Goal: Information Seeking & Learning: Learn about a topic

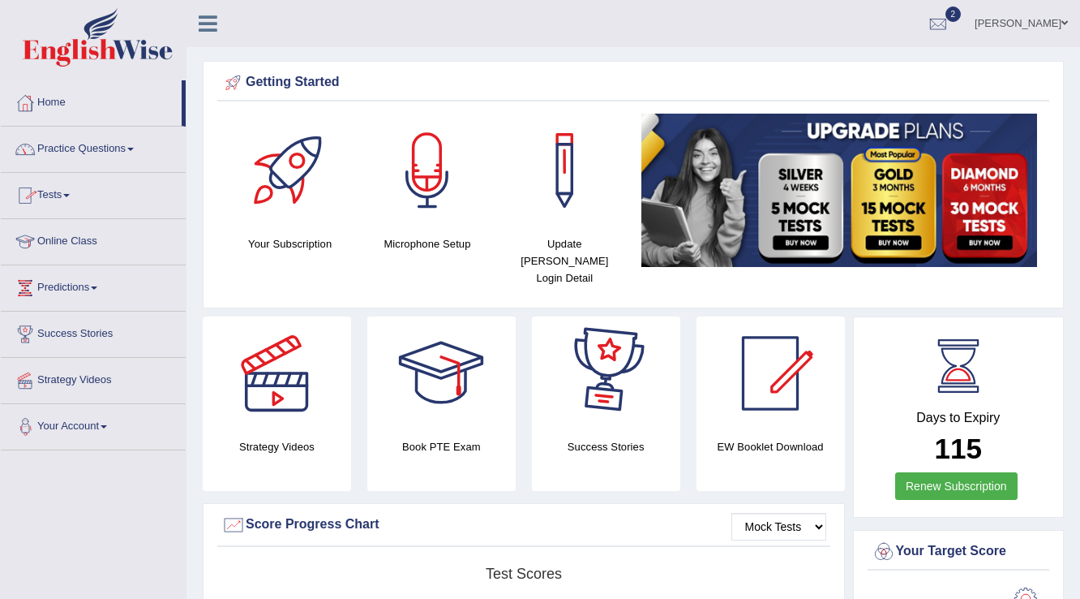
click at [654, 32] on link "Vijay Kumari" at bounding box center [1022, 21] width 118 height 42
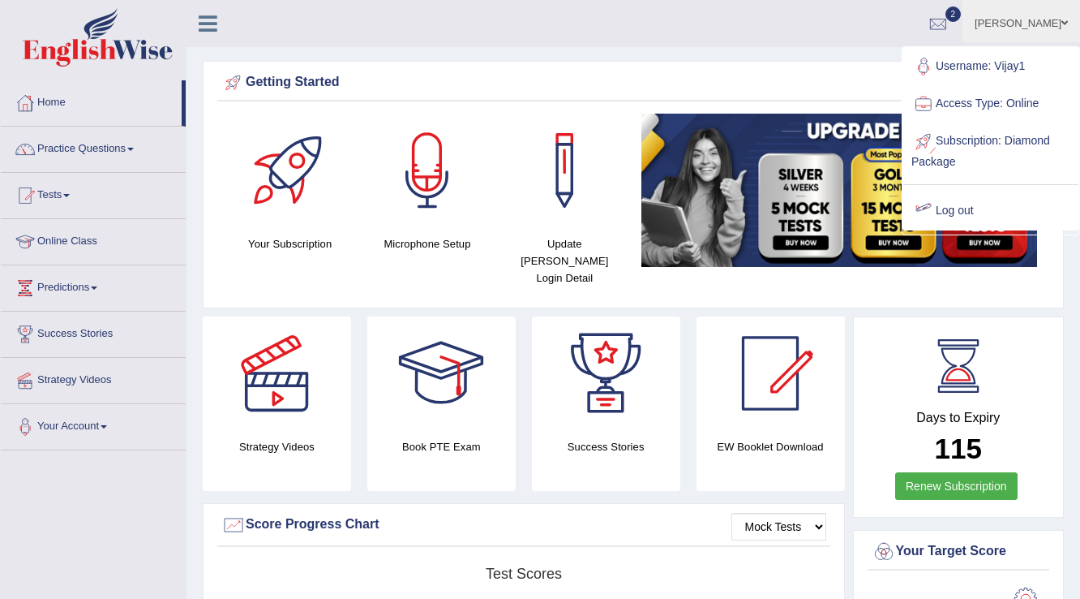
click at [654, 206] on link "Log out" at bounding box center [990, 210] width 175 height 37
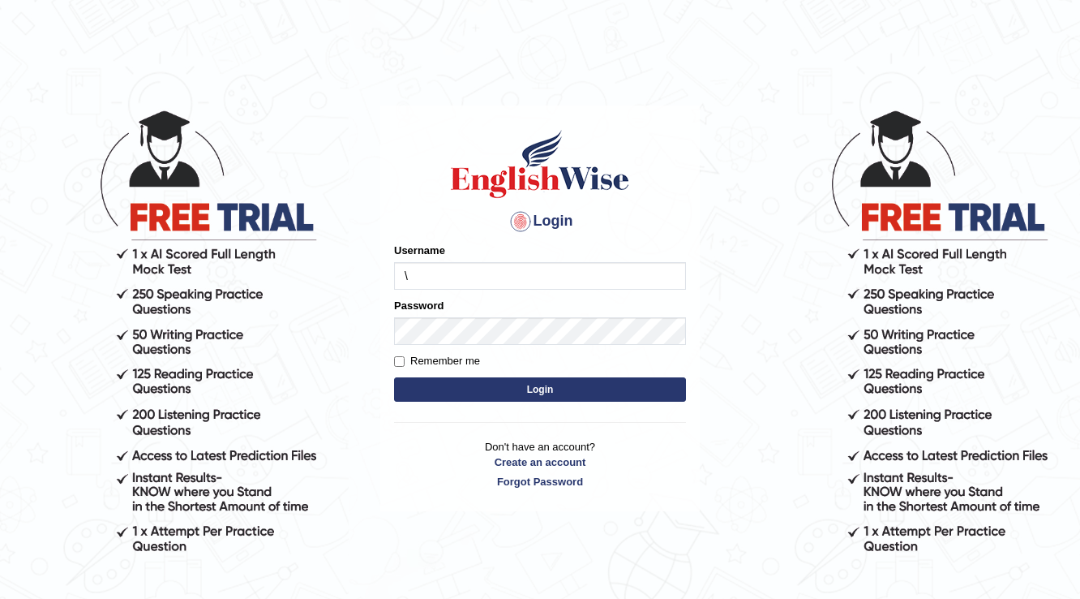
type input "\"
click at [394, 377] on button "Login" at bounding box center [540, 389] width 292 height 24
type input "charan_12"
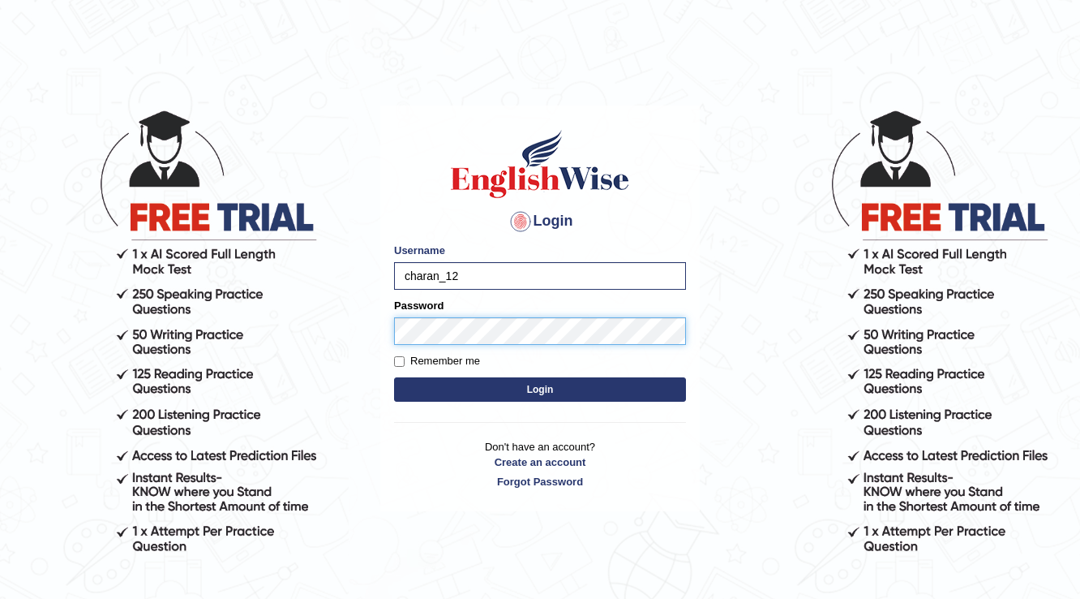
click at [394, 377] on button "Login" at bounding box center [540, 389] width 292 height 24
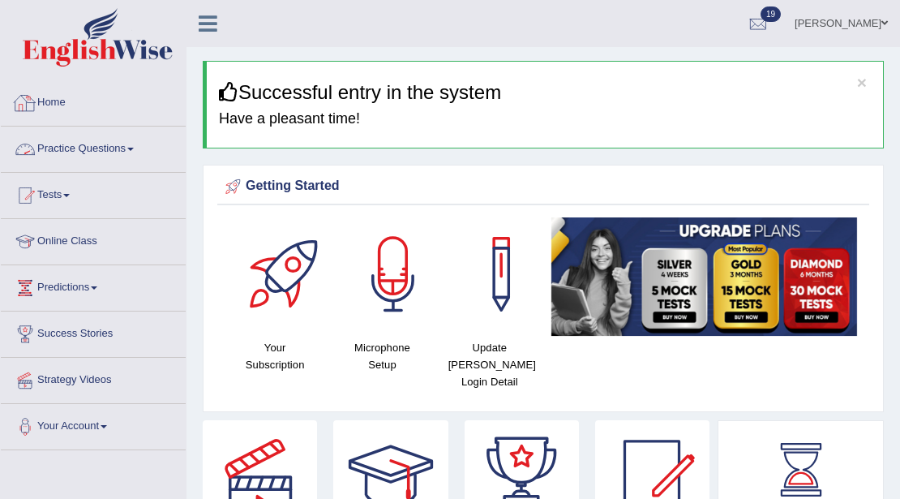
click at [62, 102] on link "Home" at bounding box center [93, 100] width 185 height 41
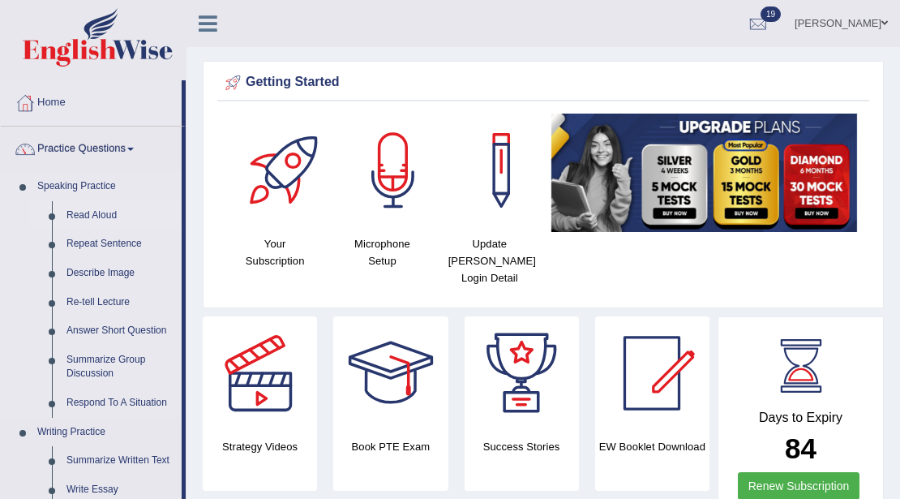
click at [94, 212] on link "Read Aloud" at bounding box center [120, 215] width 122 height 29
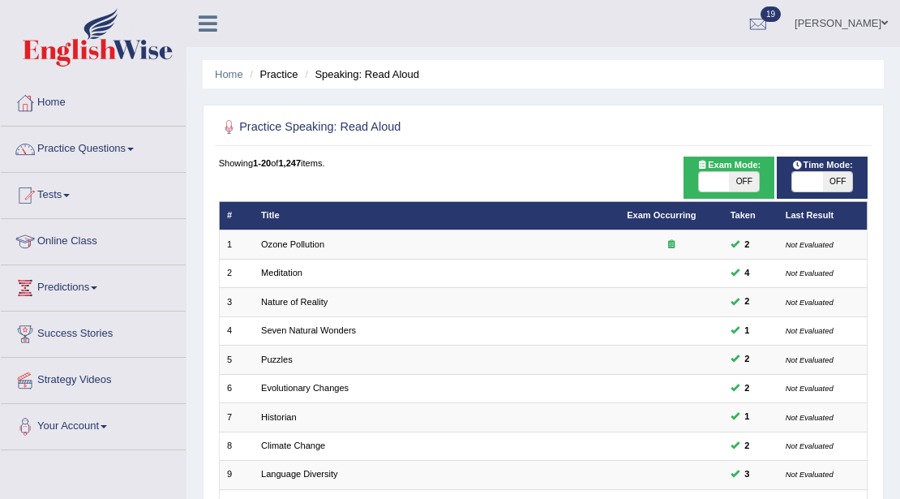
click at [843, 182] on span "OFF" at bounding box center [838, 181] width 30 height 19
checkbox input "true"
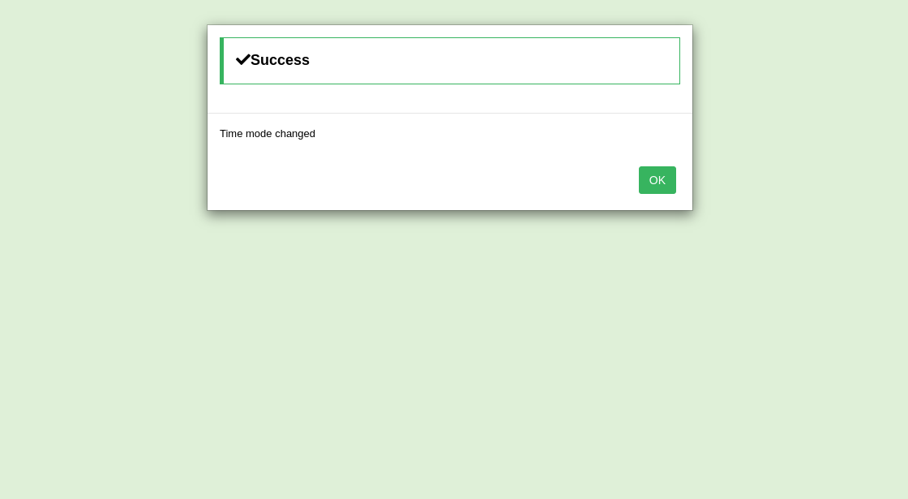
click at [660, 182] on button "OK" at bounding box center [657, 180] width 37 height 28
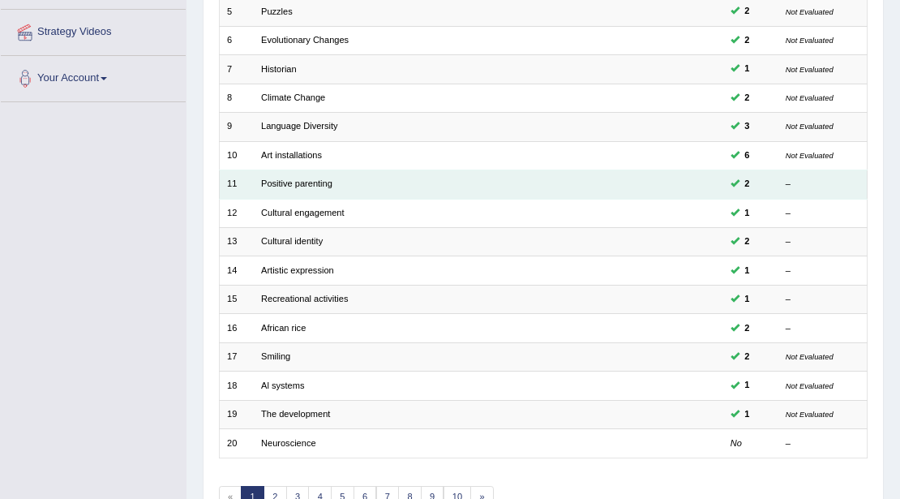
scroll to position [431, 0]
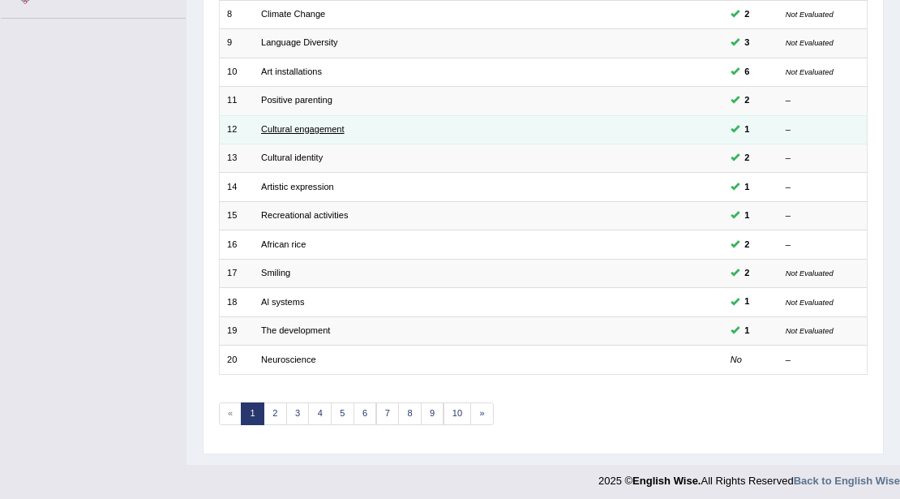
click at [277, 127] on link "Cultural engagement" at bounding box center [303, 129] width 84 height 10
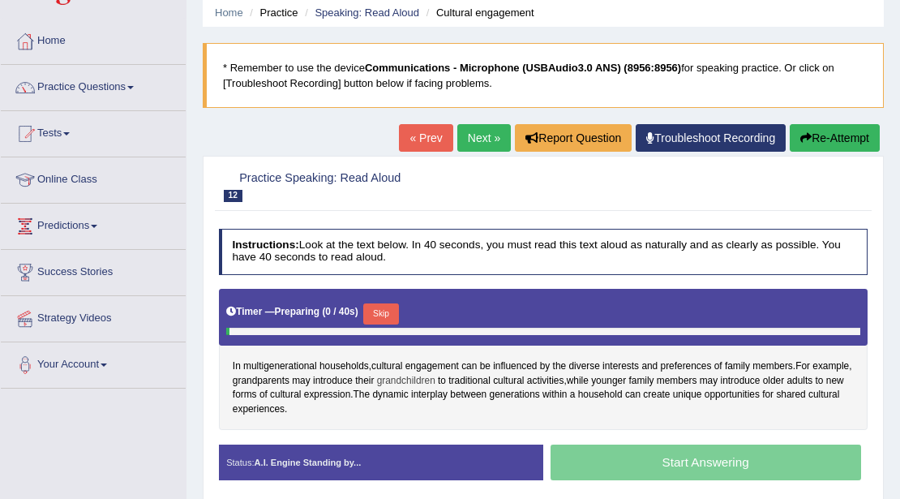
scroll to position [159, 0]
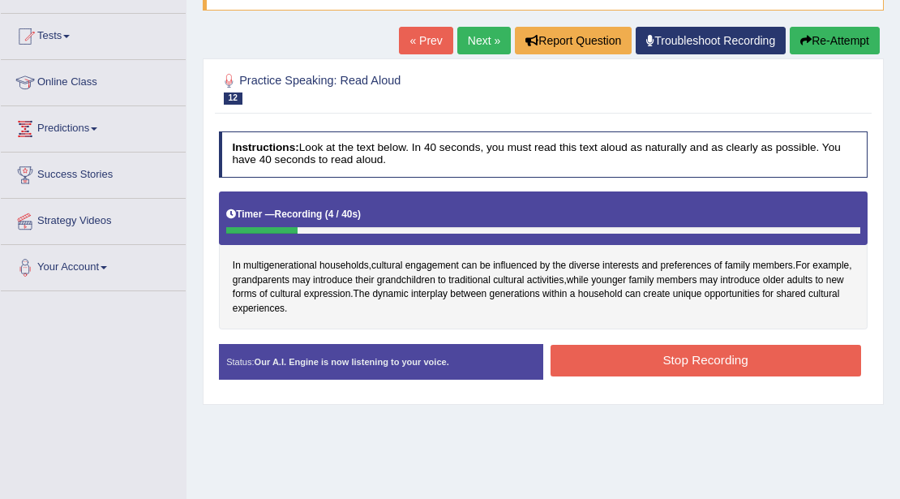
click at [856, 45] on button "Re-Attempt" at bounding box center [835, 41] width 90 height 28
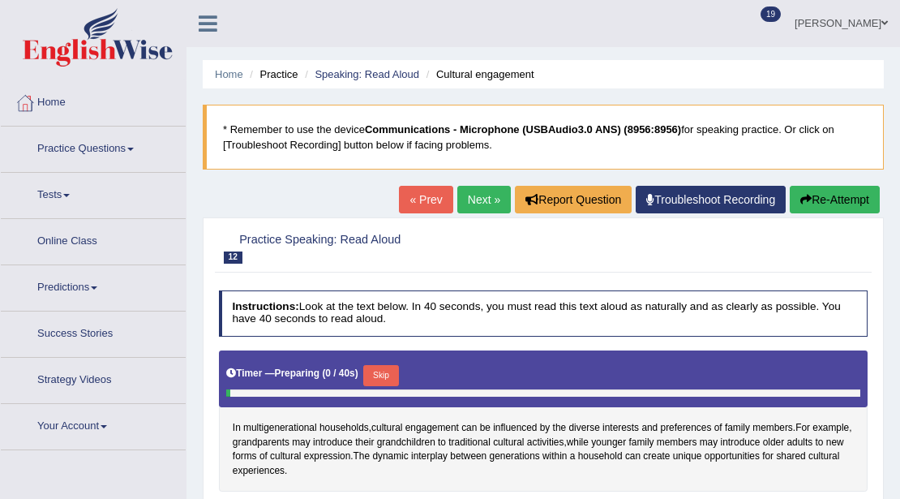
click at [384, 365] on button "Skip" at bounding box center [380, 375] width 35 height 21
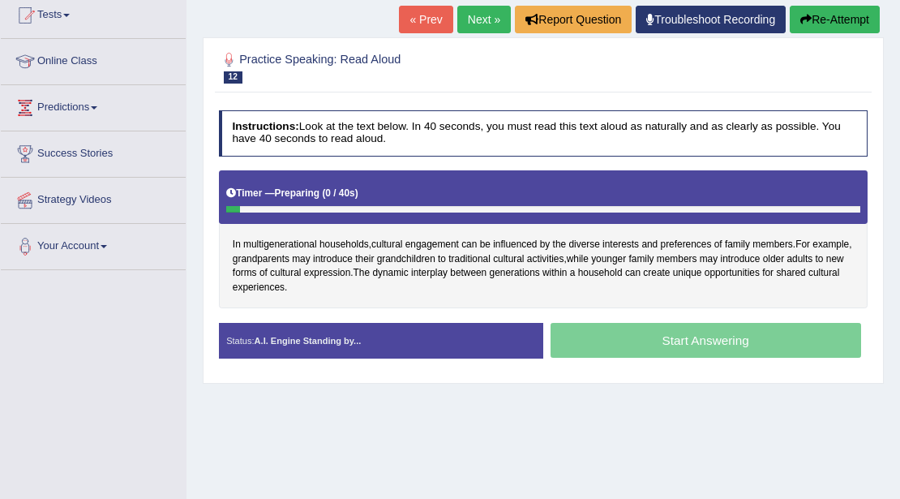
click at [386, 188] on div "Instructions: Look at the text below. In 40 seconds, you must read this text al…" at bounding box center [543, 239] width 656 height 273
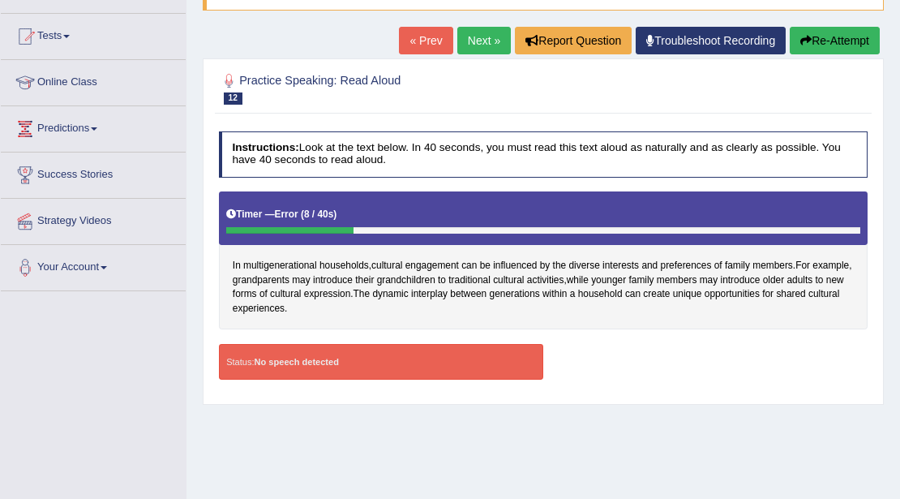
click at [407, 355] on div "Status: No speech detected" at bounding box center [381, 362] width 324 height 36
click at [292, 361] on strong "No speech detected" at bounding box center [297, 362] width 84 height 10
click at [308, 357] on strong "No speech detected" at bounding box center [297, 362] width 84 height 10
click at [745, 36] on link "Troubleshoot Recording" at bounding box center [711, 41] width 150 height 28
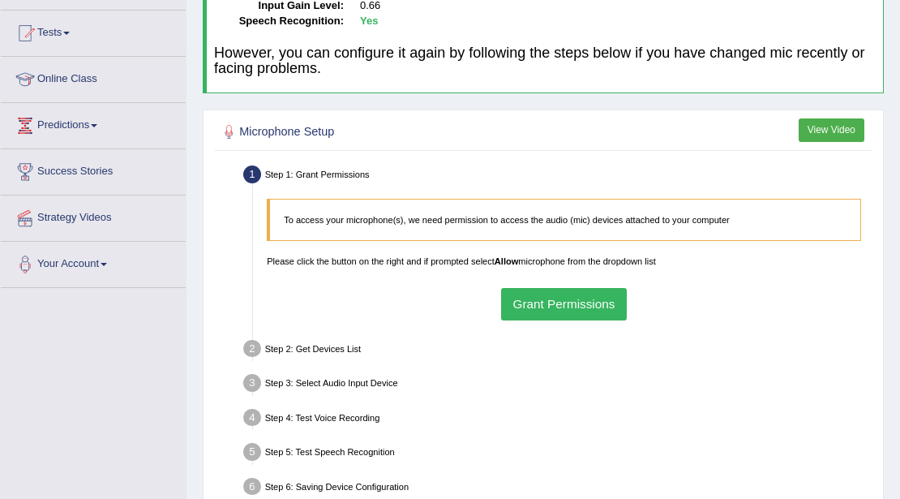
click at [533, 291] on button "Grant Permissions" at bounding box center [564, 304] width 126 height 32
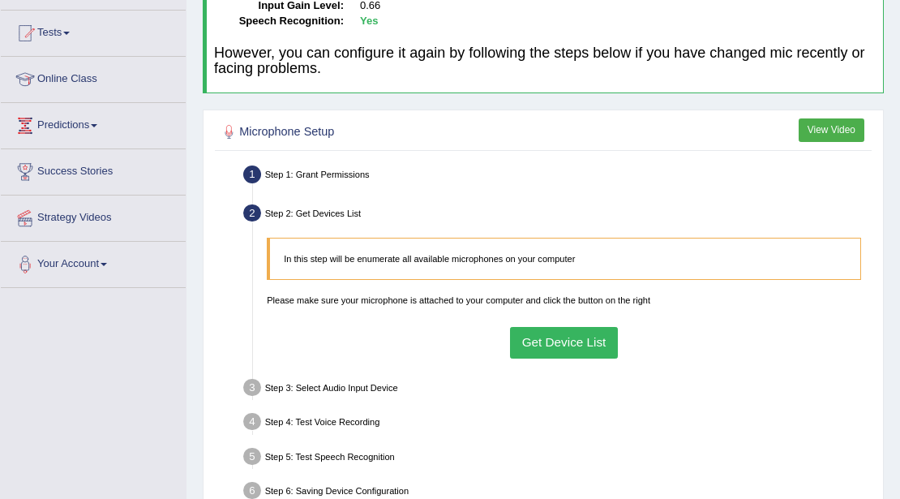
click at [532, 344] on button "Get Device List" at bounding box center [564, 343] width 108 height 32
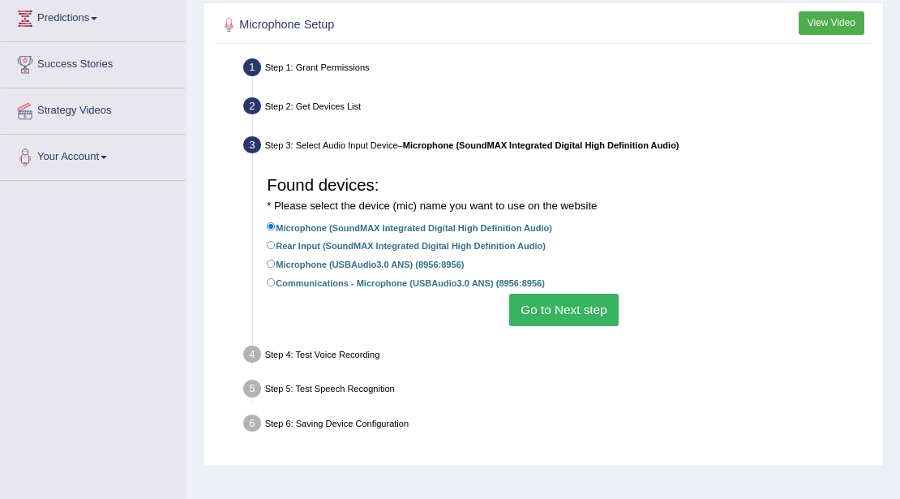
scroll to position [270, 0]
click at [554, 315] on button "Go to Next step" at bounding box center [563, 309] width 109 height 32
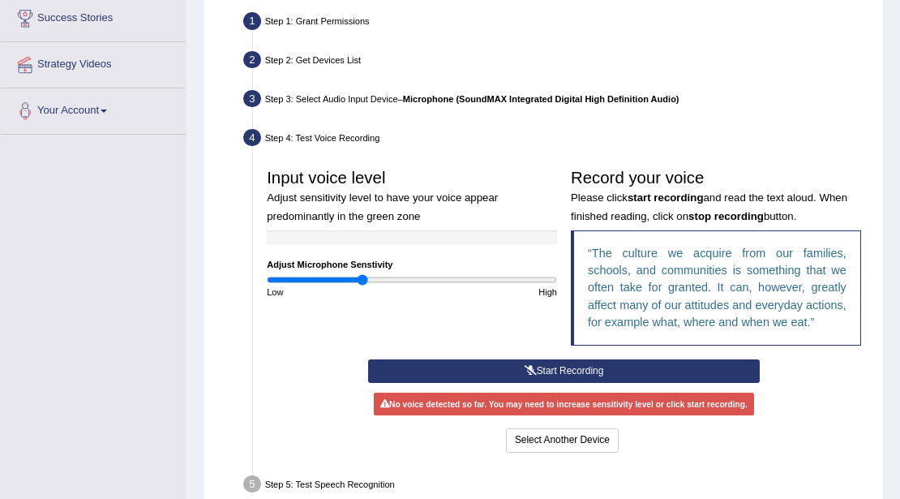
scroll to position [378, 0]
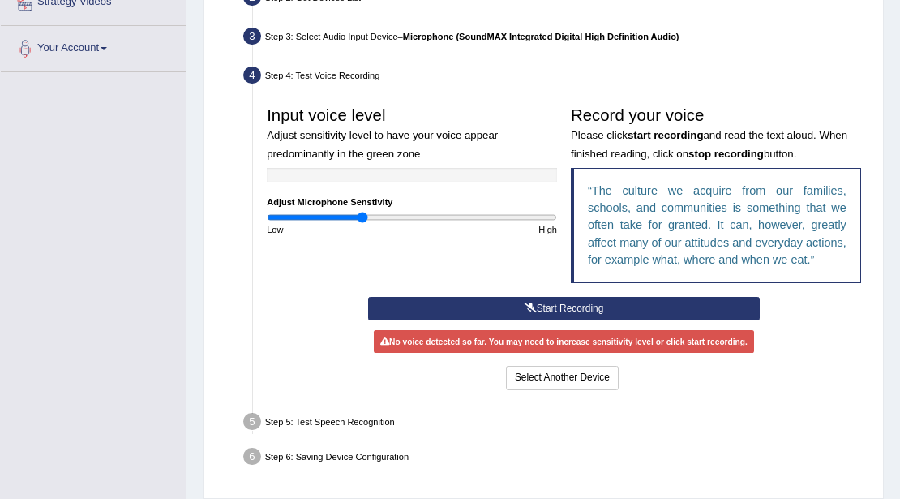
click at [566, 313] on button "Start Recording" at bounding box center [564, 309] width 392 height 24
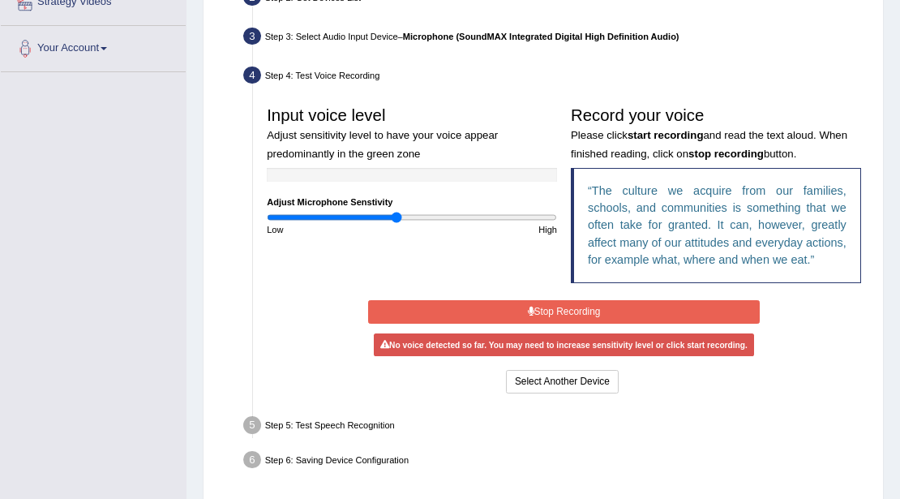
click at [397, 219] on input "range" at bounding box center [412, 217] width 290 height 11
click at [542, 303] on button "Stop Recording" at bounding box center [564, 312] width 392 height 24
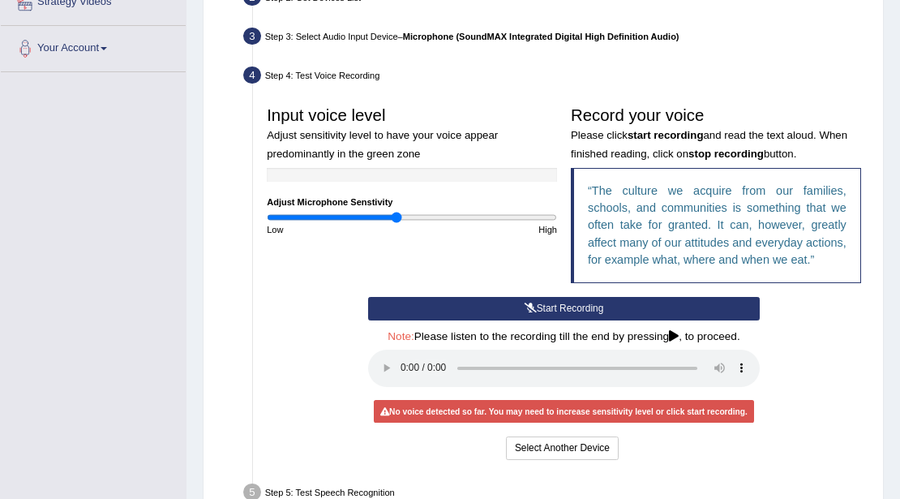
click at [542, 303] on button "Start Recording" at bounding box center [564, 309] width 392 height 24
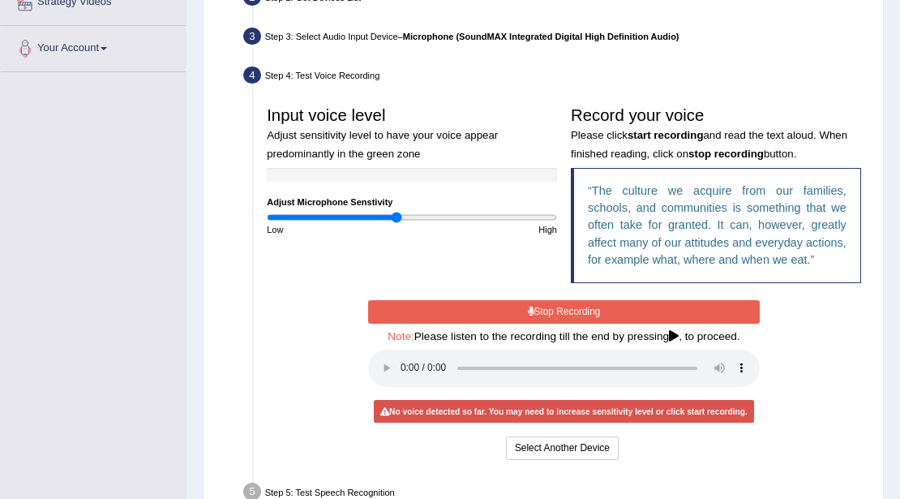
click at [540, 305] on button "Stop Recording" at bounding box center [564, 312] width 392 height 24
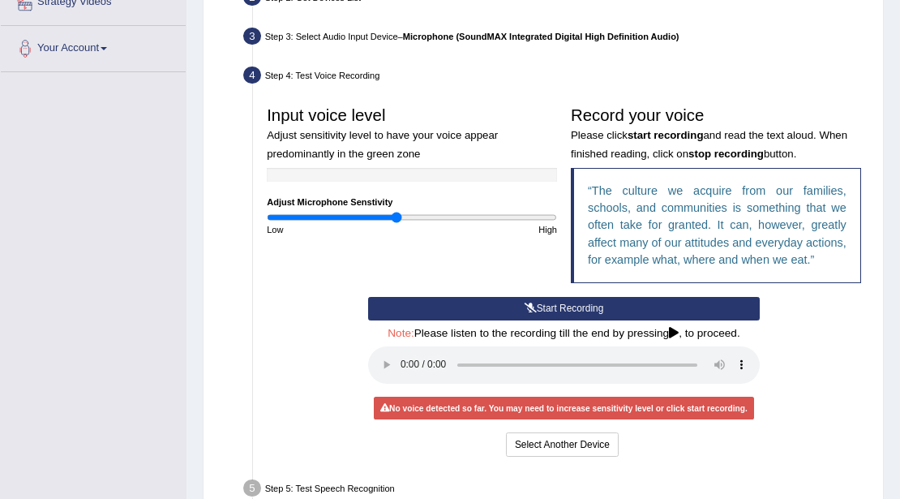
click at [540, 305] on button "Start Recording" at bounding box center [564, 309] width 392 height 24
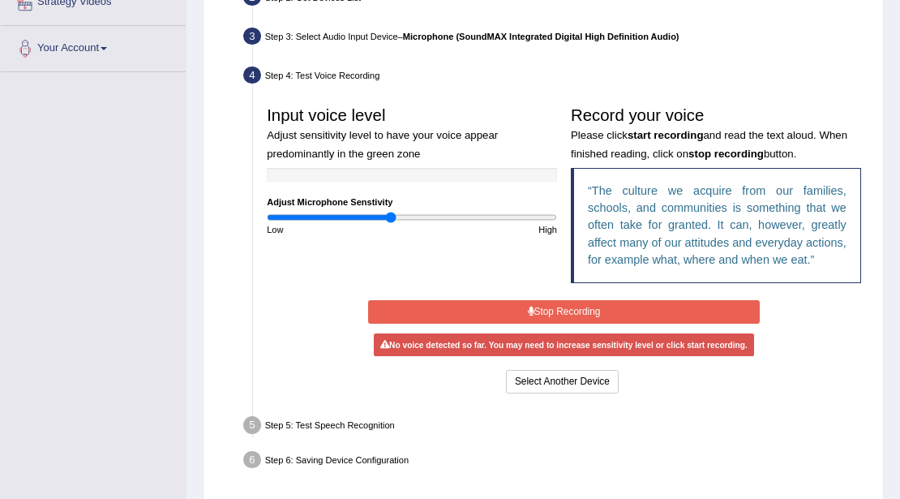
click at [390, 219] on input "range" at bounding box center [412, 217] width 290 height 11
click at [517, 305] on button "Stop Recording" at bounding box center [564, 312] width 392 height 24
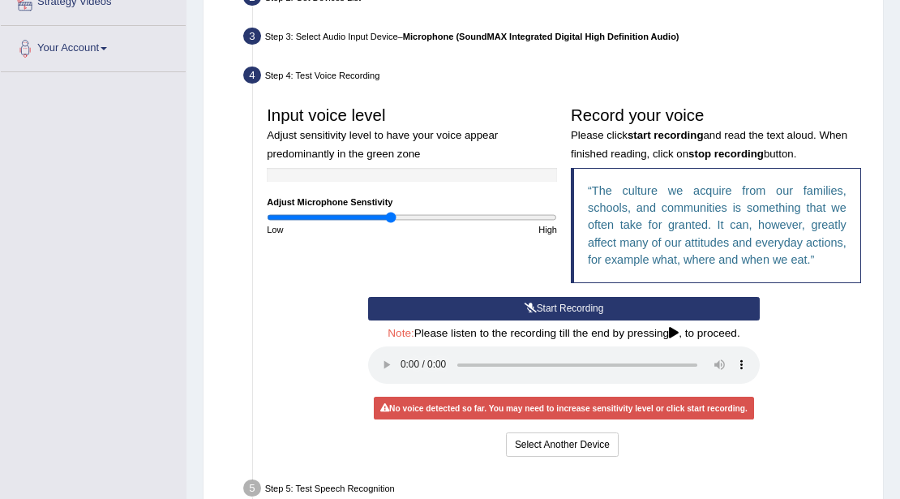
click at [517, 305] on button "Start Recording" at bounding box center [564, 309] width 392 height 24
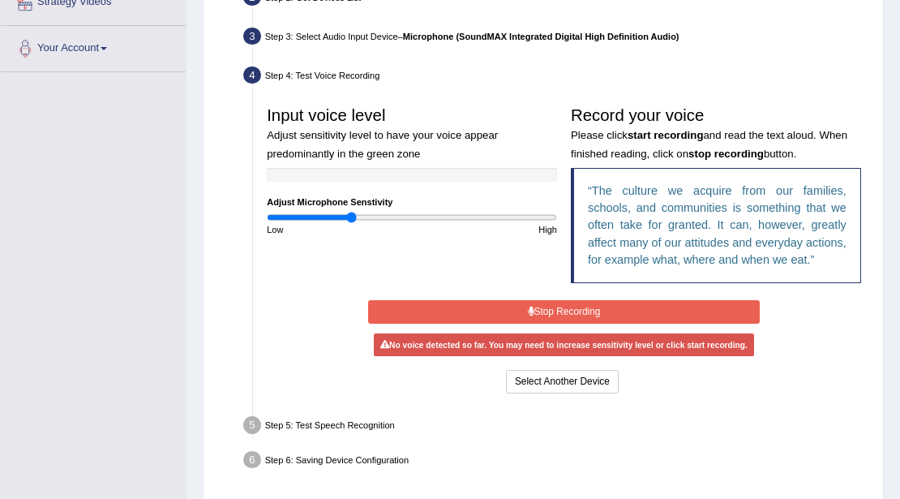
click at [350, 216] on input "range" at bounding box center [412, 217] width 290 height 11
click at [532, 307] on icon at bounding box center [531, 312] width 6 height 10
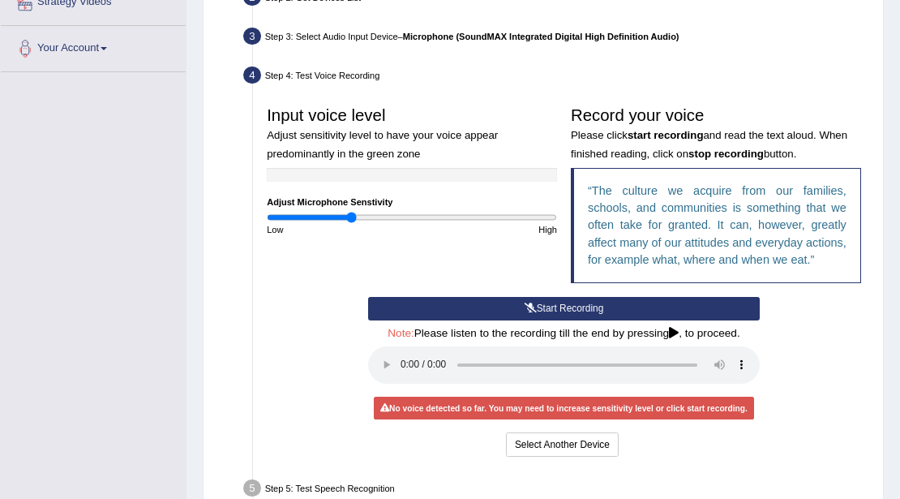
click at [532, 306] on icon at bounding box center [531, 308] width 12 height 10
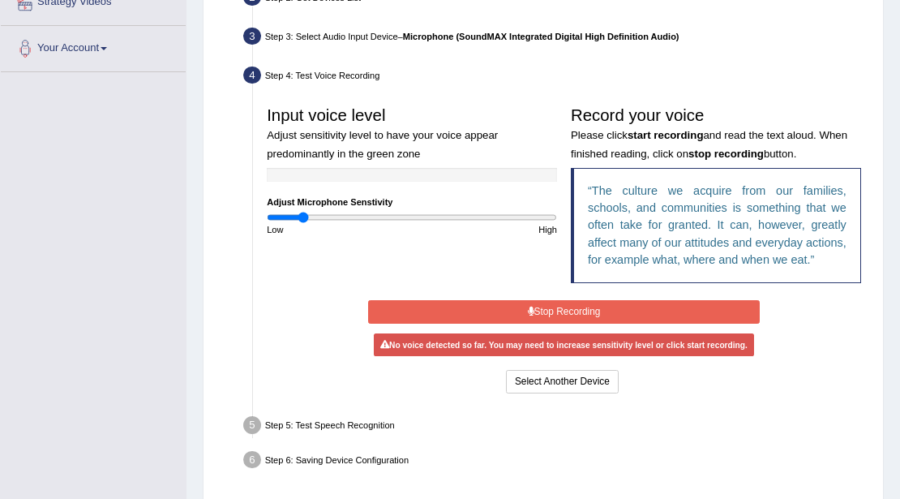
type input "0.24"
click at [303, 216] on input "range" at bounding box center [412, 217] width 290 height 11
click at [635, 318] on button "Stop Recording" at bounding box center [564, 312] width 392 height 24
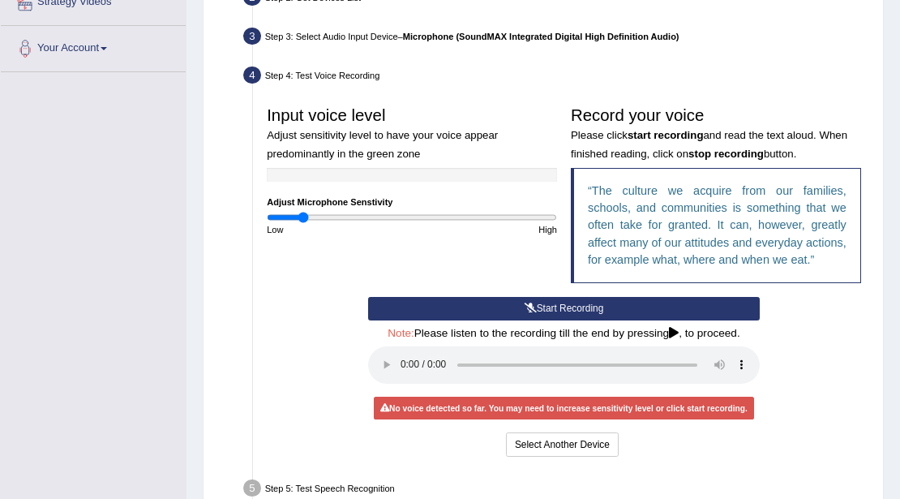
click at [635, 318] on button "Start Recording" at bounding box center [564, 309] width 392 height 24
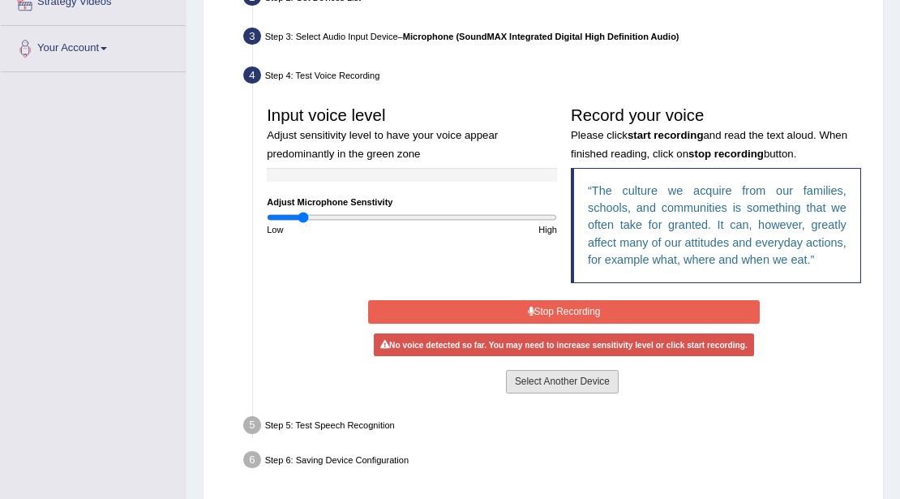
click at [541, 371] on button "Select Another Device" at bounding box center [562, 382] width 113 height 24
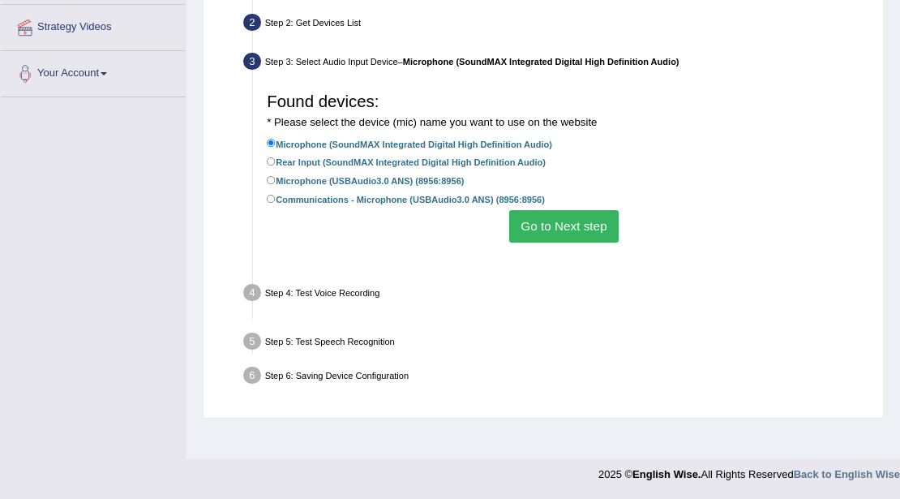
scroll to position [352, 0]
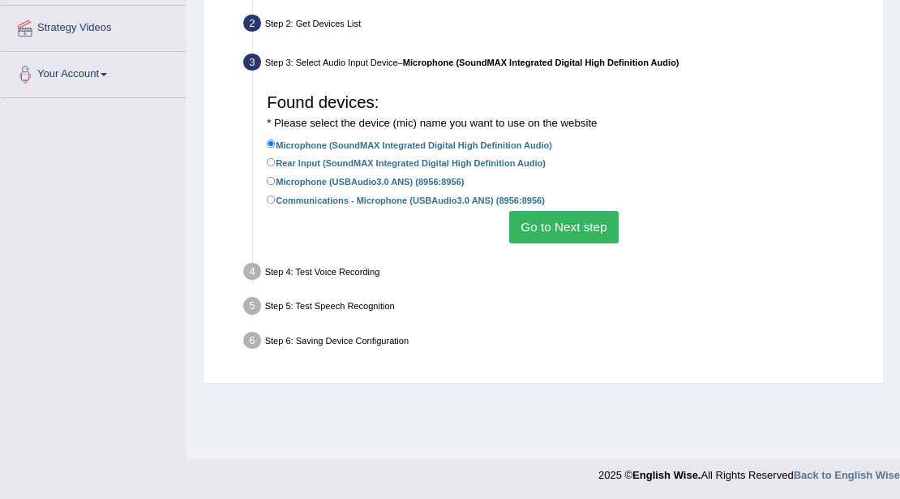
click at [290, 165] on label "Rear Input (SoundMAX Integrated Digital High Definition Audio)" at bounding box center [406, 162] width 279 height 15
click at [276, 165] on input "Rear Input (SoundMAX Integrated Digital High Definition Audio)" at bounding box center [271, 162] width 9 height 9
radio input "true"
click at [302, 182] on label "Microphone (USBAudio3.0 ANS) (8956:8956)" at bounding box center [365, 181] width 197 height 15
click at [276, 182] on input "Microphone (USBAudio3.0 ANS) (8956:8956)" at bounding box center [271, 181] width 9 height 9
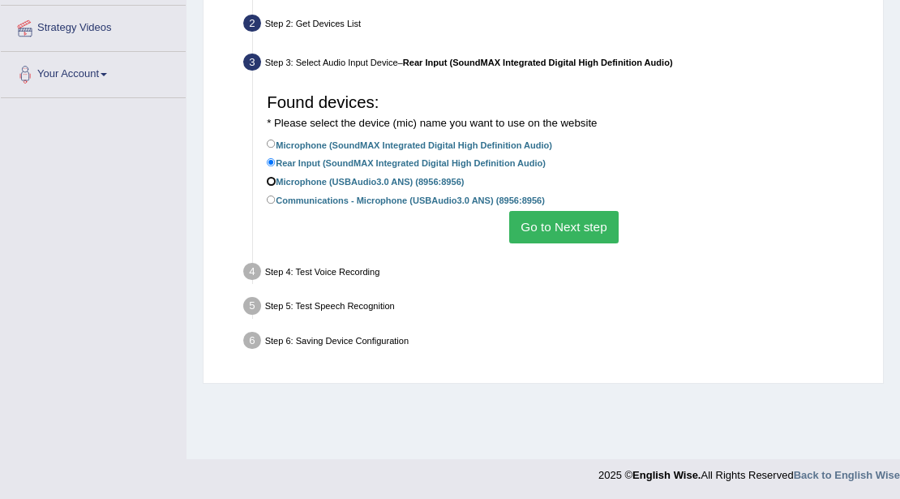
radio input "true"
click at [560, 221] on button "Go to Next step" at bounding box center [563, 227] width 109 height 32
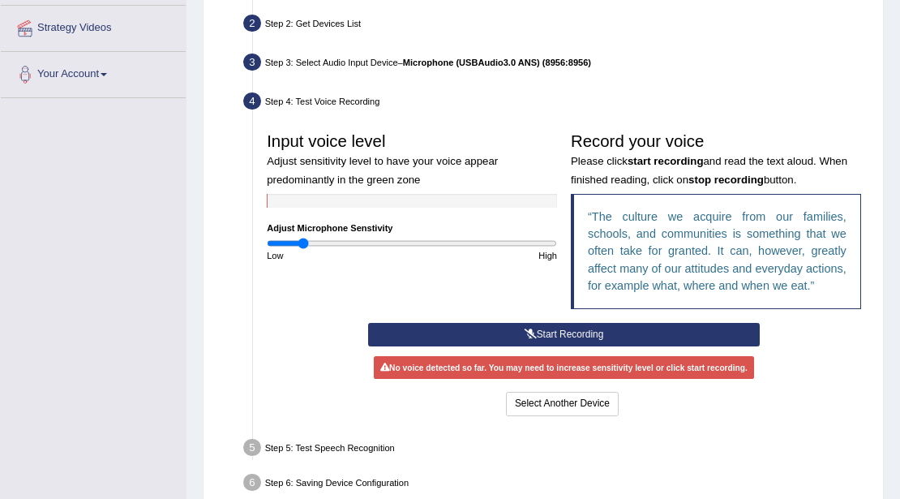
click at [612, 323] on button "Start Recording" at bounding box center [564, 335] width 392 height 24
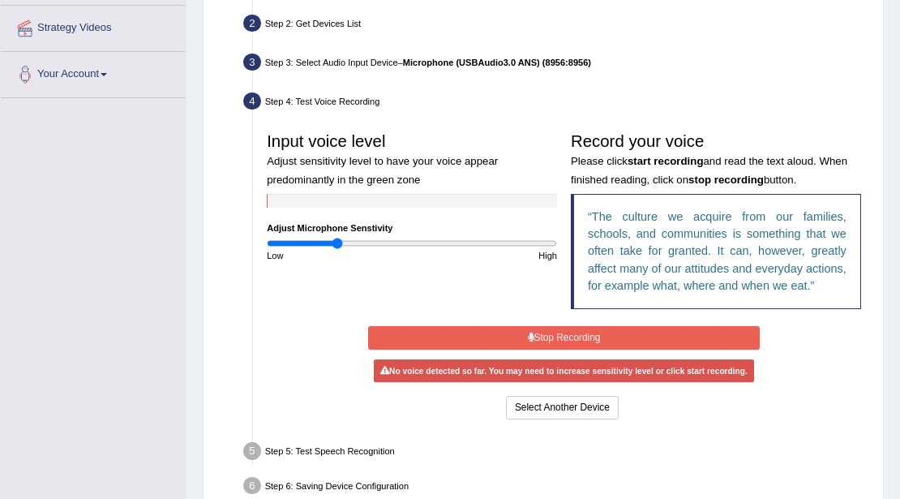
click at [337, 239] on input "range" at bounding box center [412, 243] width 290 height 11
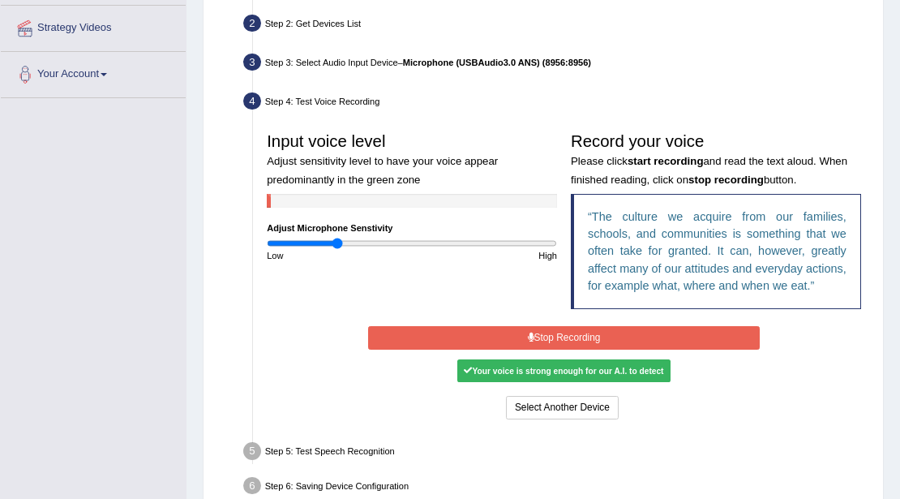
click at [488, 331] on button "Stop Recording" at bounding box center [564, 338] width 392 height 24
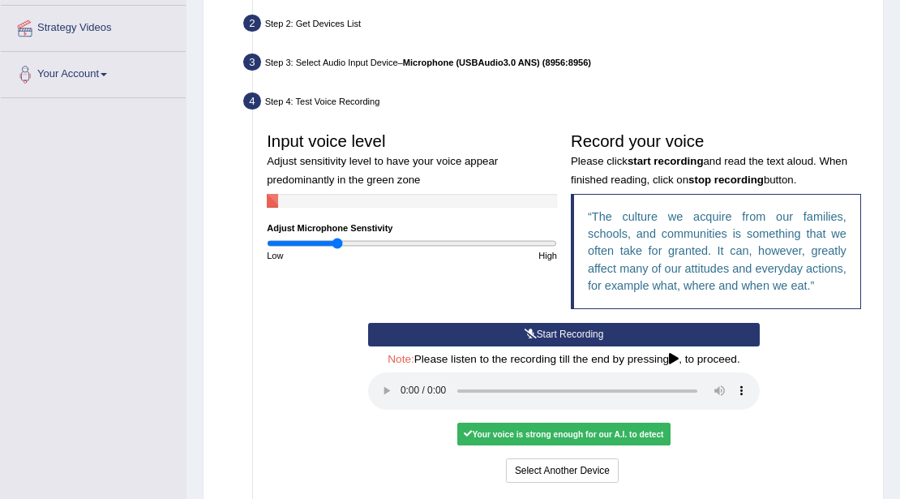
click at [490, 330] on button "Start Recording" at bounding box center [564, 335] width 392 height 24
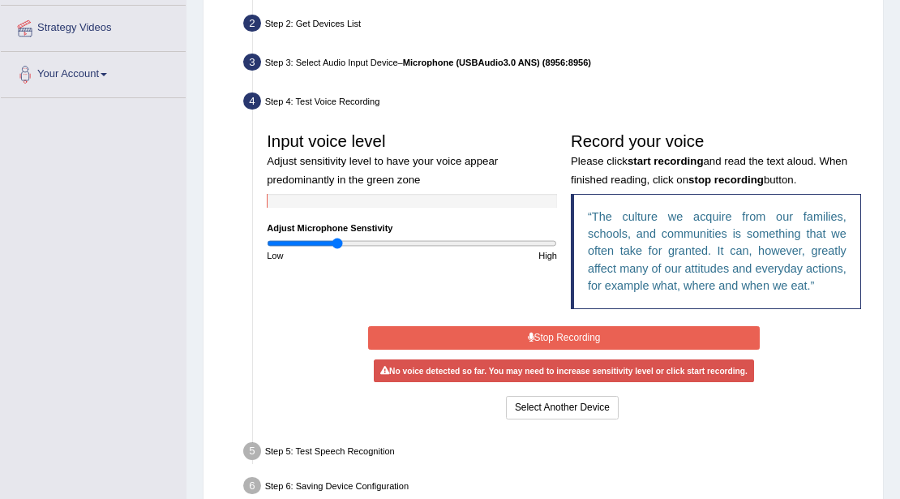
click at [558, 319] on div "Input voice level Adjust sensitivity level to have your voice appear predominan…" at bounding box center [564, 224] width 608 height 198
click at [560, 329] on button "Stop Recording" at bounding box center [564, 338] width 392 height 24
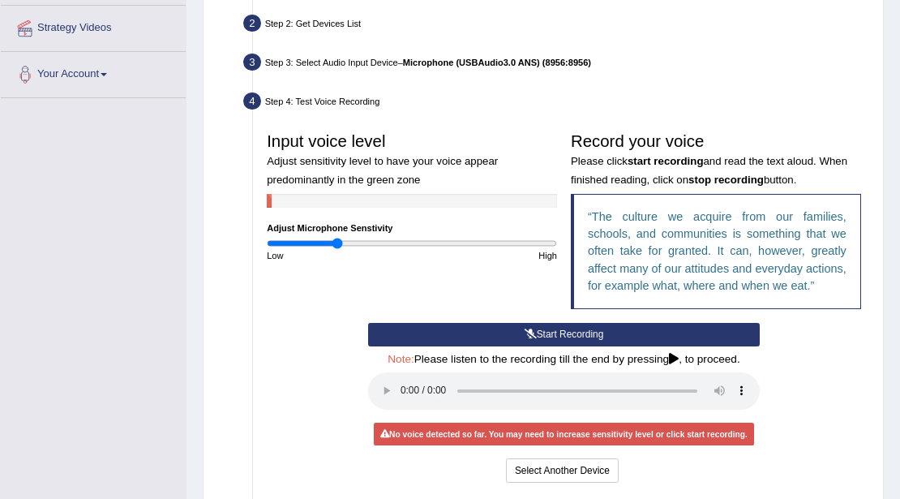
click at [553, 331] on button "Start Recording" at bounding box center [564, 335] width 392 height 24
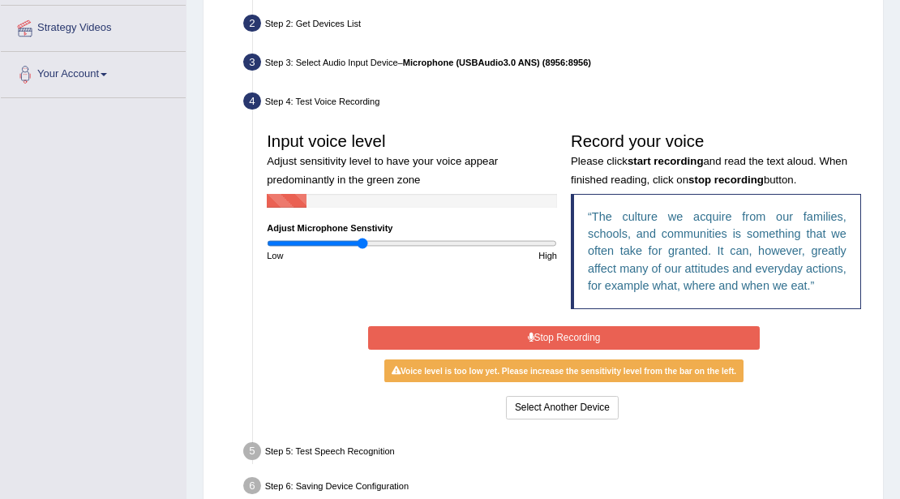
type input "0.66"
click at [361, 242] on input "range" at bounding box center [412, 243] width 290 height 11
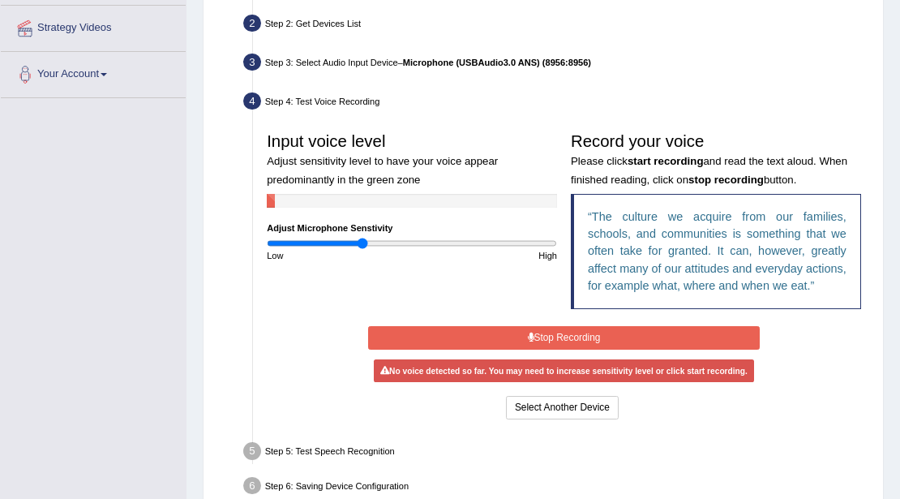
click at [542, 334] on button "Stop Recording" at bounding box center [564, 338] width 392 height 24
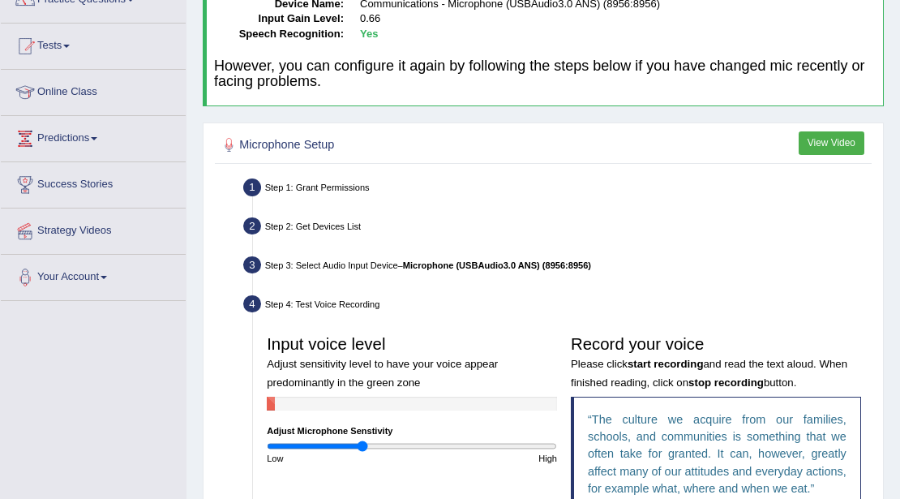
scroll to position [28, 0]
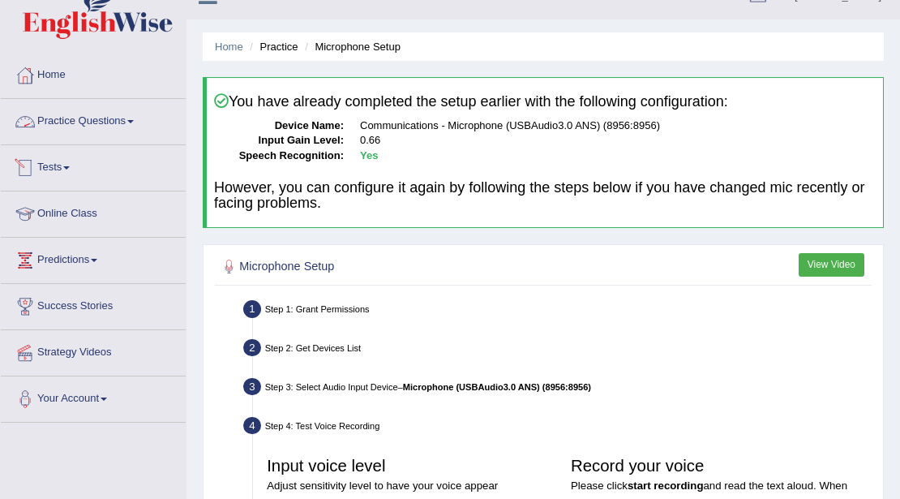
click at [63, 124] on link "Practice Questions" at bounding box center [93, 119] width 185 height 41
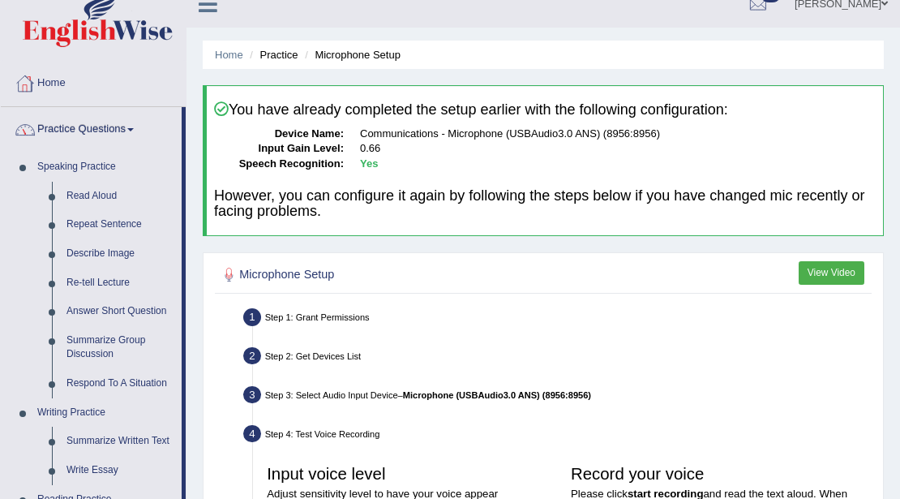
scroll to position [0, 0]
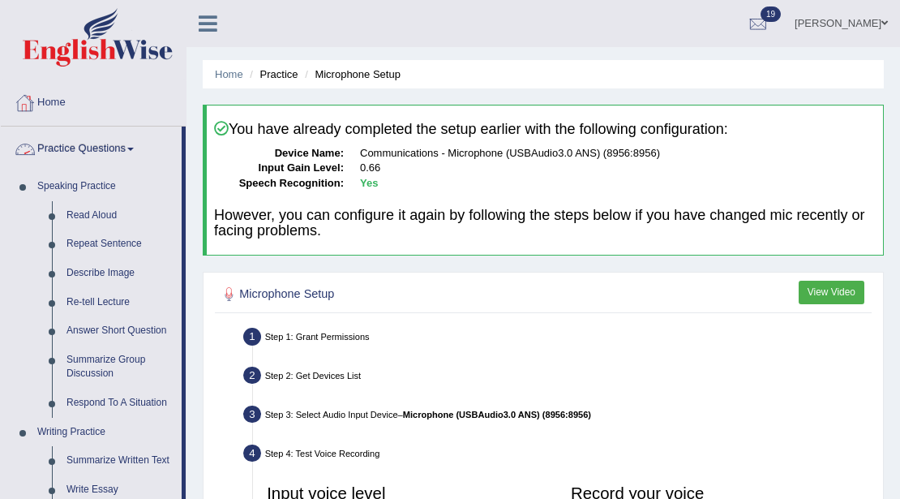
click at [55, 102] on link "Home" at bounding box center [93, 100] width 185 height 41
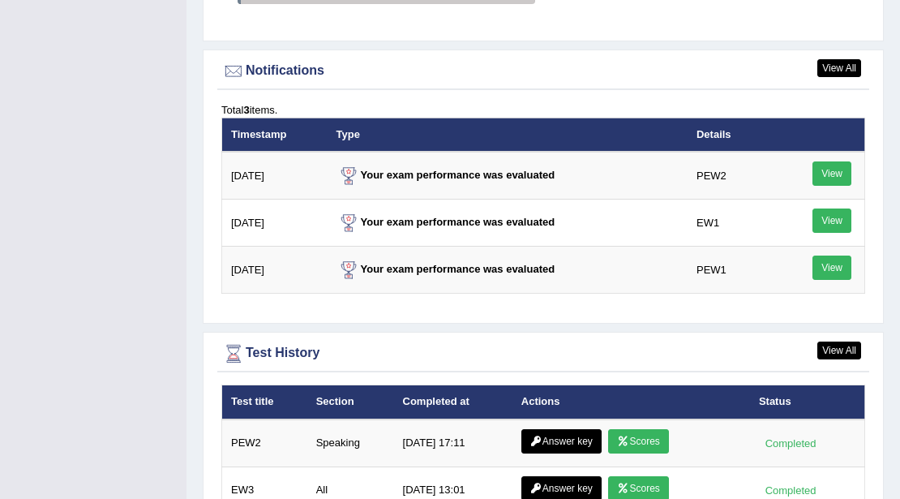
scroll to position [2271, 0]
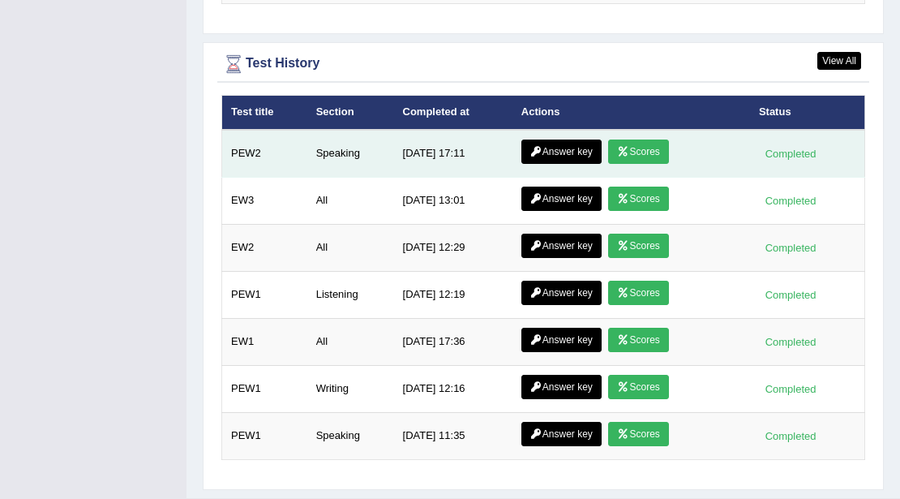
click at [641, 139] on link "Scores" at bounding box center [638, 151] width 60 height 24
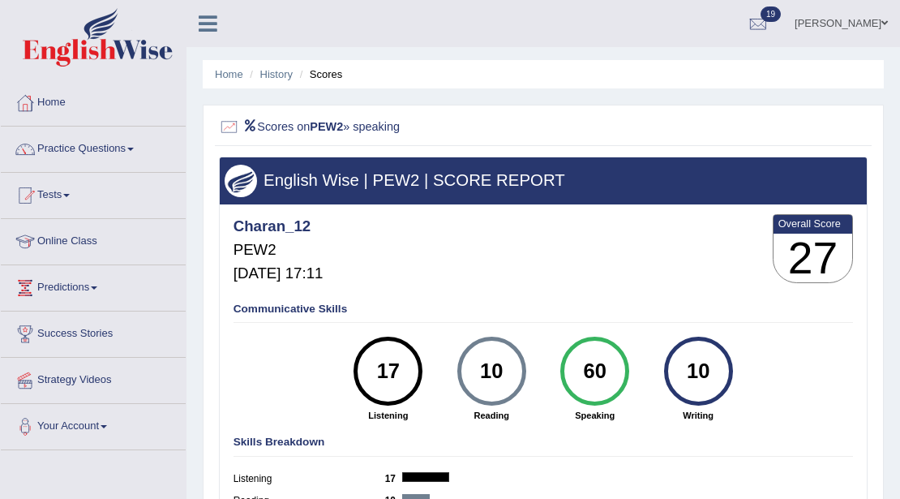
click at [343, 127] on b "PEW2" at bounding box center [326, 125] width 33 height 13
click at [355, 126] on h2 "Scores on PEW2 » speaking" at bounding box center [420, 127] width 402 height 21
click at [383, 125] on h2 "Scores on PEW2 » speaking" at bounding box center [420, 127] width 402 height 21
click at [58, 99] on link "Home" at bounding box center [93, 100] width 185 height 41
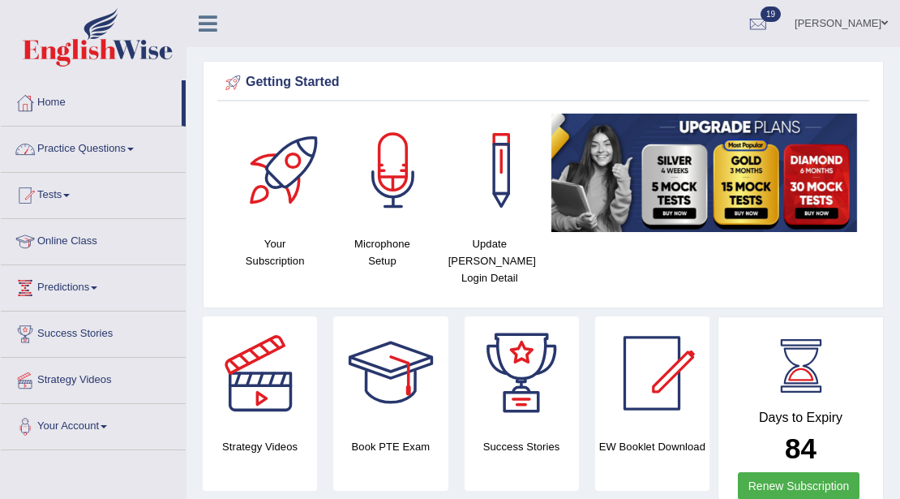
click at [122, 149] on link "Practice Questions" at bounding box center [93, 147] width 185 height 41
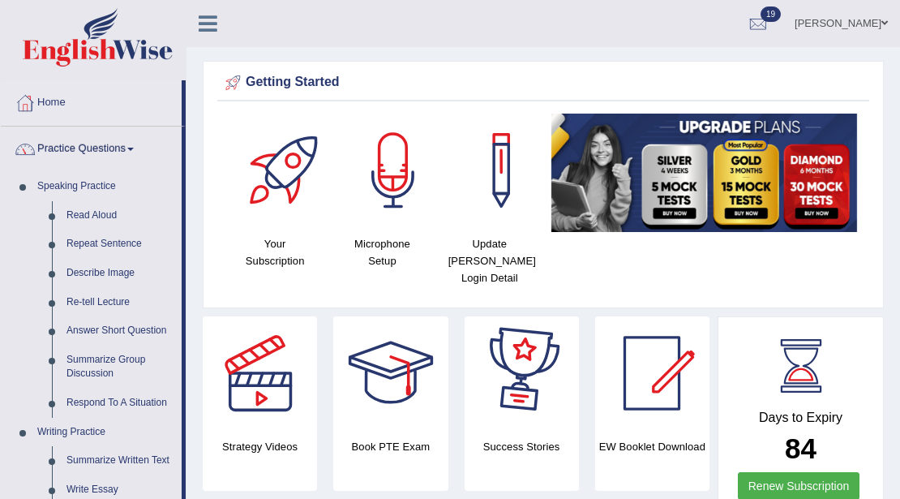
click at [563, 249] on div "Your Subscription Microphone Setup Update Pearson Login Detail" at bounding box center [543, 207] width 652 height 186
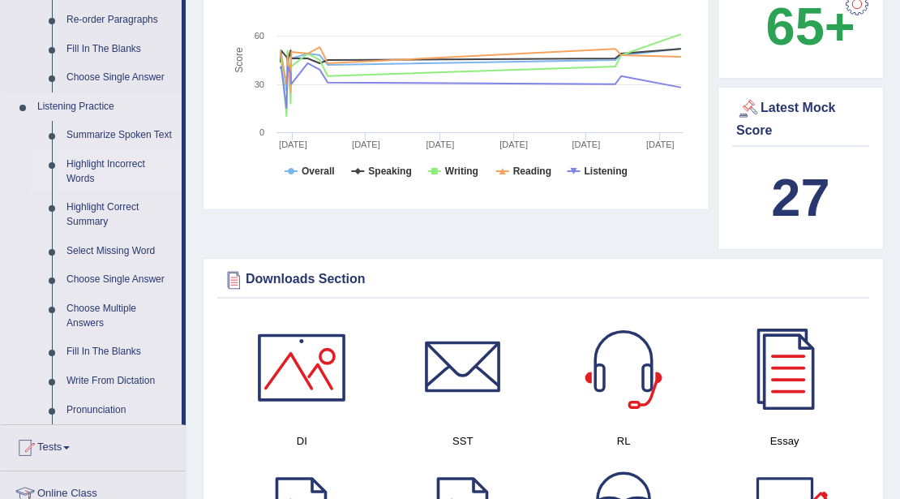
scroll to position [594, 0]
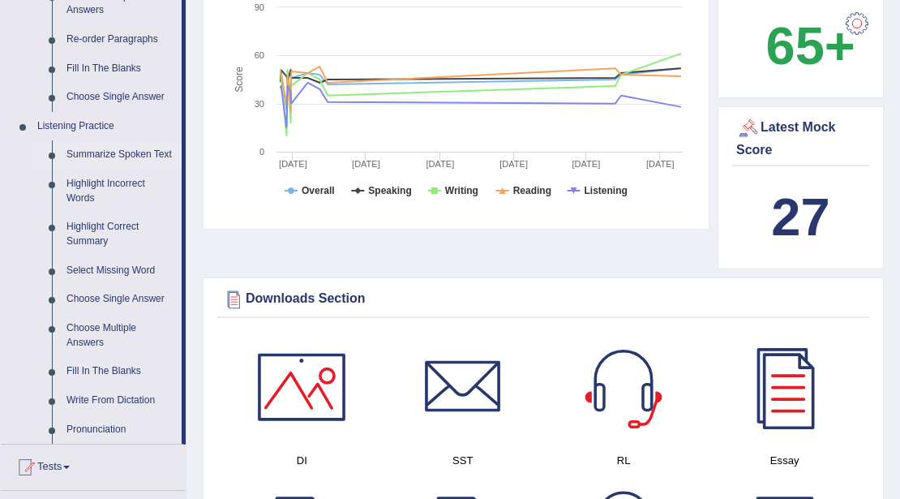
click at [155, 154] on link "Summarize Spoken Text" at bounding box center [120, 154] width 122 height 29
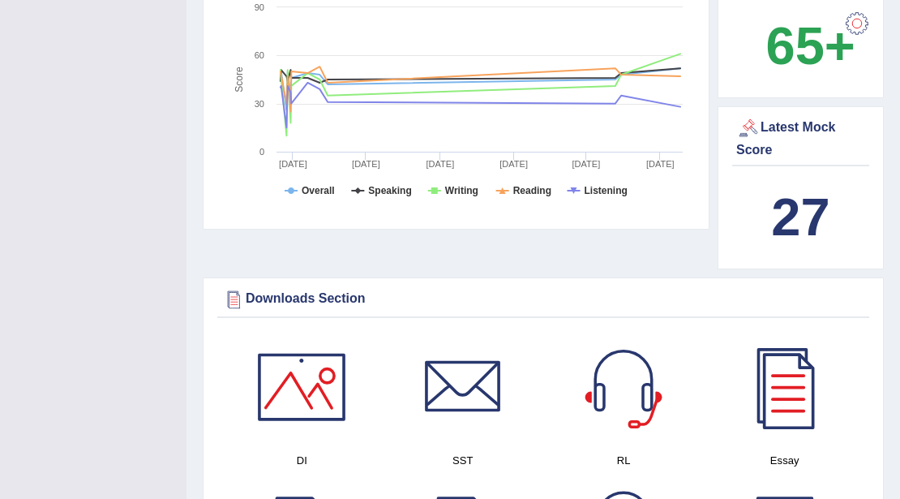
scroll to position [195, 0]
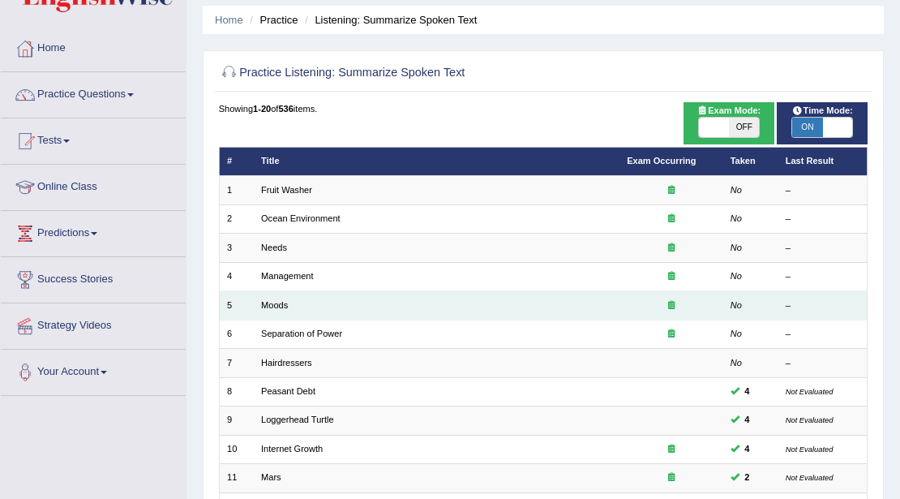
scroll to position [54, 0]
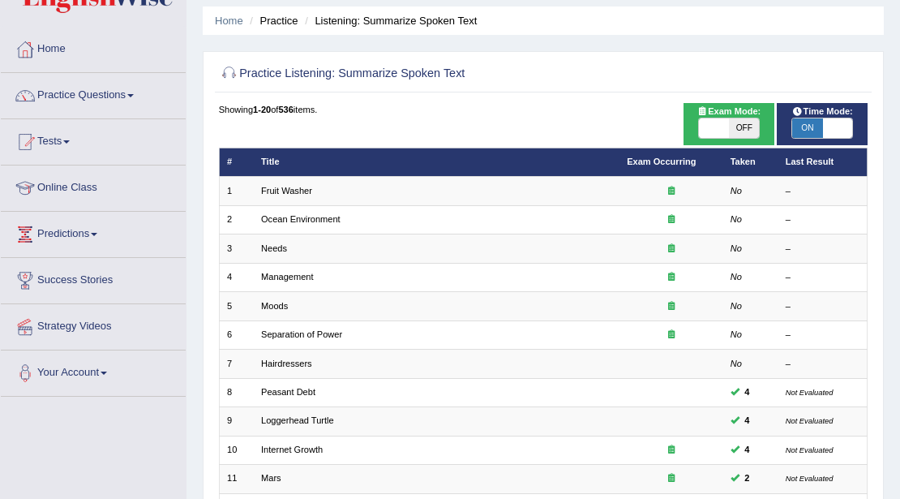
click at [745, 131] on span "OFF" at bounding box center [744, 127] width 30 height 19
checkbox input "true"
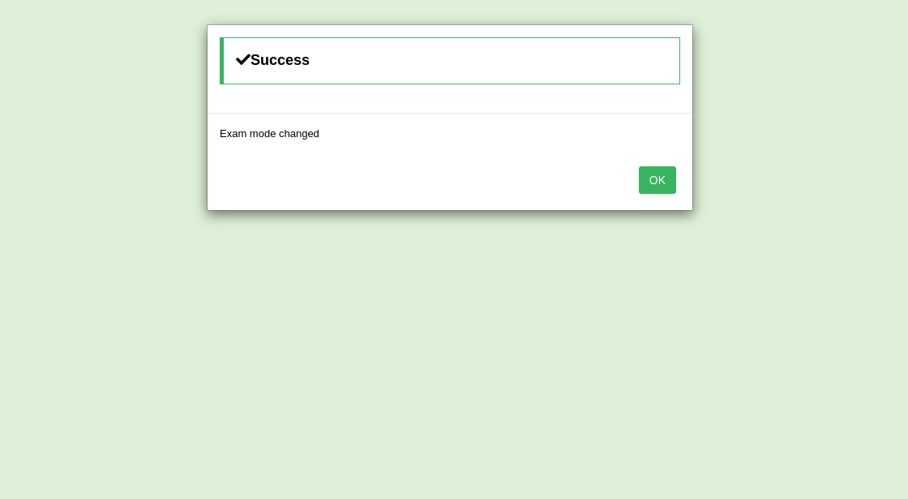
click at [666, 179] on button "OK" at bounding box center [657, 180] width 37 height 28
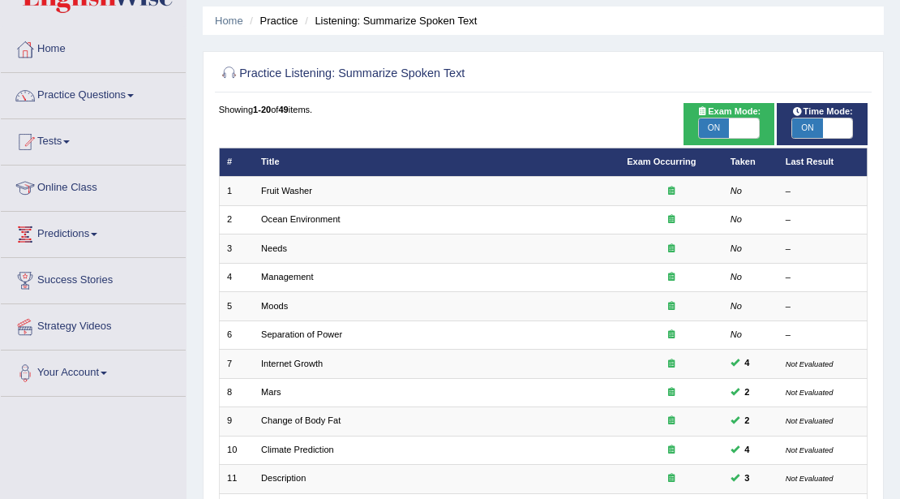
click at [824, 127] on span at bounding box center [838, 127] width 30 height 19
checkbox input "false"
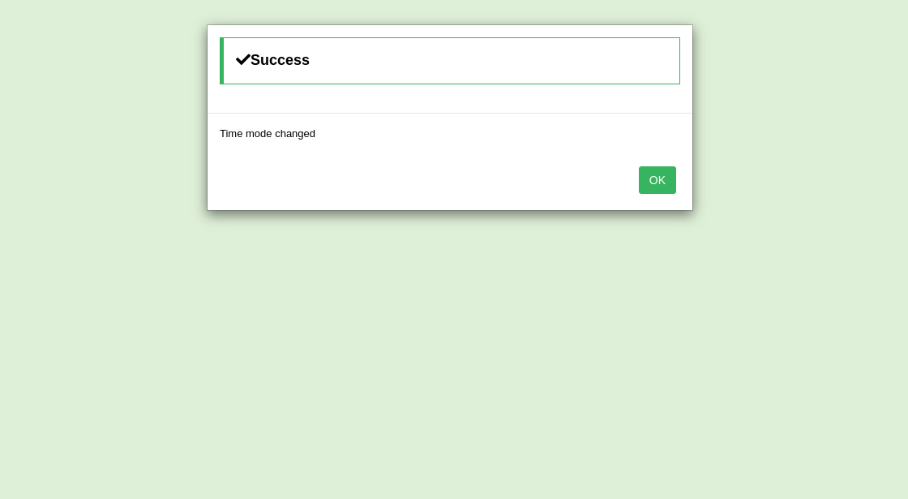
drag, startPoint x: 672, startPoint y: 162, endPoint x: 672, endPoint y: 174, distance: 11.4
click at [672, 168] on div "OK" at bounding box center [450, 181] width 485 height 57
click at [672, 175] on button "OK" at bounding box center [657, 180] width 37 height 28
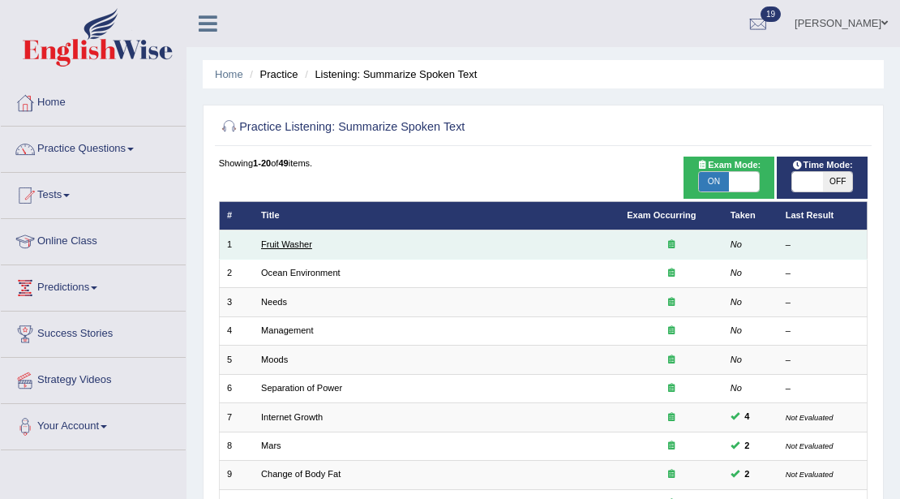
click at [293, 247] on link "Fruit Washer" at bounding box center [286, 244] width 51 height 10
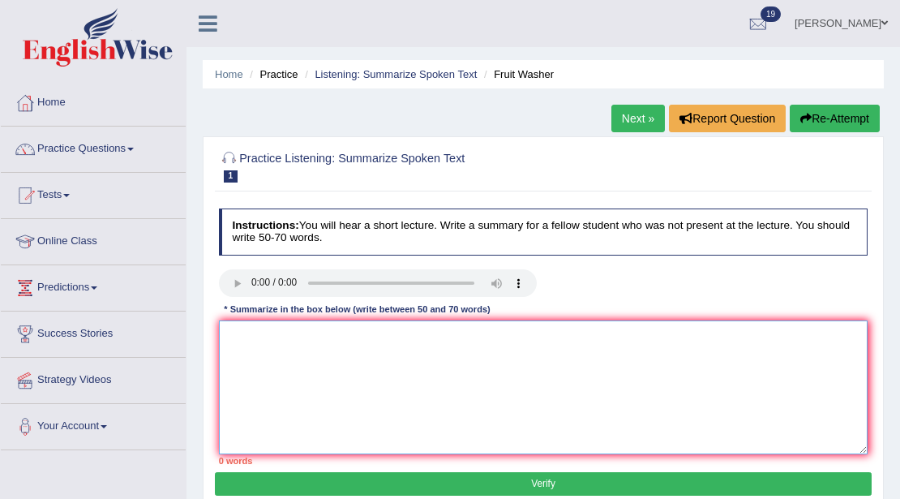
click at [279, 344] on textarea at bounding box center [544, 387] width 650 height 134
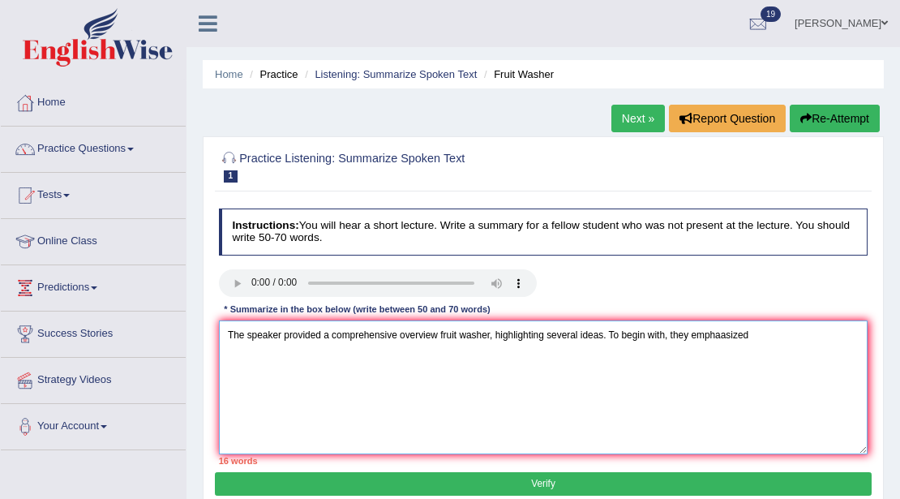
click at [717, 339] on textarea "The speaker provided a comprehensive overview fruit washer, highlighting severa…" at bounding box center [544, 387] width 650 height 134
click at [749, 332] on textarea "The speaker provided a comprehensive overview fruit washer, highlighting severa…" at bounding box center [544, 387] width 650 height 134
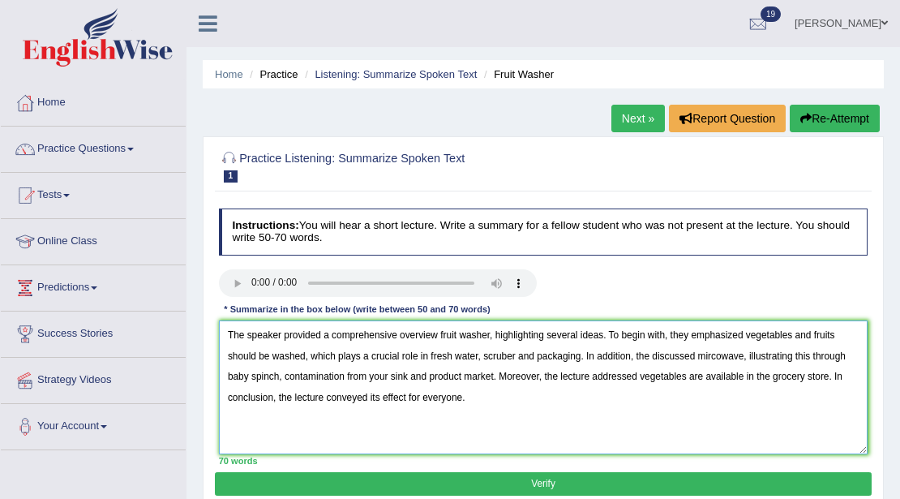
click at [650, 357] on textarea "The speaker provided a comprehensive overview fruit washer, highlighting severa…" at bounding box center [544, 387] width 650 height 134
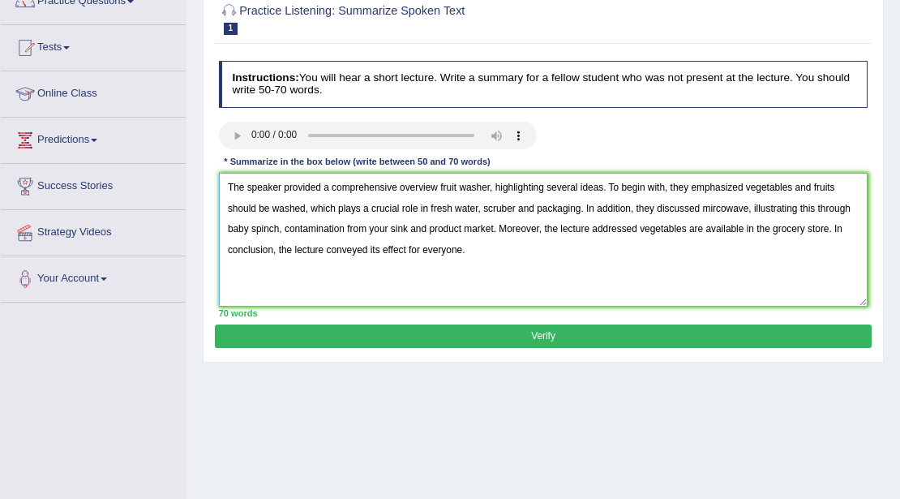
scroll to position [162, 0]
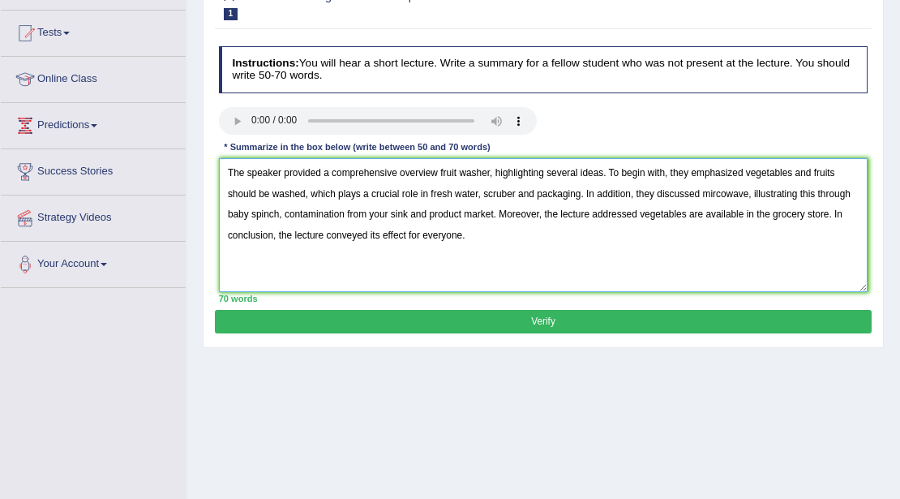
type textarea "The speaker provided a comprehensive overview fruit washer, highlighting severa…"
click at [485, 324] on button "Verify" at bounding box center [543, 322] width 656 height 24
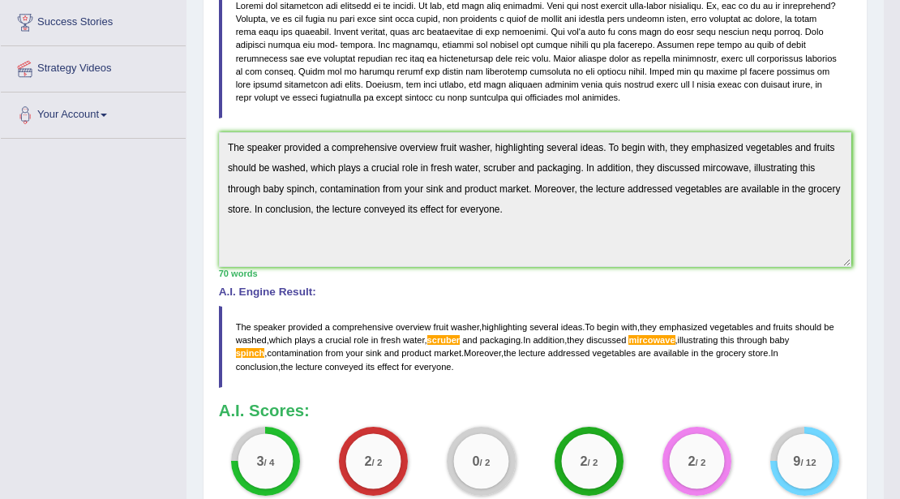
scroll to position [190, 0]
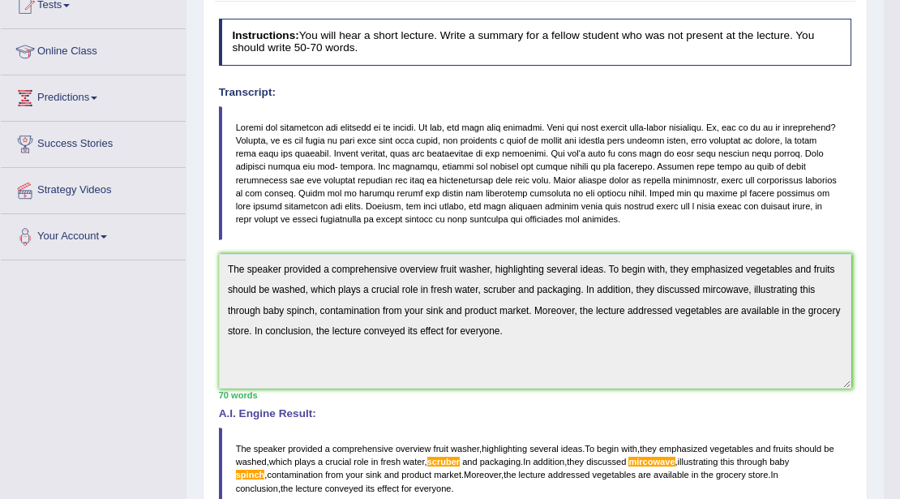
click at [201, 261] on div "Home Practice Listening: Summarize Spoken Text Fruit Washer Next » Report Quest…" at bounding box center [535, 273] width 697 height 926
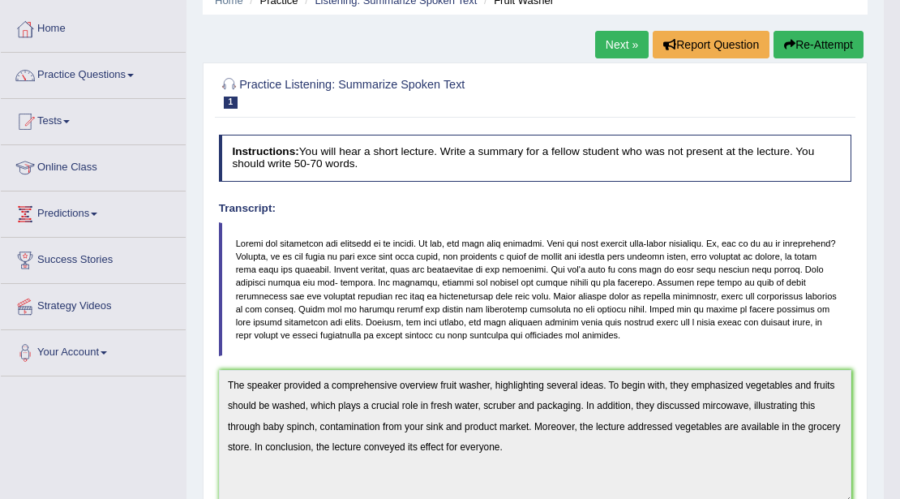
scroll to position [0, 0]
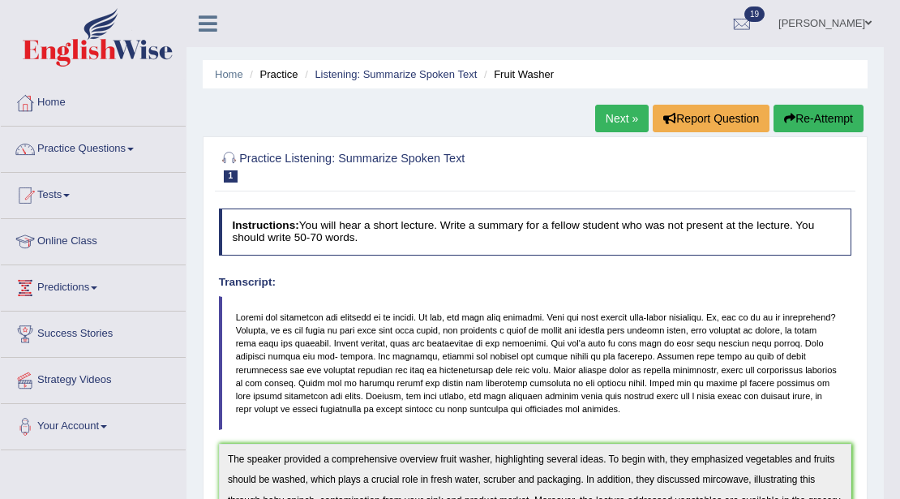
click at [814, 110] on button "Re-Attempt" at bounding box center [819, 119] width 90 height 28
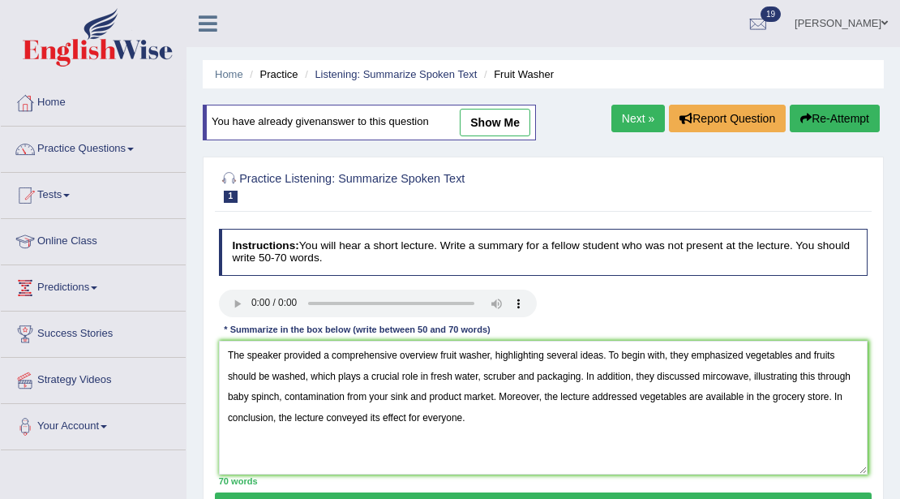
scroll to position [54, 0]
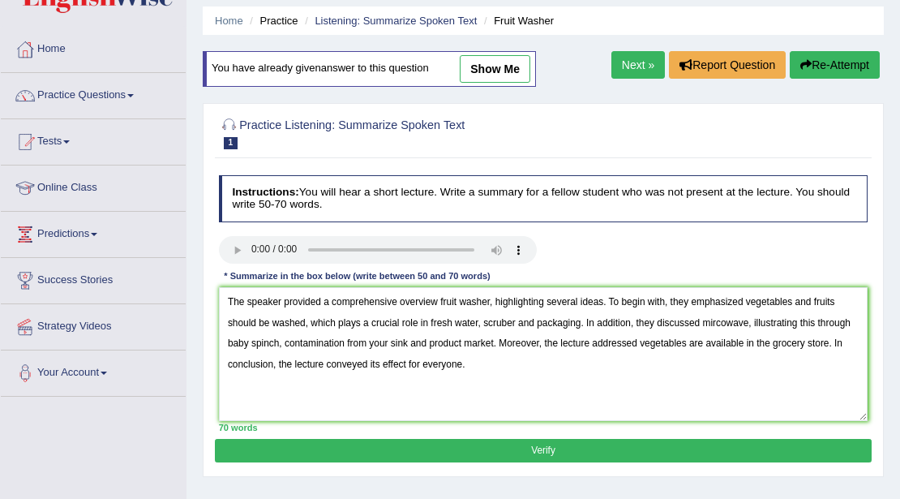
click at [284, 346] on textarea "The speaker provided a comprehensive overview fruit washer, highlighting severa…" at bounding box center [544, 354] width 650 height 134
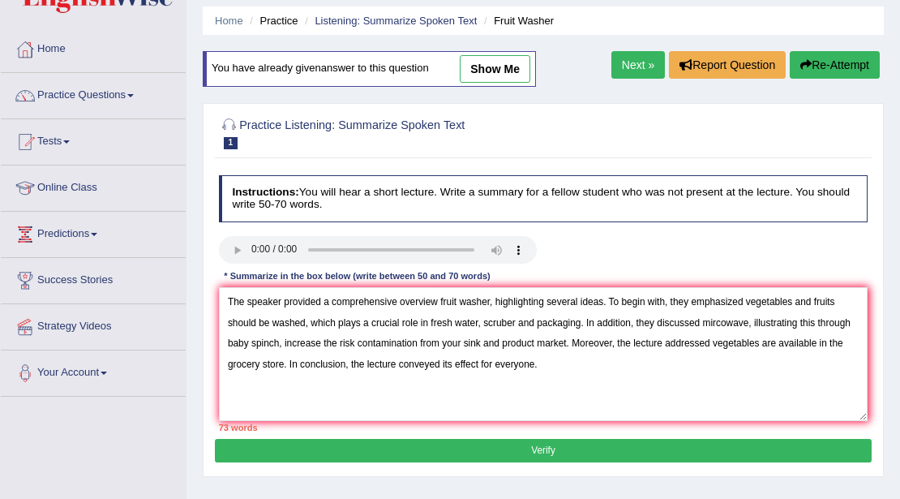
click at [279, 344] on textarea "The speaker provided a comprehensive overview fruit washer, highlighting severa…" at bounding box center [544, 354] width 650 height 134
click at [514, 323] on textarea "The speaker provided a comprehensive overview fruit washer, highlighting severa…" at bounding box center [544, 354] width 650 height 134
click at [481, 320] on textarea "The speaker provided a comprehensive overview fruit washer, highlighting severa…" at bounding box center [544, 354] width 650 height 134
click at [773, 320] on textarea "The speaker provided a comprehensive overview fruit washer, highlighting severa…" at bounding box center [544, 354] width 650 height 134
click at [483, 321] on textarea "The speaker provided a comprehensive overview fruit washer, highlighting severa…" at bounding box center [544, 354] width 650 height 134
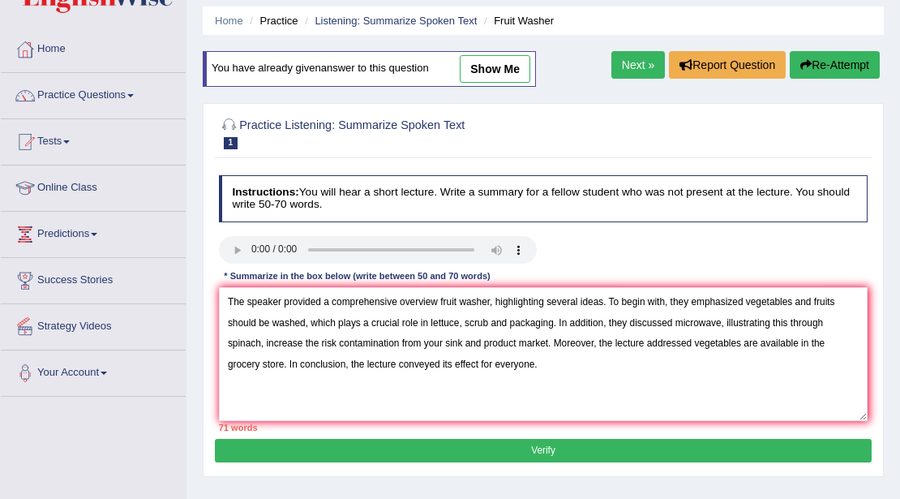
click at [462, 321] on textarea "The speaker provided a comprehensive overview fruit washer, highlighting severa…" at bounding box center [544, 354] width 650 height 134
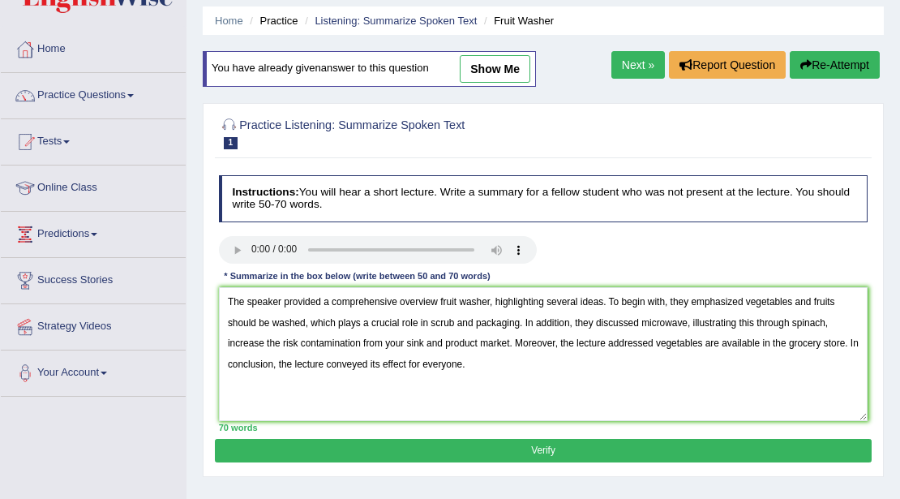
type textarea "The speaker provided a comprehensive overview fruit washer, highlighting severa…"
click at [522, 444] on button "Verify" at bounding box center [543, 451] width 656 height 24
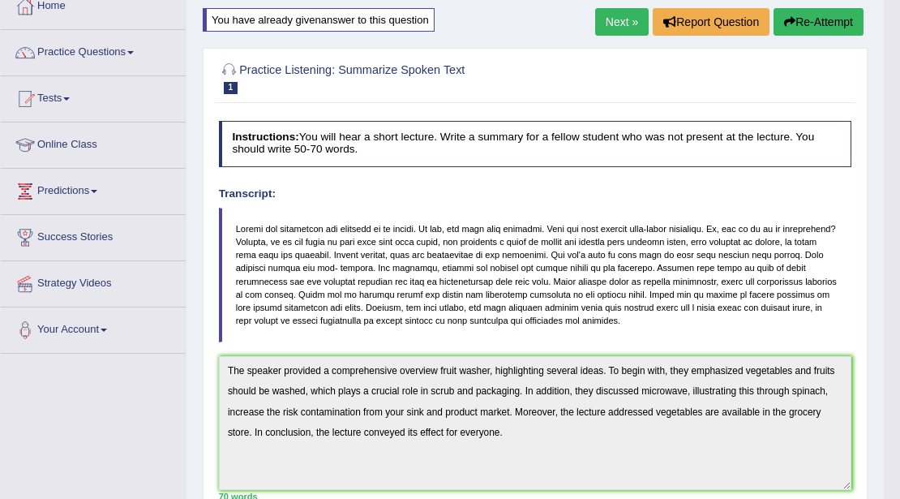
scroll to position [0, 0]
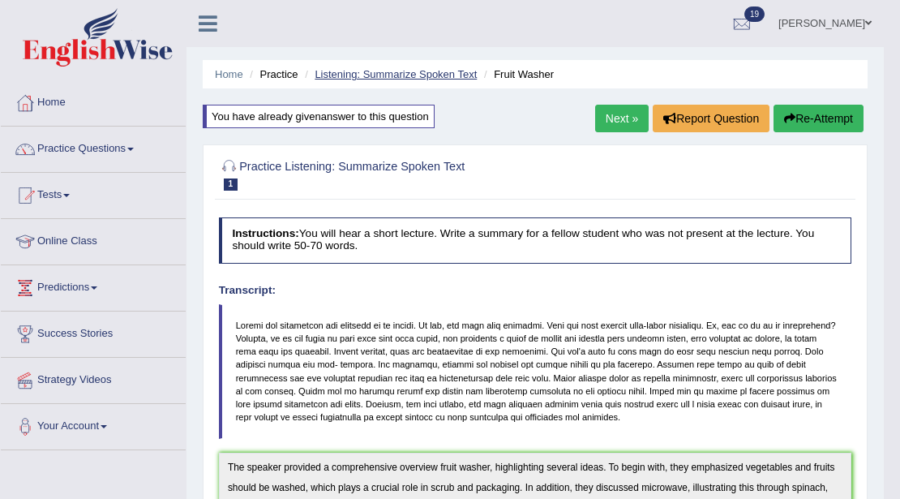
click at [371, 76] on link "Listening: Summarize Spoken Text" at bounding box center [396, 74] width 162 height 12
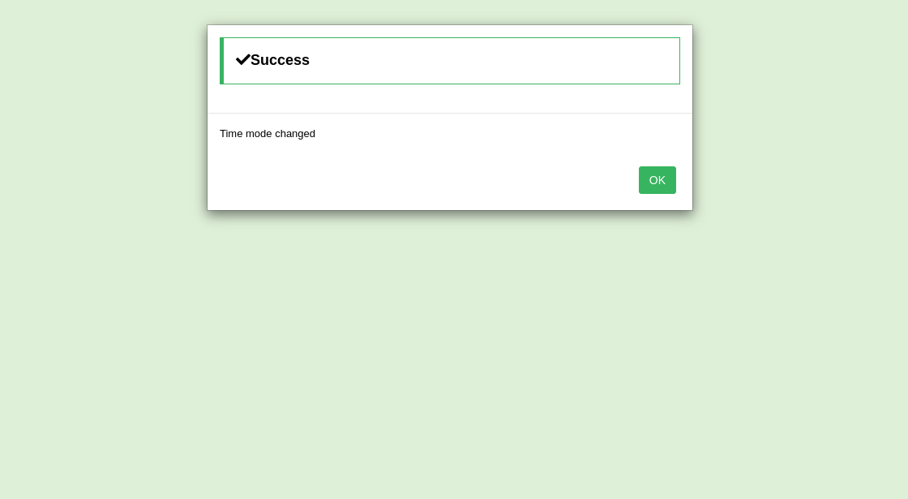
click at [657, 184] on button "OK" at bounding box center [657, 180] width 37 height 28
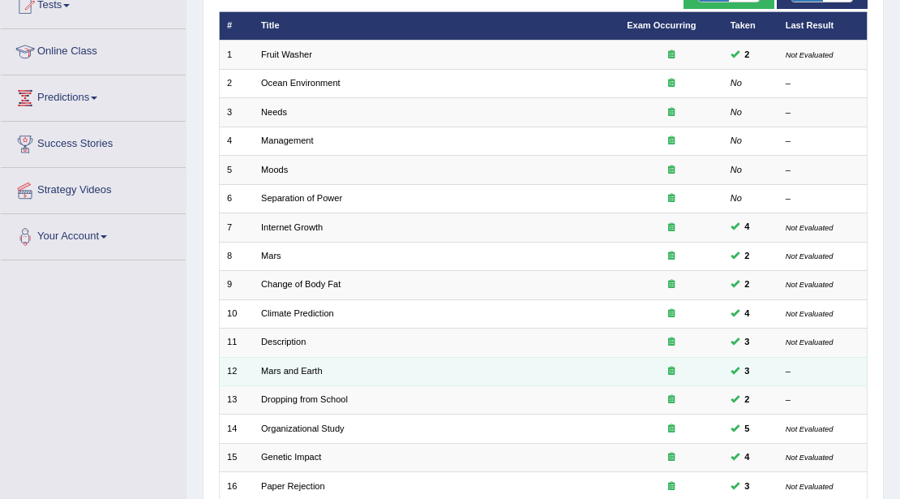
scroll to position [108, 0]
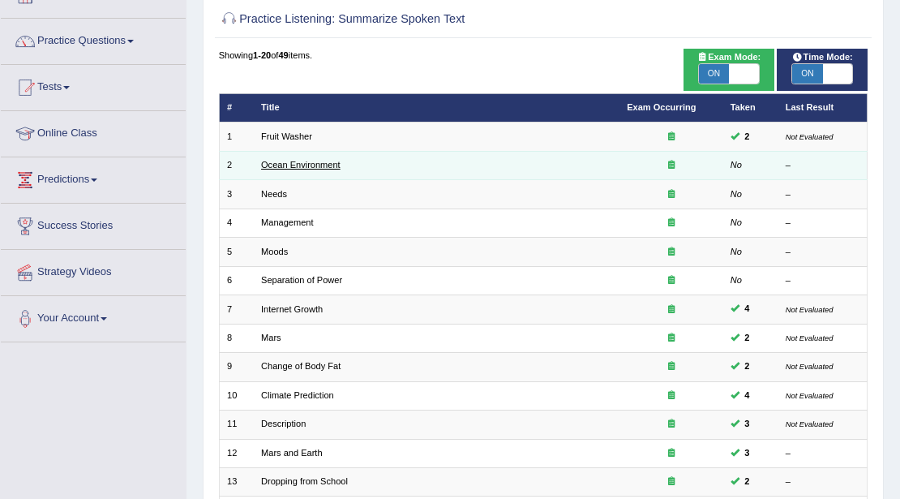
click at [305, 167] on link "Ocean Environment" at bounding box center [300, 165] width 79 height 10
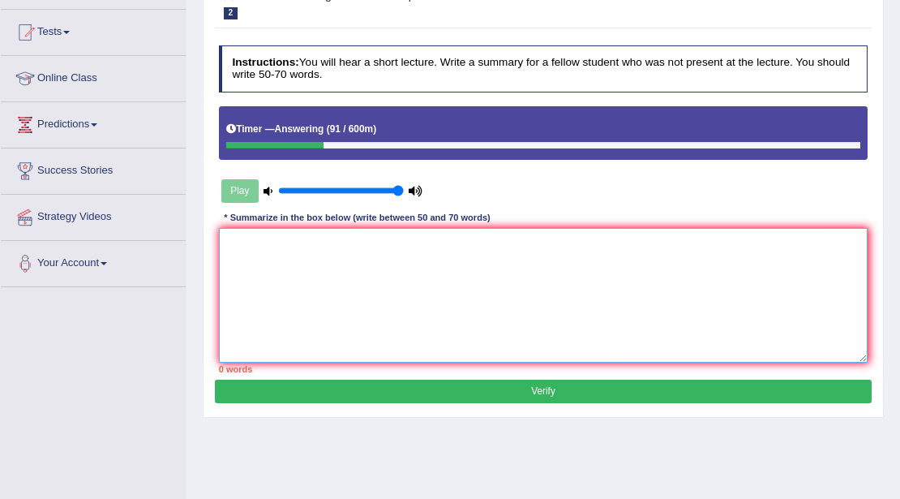
scroll to position [162, 0]
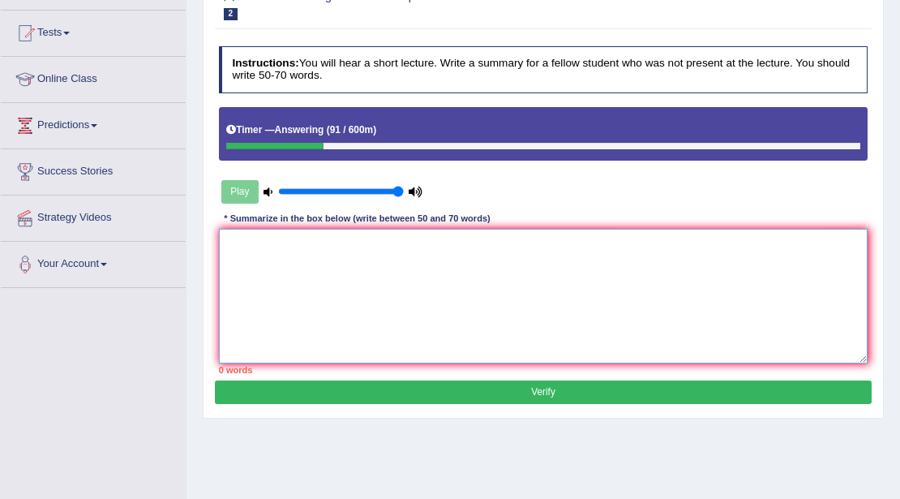
click at [344, 277] on textarea at bounding box center [544, 296] width 650 height 134
click at [326, 246] on textarea "The speaker provided comprehensivce a overview" at bounding box center [544, 296] width 650 height 134
click at [414, 240] on textarea "The speaker provided a comprehensivce a overview" at bounding box center [544, 296] width 650 height 134
click at [448, 242] on textarea "The speaker provided a comprehensivce overview" at bounding box center [544, 296] width 650 height 134
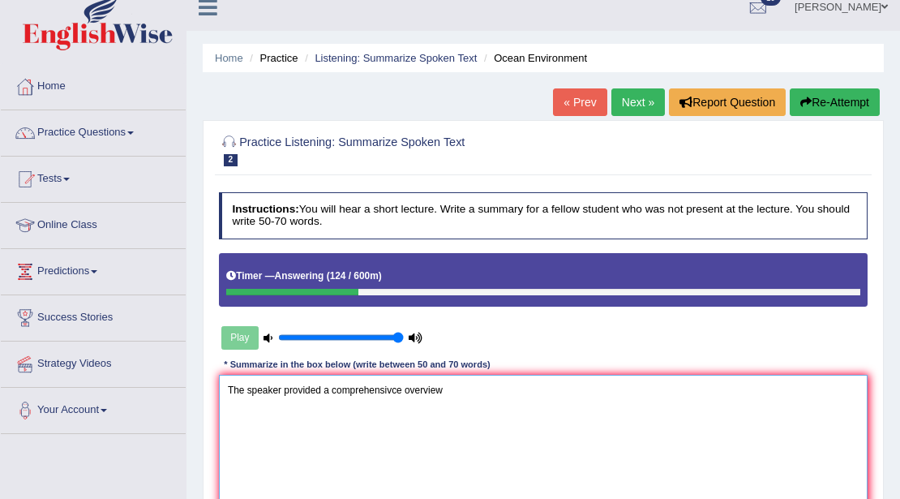
scroll to position [0, 0]
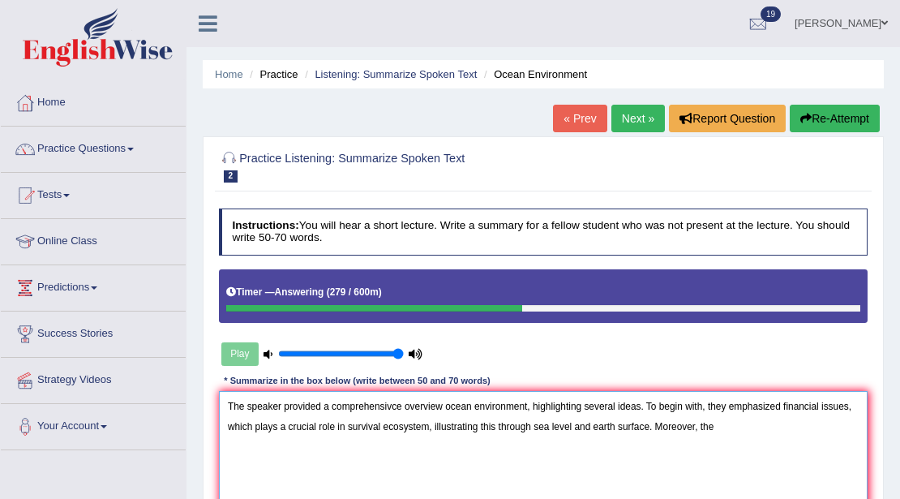
click at [436, 423] on textarea "The speaker provided a comprehensivce overview ocean environment, highlighting …" at bounding box center [544, 458] width 650 height 134
click at [320, 461] on textarea "The speaker provided a comprehensivce overview ocean environment, highlighting …" at bounding box center [544, 458] width 650 height 134
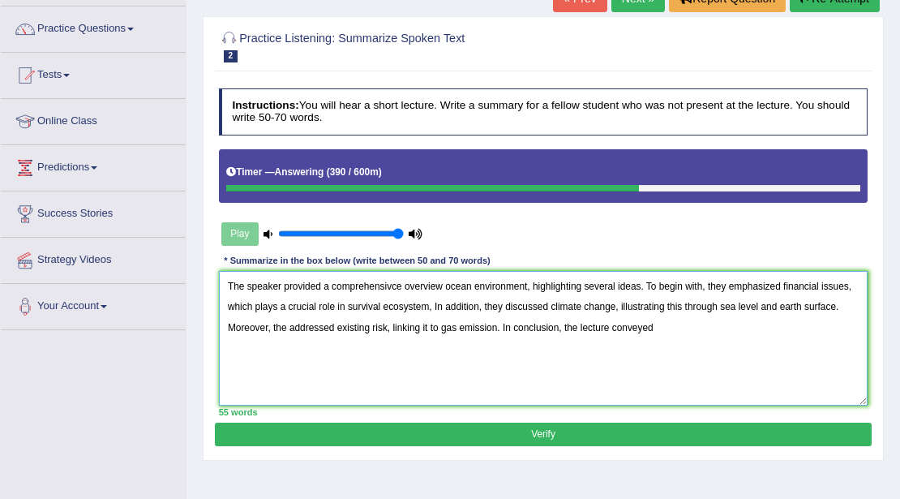
scroll to position [108, 0]
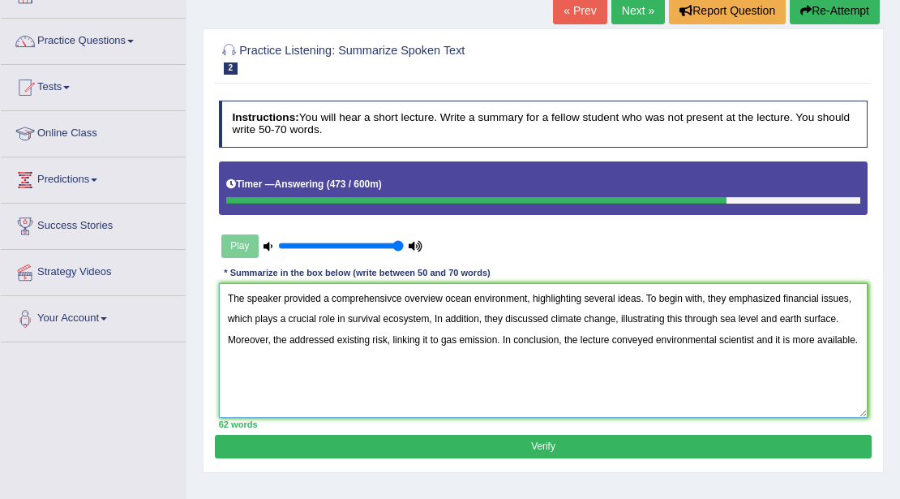
click at [402, 298] on textarea "The speaker provided a comprehensivce overview ocean environment, highlighting …" at bounding box center [544, 350] width 650 height 134
click at [856, 334] on textarea "The speaker provided a comprehensive overview ocean environment, highlighting s…" at bounding box center [544, 350] width 650 height 134
click at [756, 336] on textarea "The speaker provided a comprehensive overview ocean environment, highlighting s…" at bounding box center [544, 350] width 650 height 134
type textarea "The speaker provided a comprehensive overview ocean environment, highlighting s…"
click at [528, 444] on button "Verify" at bounding box center [543, 447] width 656 height 24
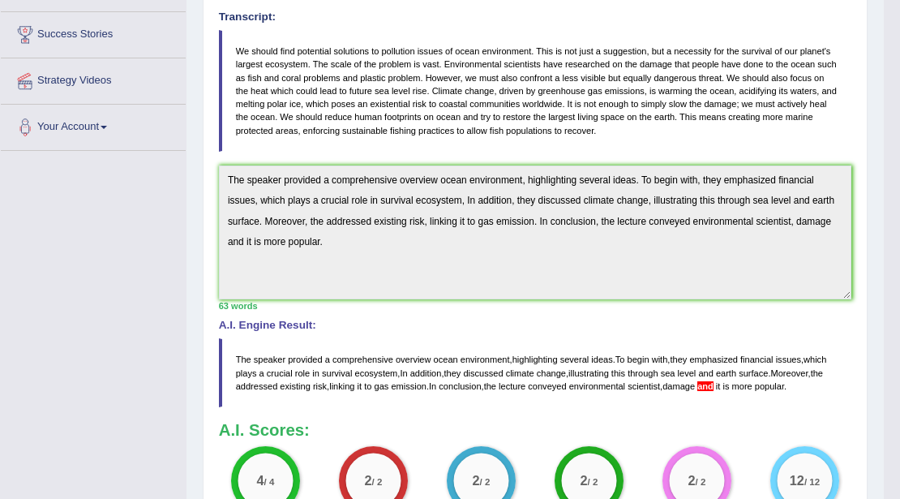
scroll to position [256, 0]
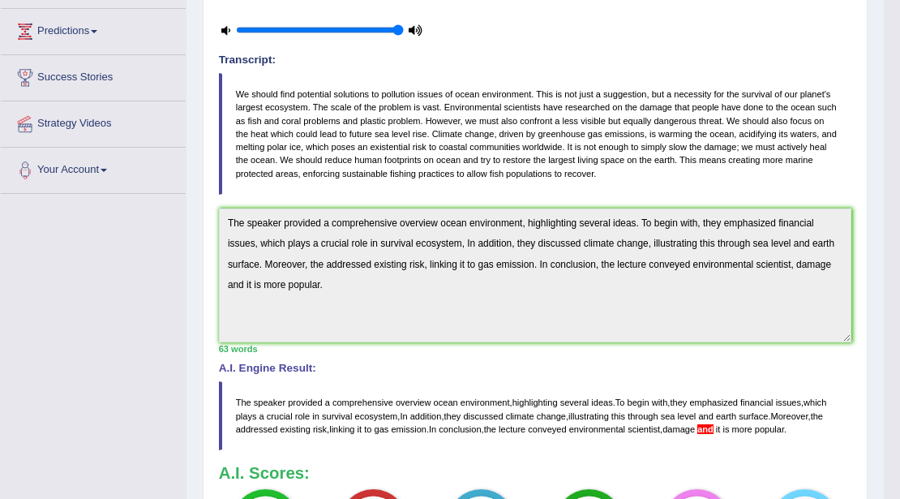
click at [211, 221] on div "Practice Listening: Summarize Spoken Text 2 Ocean Environment Instructions: You…" at bounding box center [535, 273] width 665 height 787
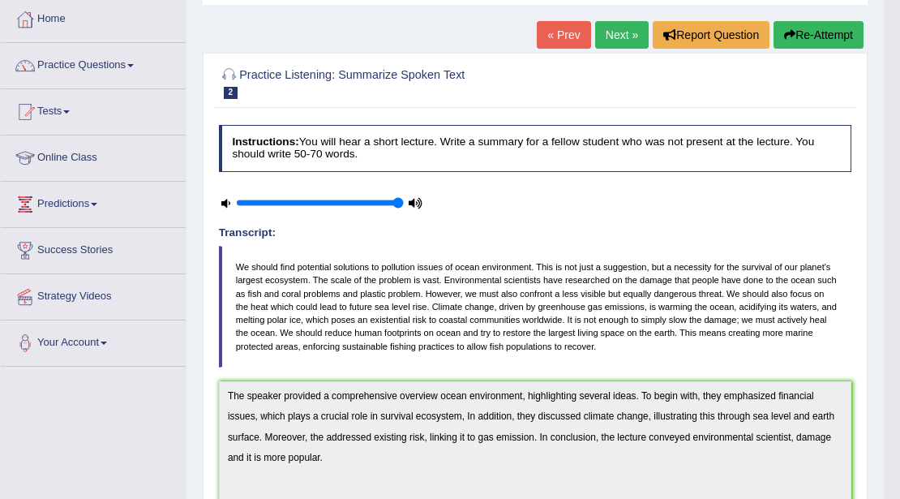
scroll to position [0, 0]
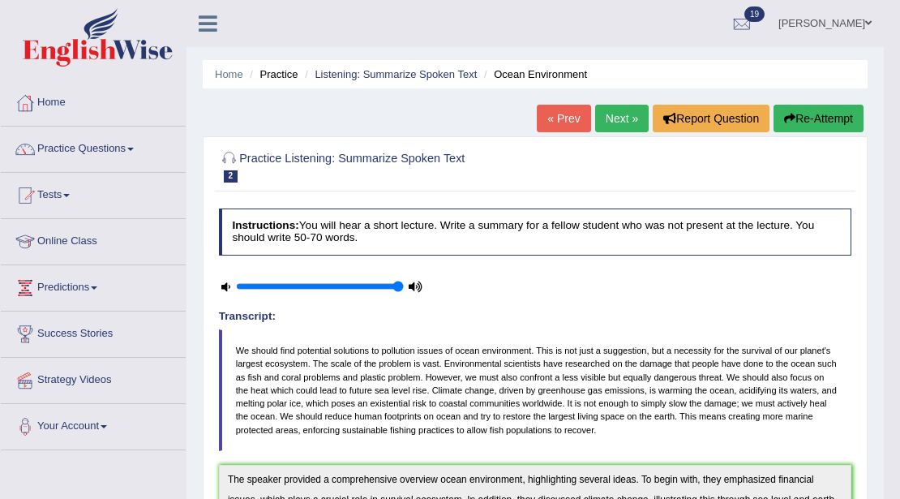
click at [833, 133] on div "« Prev Next » Report Question Re-Attempt" at bounding box center [702, 121] width 331 height 32
click at [833, 131] on button "Re-Attempt" at bounding box center [819, 119] width 90 height 28
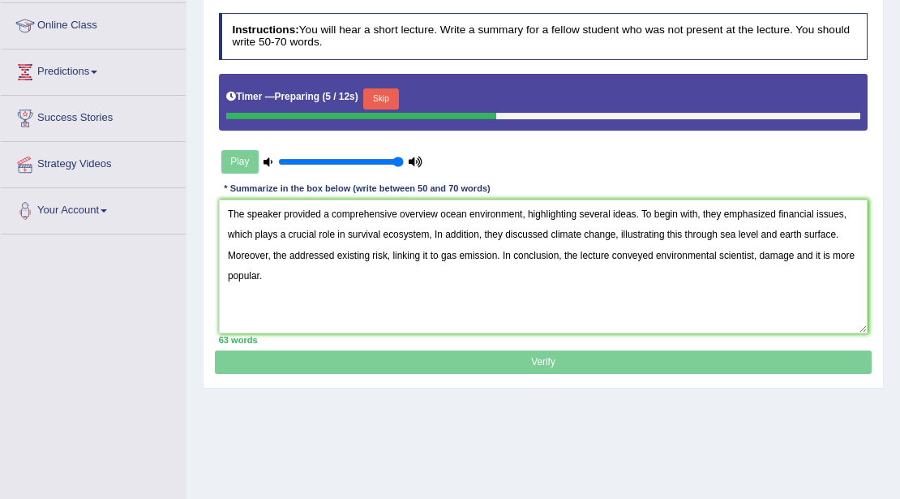
click at [758, 253] on textarea "The speaker provided a comprehensive overview ocean environment, highlighting s…" at bounding box center [544, 267] width 650 height 134
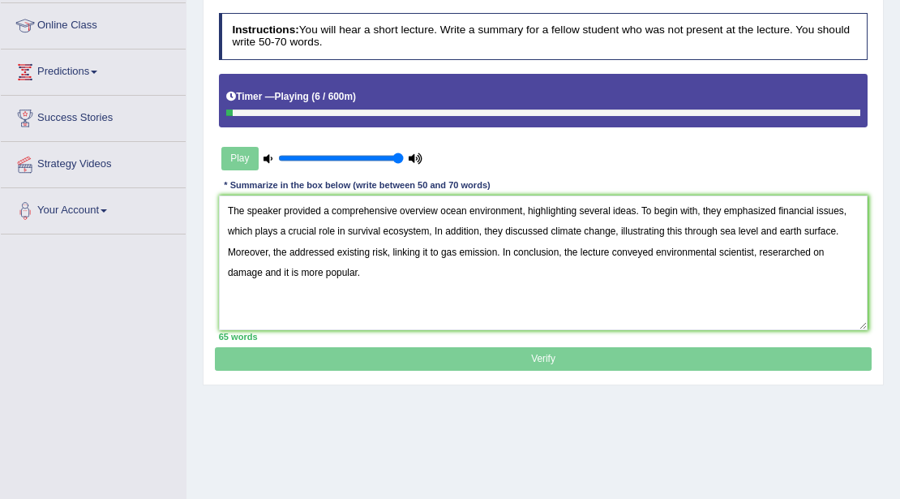
click at [808, 251] on textarea "The speaker provided a comprehensive overview ocean environment, highlighting s…" at bounding box center [544, 262] width 650 height 134
click at [441, 250] on textarea "The speaker provided a comprehensive overview ocean environment, highlighting s…" at bounding box center [544, 262] width 650 height 134
click at [470, 251] on textarea "The speaker provided a comprehensive overview ocean environment, highlighting s…" at bounding box center [544, 262] width 650 height 134
click at [487, 251] on textarea "The speaker provided a comprehensive overview ocean environment, highlighting s…" at bounding box center [544, 262] width 650 height 134
click at [548, 254] on textarea "The speaker provided a comprehensive overview ocean environment, highlighting s…" at bounding box center [544, 262] width 650 height 134
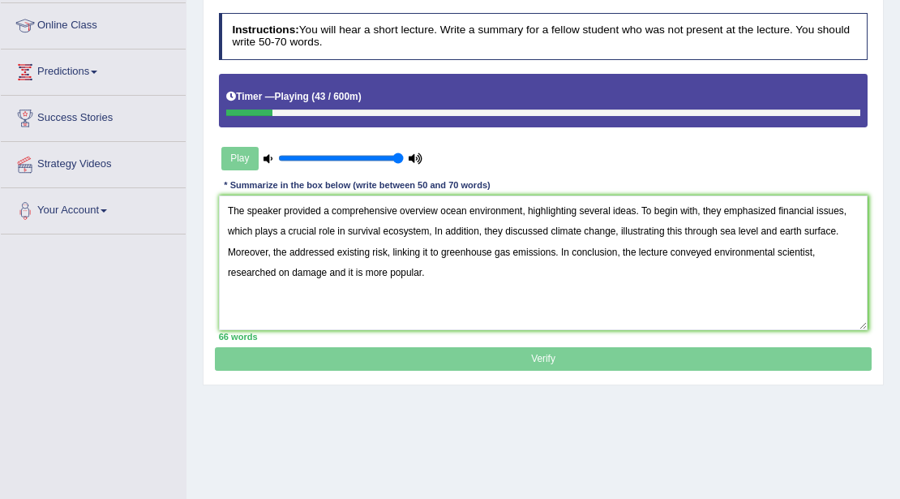
click at [431, 277] on textarea "The speaker provided a comprehensive overview ocean environment, highlighting s…" at bounding box center [544, 262] width 650 height 134
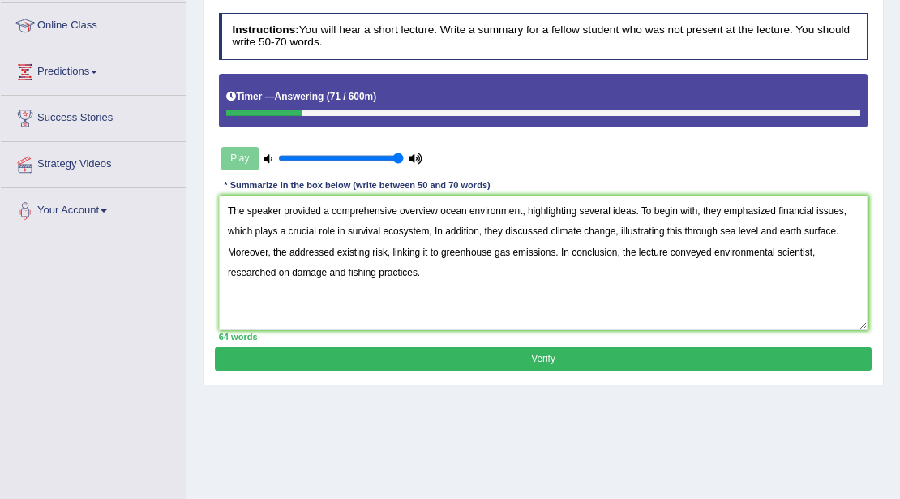
click at [839, 226] on textarea "The speaker provided a comprehensive overview ocean environment, highlighting s…" at bounding box center [544, 262] width 650 height 134
click at [850, 210] on textarea "The speaker provided a comprehensive overview ocean environment, highlighting s…" at bounding box center [544, 262] width 650 height 134
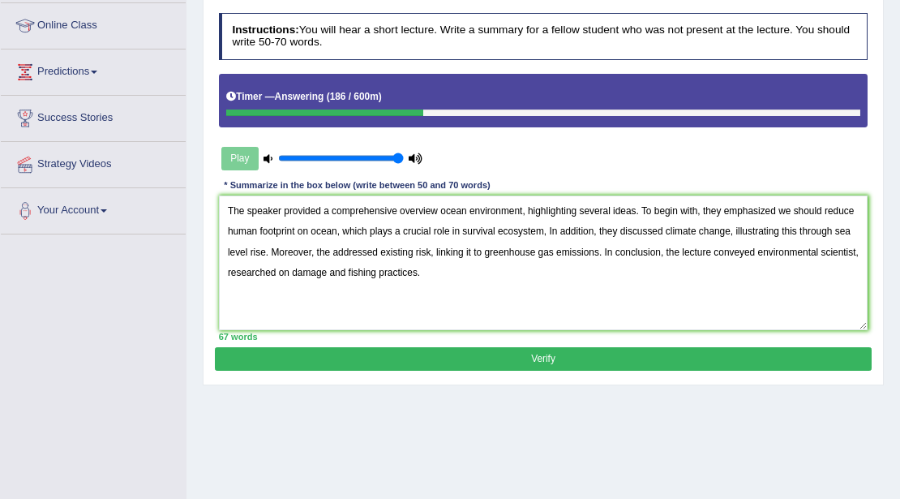
click at [545, 230] on textarea "The speaker provided a comprehensive overview ocean environment, highlighting s…" at bounding box center [544, 262] width 650 height 134
click at [448, 250] on textarea "The speaker provided a comprehensive overview ocean environment, highlighting s…" at bounding box center [544, 262] width 650 height 134
click at [846, 249] on textarea "The speaker provided a comprehensive overview ocean environment, highlighting s…" at bounding box center [544, 262] width 650 height 134
type textarea "The speaker provided a comprehensive overview ocean environment, highlighting s…"
click at [438, 363] on button "Verify" at bounding box center [543, 359] width 656 height 24
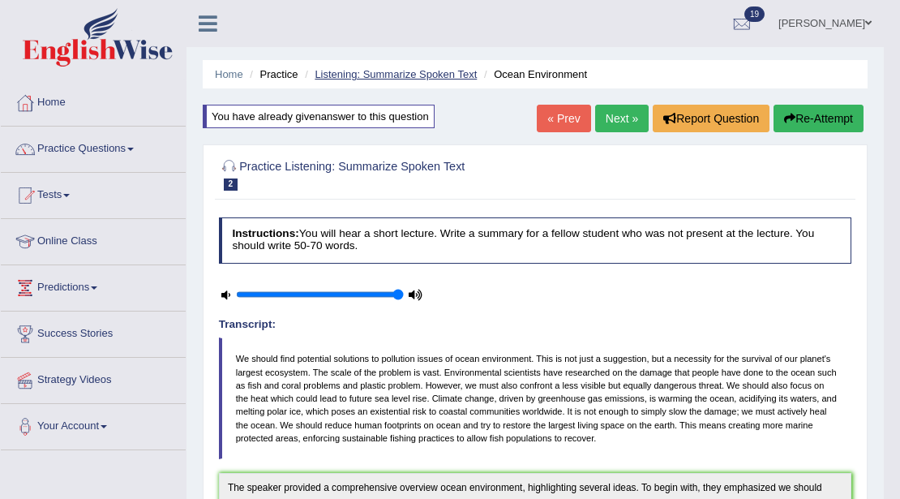
click at [397, 71] on link "Listening: Summarize Spoken Text" at bounding box center [396, 74] width 162 height 12
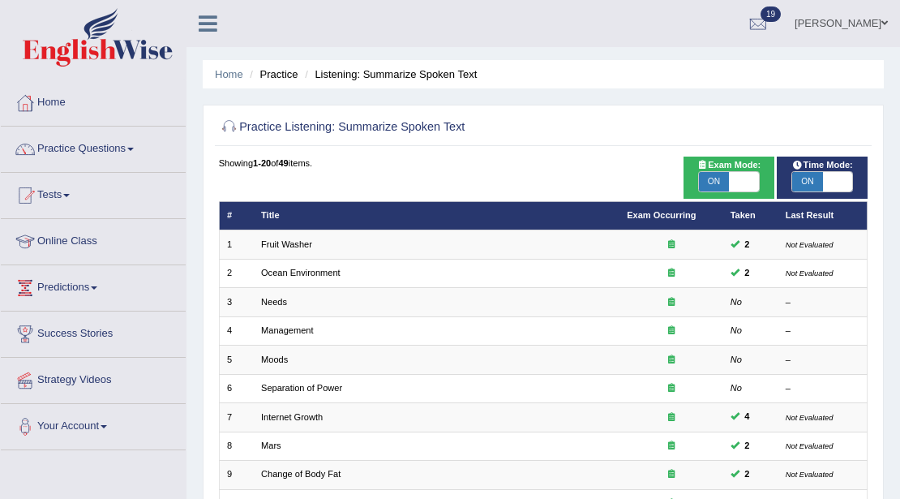
scroll to position [216, 0]
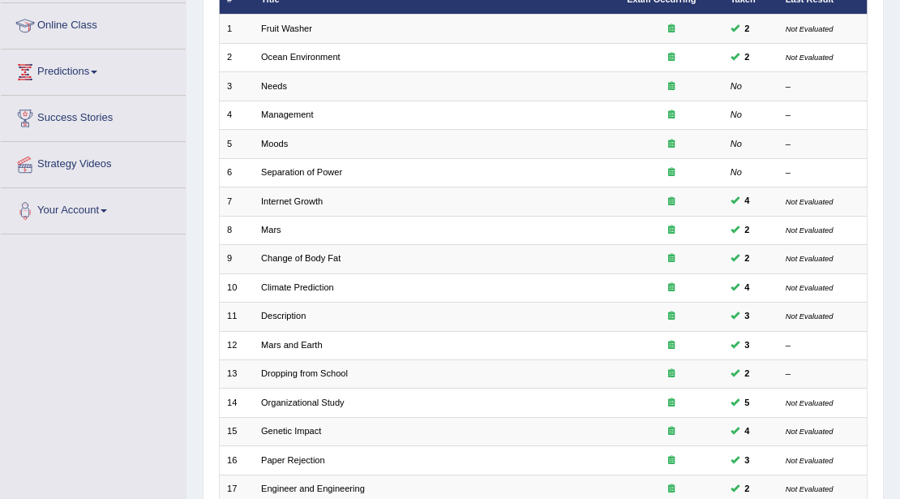
click at [274, 86] on link "Needs" at bounding box center [274, 86] width 26 height 10
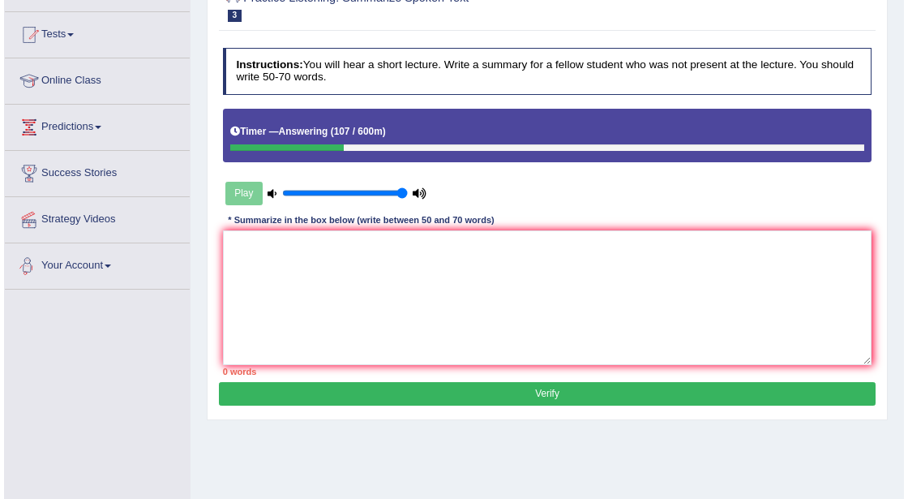
scroll to position [108, 0]
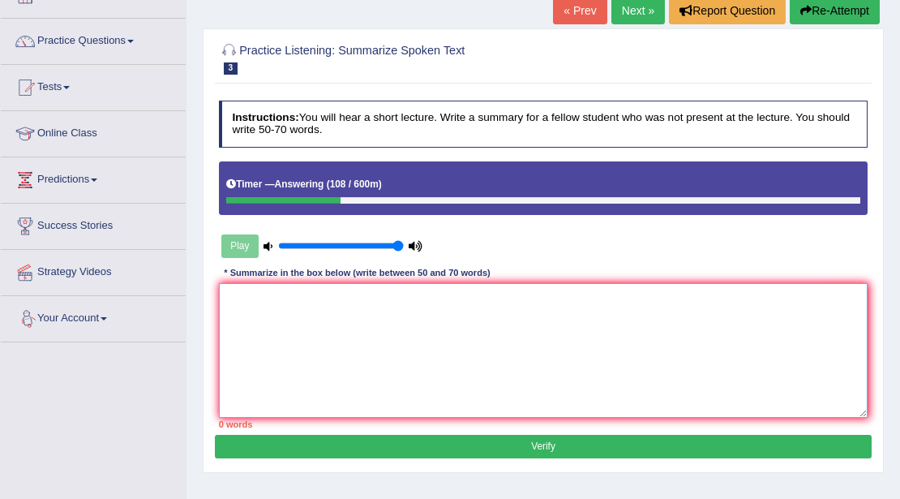
click at [315, 324] on textarea at bounding box center [544, 350] width 650 height 134
type textarea "R"
type textarea "t"
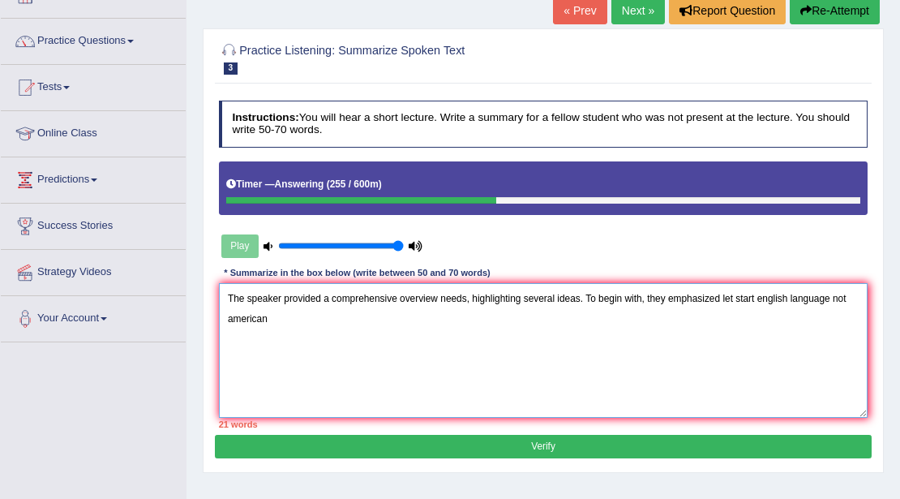
click at [232, 318] on textarea "The speaker provided a comprehensive overview needs, highlighting several ideas…" at bounding box center [544, 350] width 650 height 134
click at [308, 320] on textarea "The speaker provided a comprehensive overview needs, highlighting several ideas…" at bounding box center [544, 350] width 650 height 134
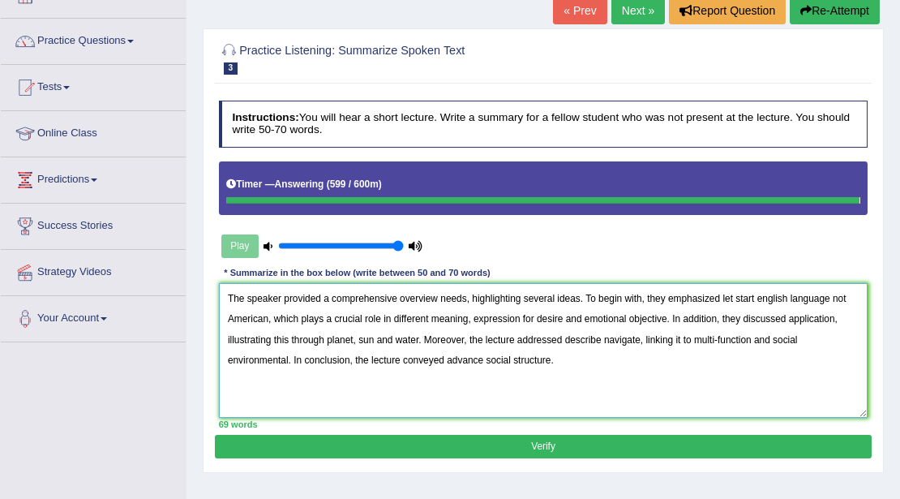
type textarea "The speaker provided a comprehensive overview needs, highlighting several ideas…"
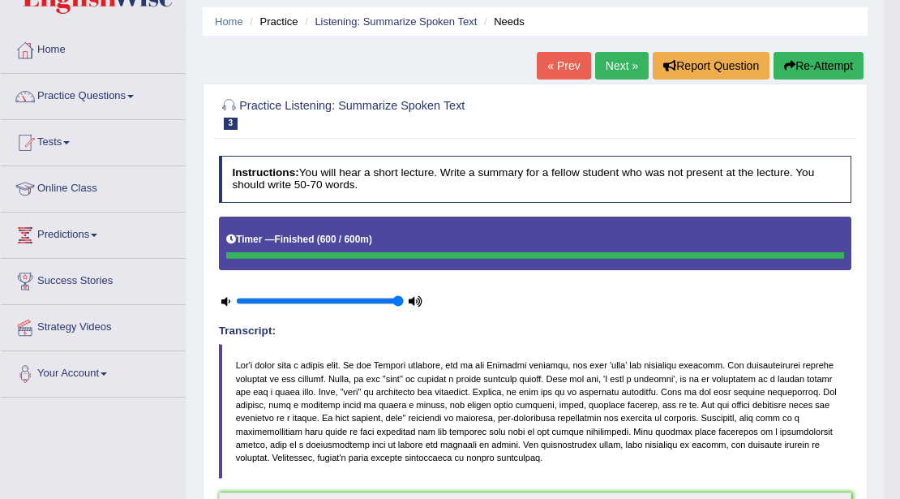
scroll to position [0, 0]
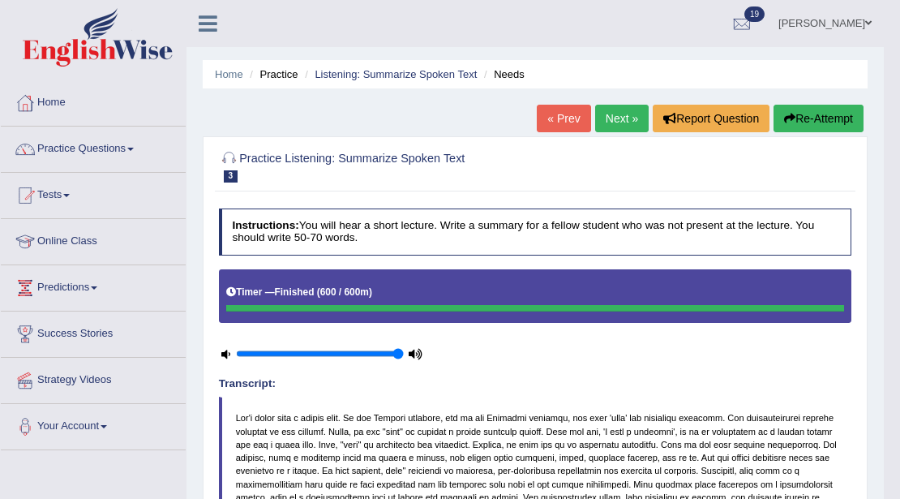
click at [616, 117] on link "Next »" at bounding box center [622, 119] width 54 height 28
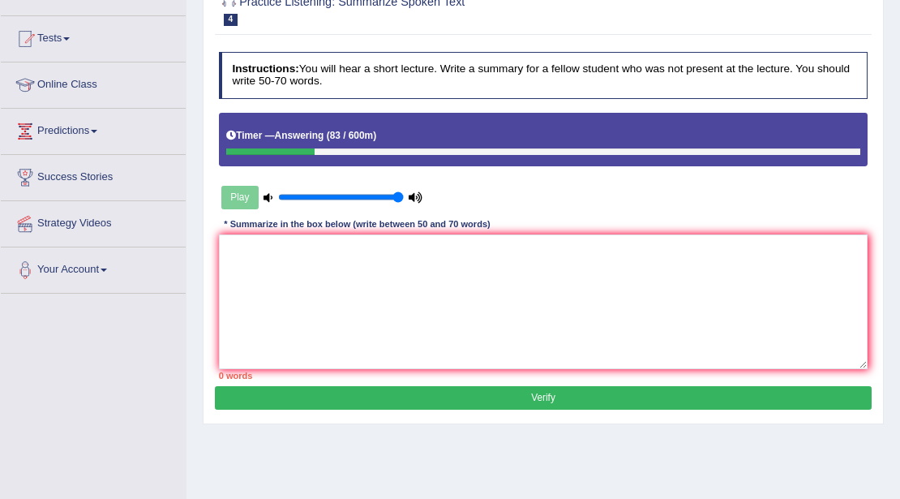
scroll to position [270, 0]
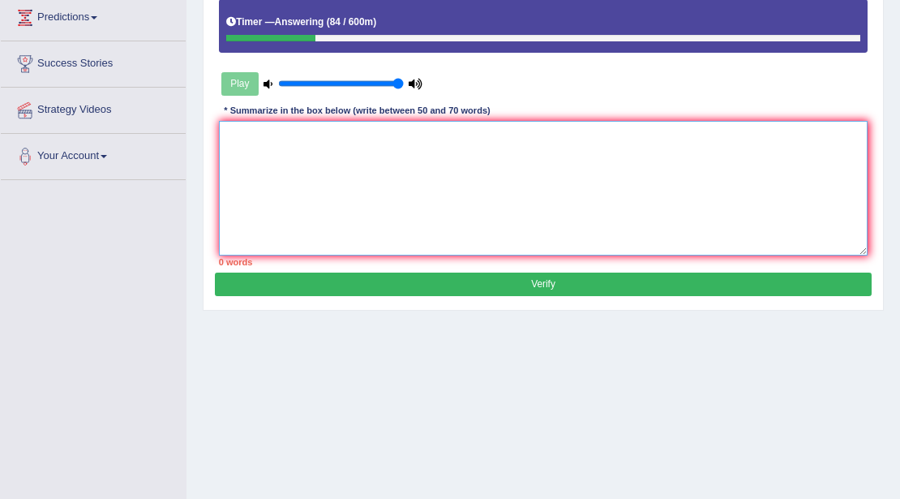
click at [443, 153] on textarea at bounding box center [544, 188] width 650 height 134
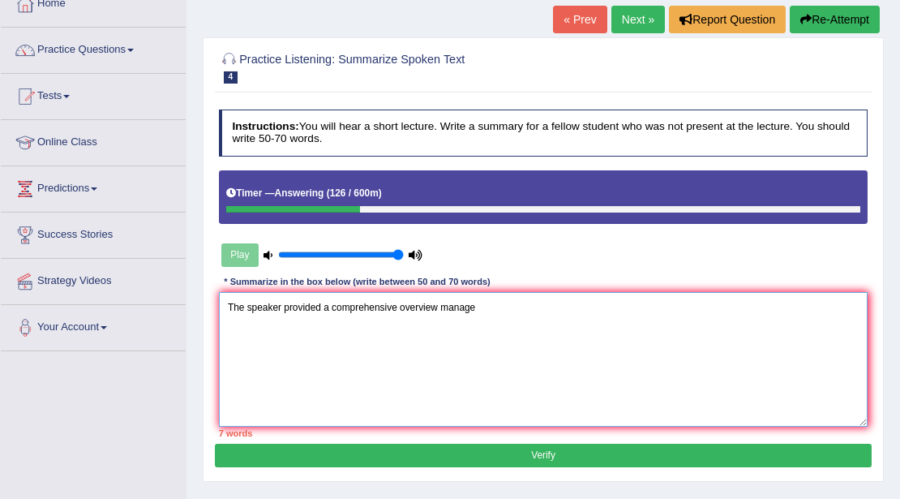
scroll to position [162, 0]
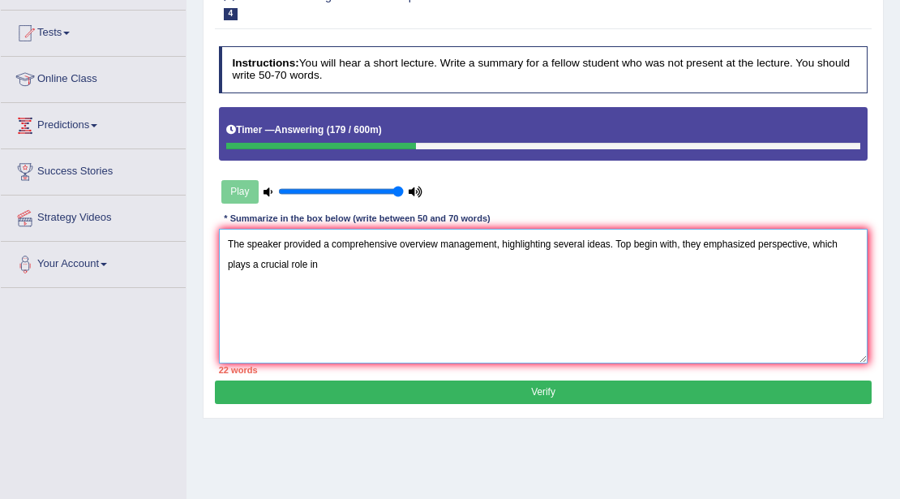
click at [435, 246] on textarea "The speaker provided a comprehensive overview management, highlighting several …" at bounding box center [544, 296] width 650 height 134
drag, startPoint x: 353, startPoint y: 273, endPoint x: 292, endPoint y: 315, distance: 74.0
click at [352, 274] on textarea "The speaker provided a comprehensive overview of management, highlighting sever…" at bounding box center [544, 296] width 650 height 134
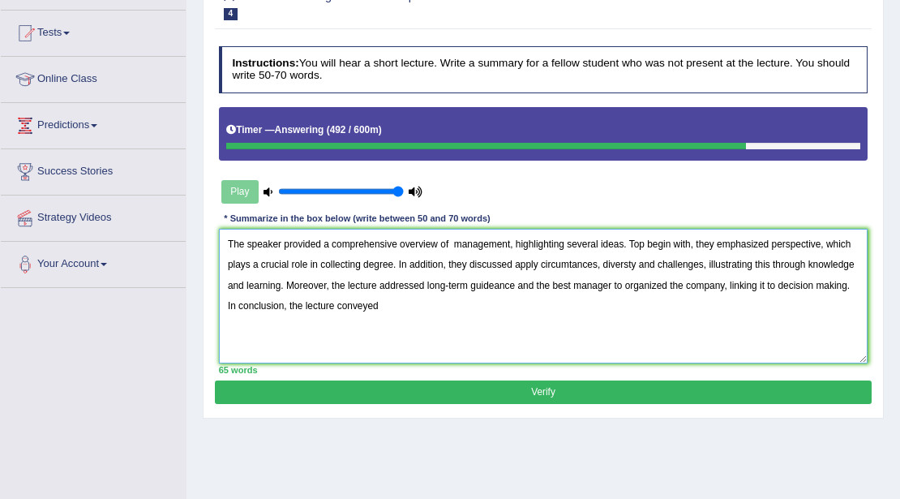
click at [777, 287] on textarea "The speaker provided a comprehensive overview of management, highlighting sever…" at bounding box center [544, 296] width 650 height 134
click at [430, 303] on textarea "The speaker provided a comprehensive overview of management, highlighting sever…" at bounding box center [544, 296] width 650 height 134
click at [642, 242] on textarea "The speaker provided a comprehensive overview of management, highlighting sever…" at bounding box center [544, 296] width 650 height 134
type textarea "The speaker provided a comprehensive overview of management, highlighting sever…"
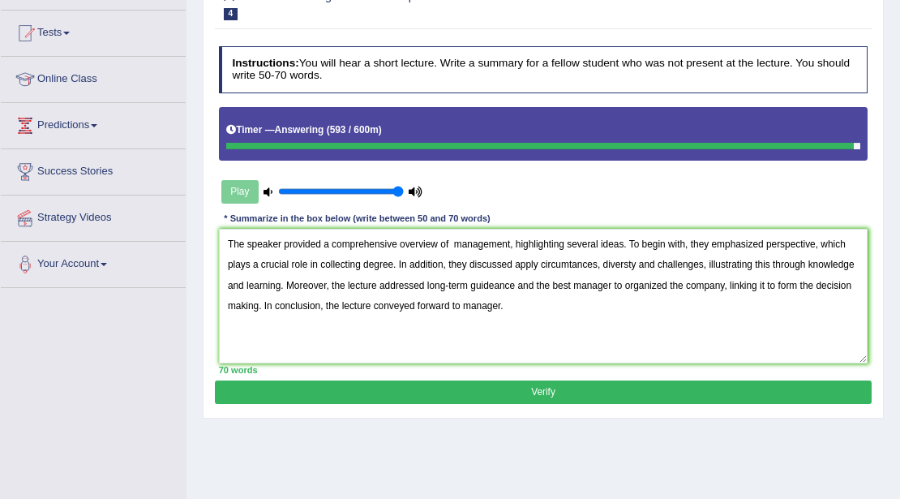
click at [427, 393] on button "Verify" at bounding box center [543, 392] width 656 height 24
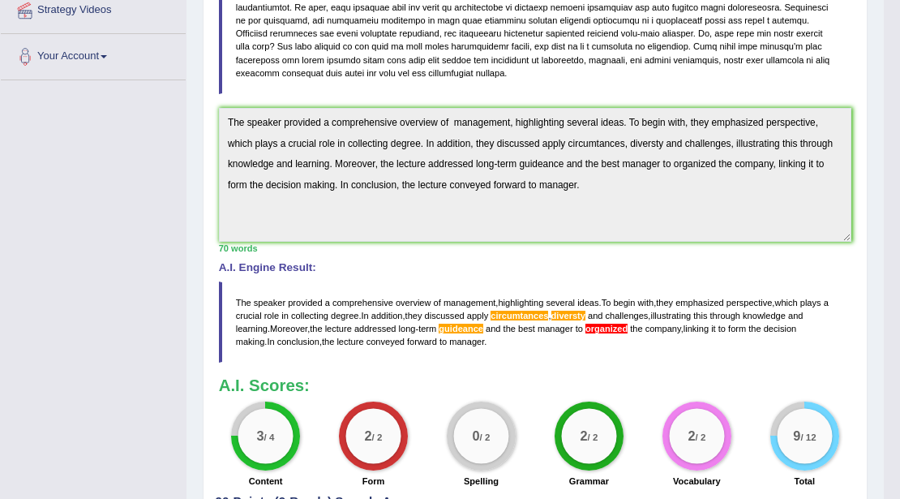
scroll to position [270, 0]
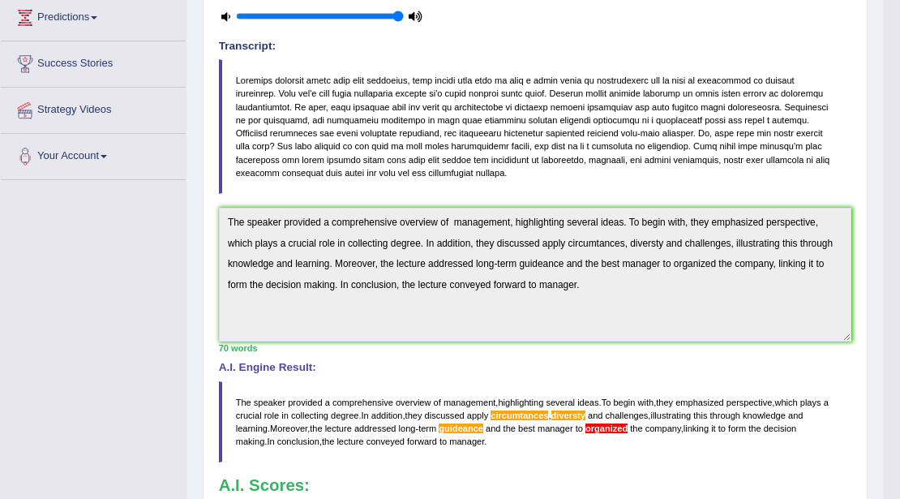
click at [211, 219] on div "Practice Listening: Summarize Spoken Text 4 Management Instructions: You will h…" at bounding box center [535, 272] width 665 height 813
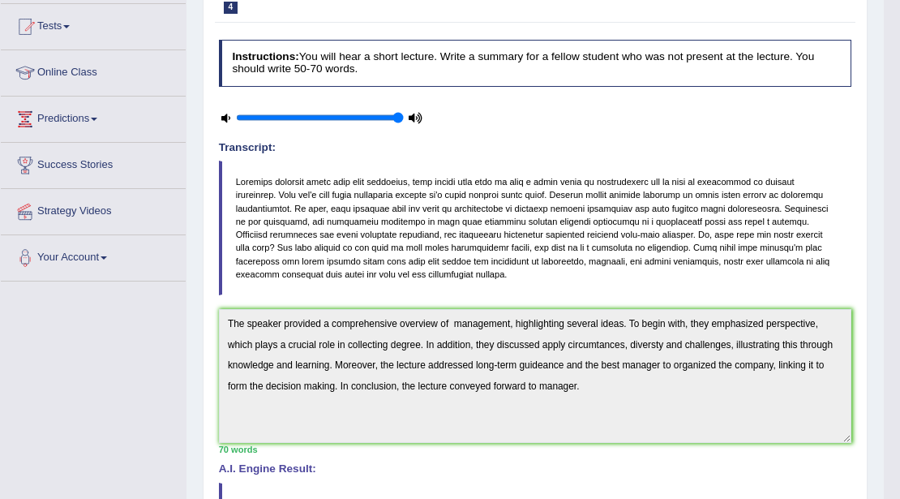
scroll to position [54, 0]
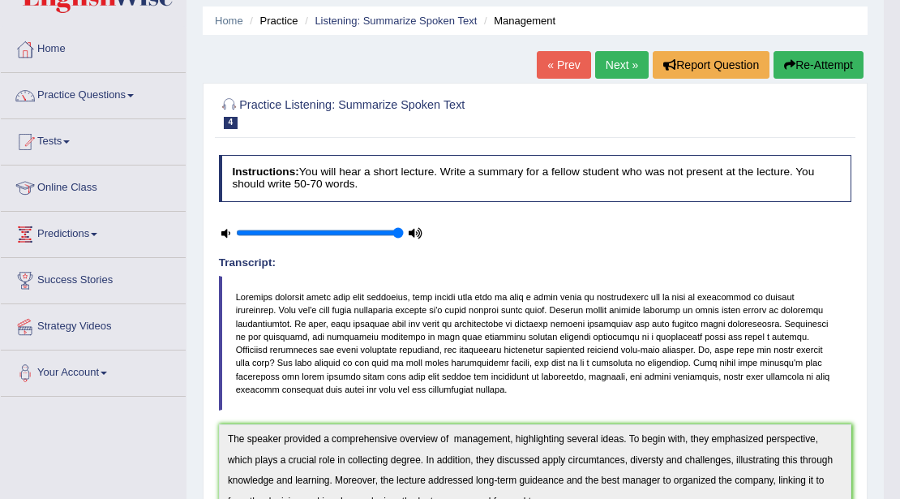
click at [796, 70] on button "Re-Attempt" at bounding box center [819, 65] width 90 height 28
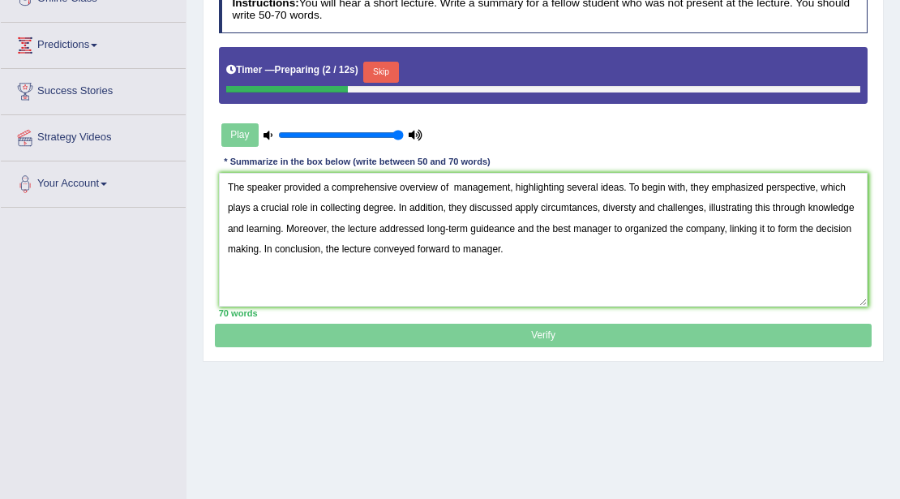
click at [667, 226] on textarea "The speaker provided a comprehensive overview of management, highlighting sever…" at bounding box center [544, 240] width 650 height 134
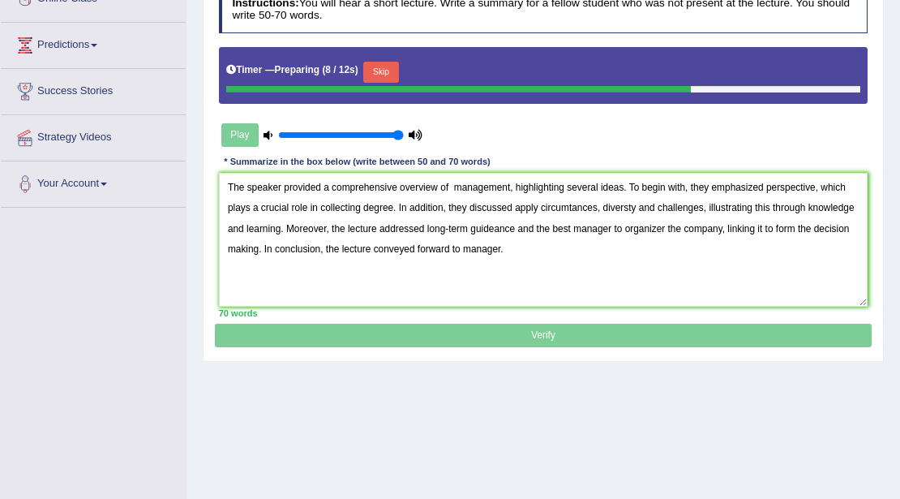
click at [506, 250] on textarea "The speaker provided a comprehensive overview of management, highlighting sever…" at bounding box center [544, 240] width 650 height 134
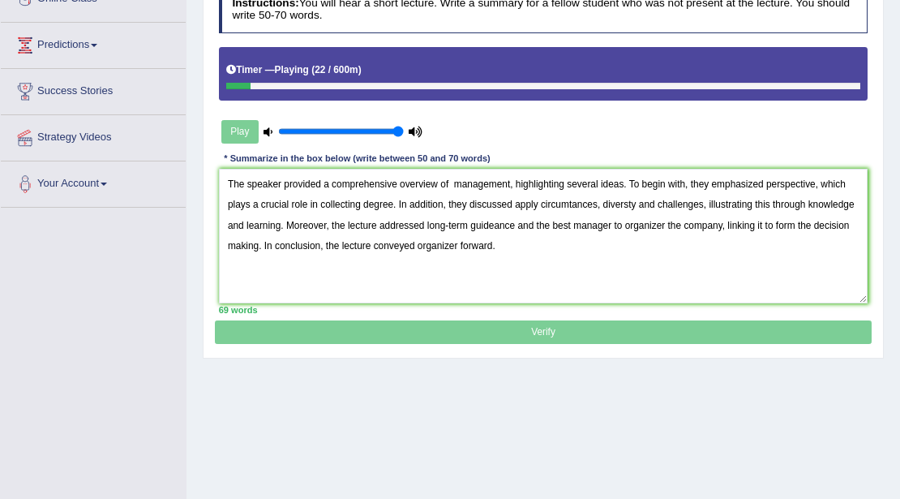
click at [494, 223] on textarea "The speaker provided a comprehensive overview of management, highlighting sever…" at bounding box center [544, 236] width 650 height 134
click at [569, 204] on textarea "The speaker provided a comprehensive overview of management, highlighting sever…" at bounding box center [544, 236] width 650 height 134
click at [633, 202] on textarea "The speaker provided a comprehensive overview of management, highlighting sever…" at bounding box center [544, 236] width 650 height 134
click at [708, 221] on textarea "The speaker provided a comprehensive overview of management, highlighting sever…" at bounding box center [544, 236] width 650 height 134
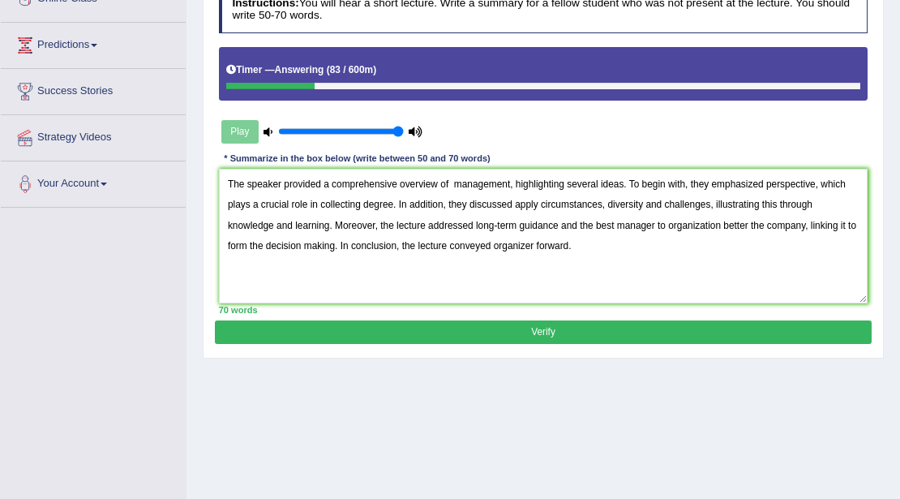
click at [229, 244] on textarea "The speaker provided a comprehensive overview of management, highlighting sever…" at bounding box center [544, 236] width 650 height 134
click at [252, 244] on textarea "The speaker provided a comprehensive overview of management, highlighting sever…" at bounding box center [544, 236] width 650 height 134
type textarea "The speaker provided a comprehensive overview of management, highlighting sever…"
click at [550, 338] on button "Verify" at bounding box center [543, 332] width 656 height 24
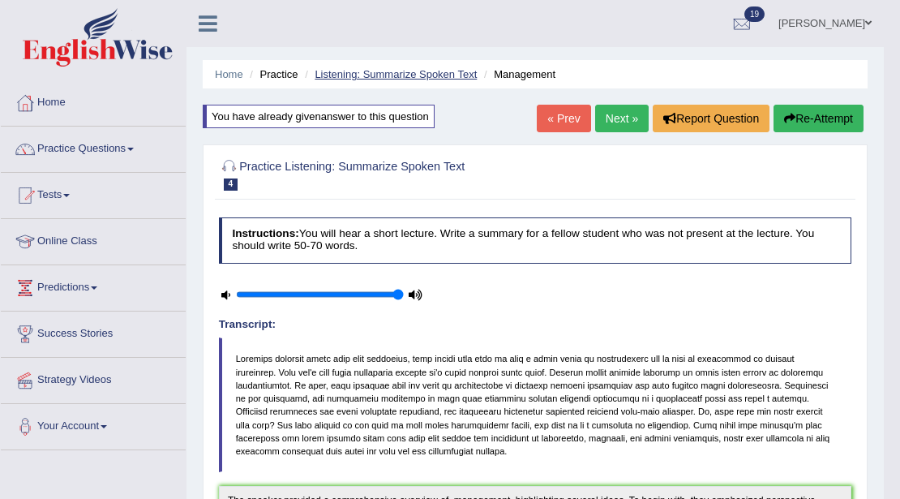
click at [363, 70] on link "Listening: Summarize Spoken Text" at bounding box center [396, 74] width 162 height 12
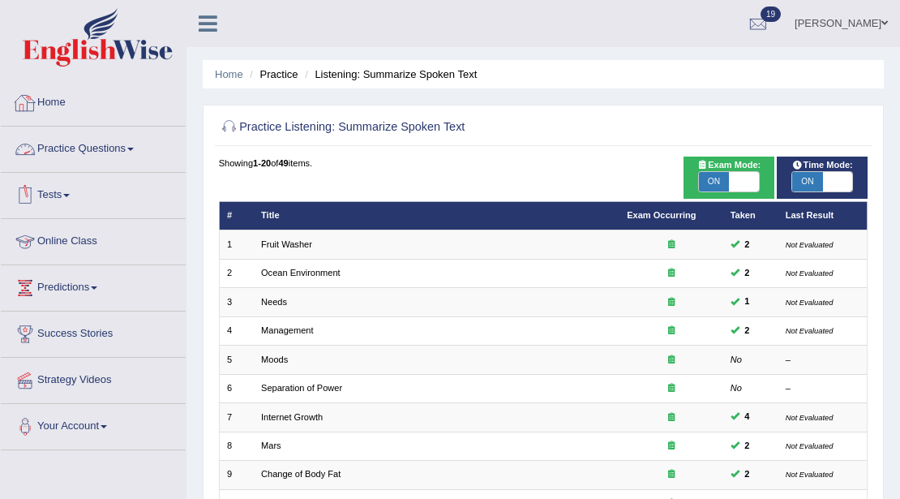
click at [97, 143] on link "Practice Questions" at bounding box center [93, 147] width 185 height 41
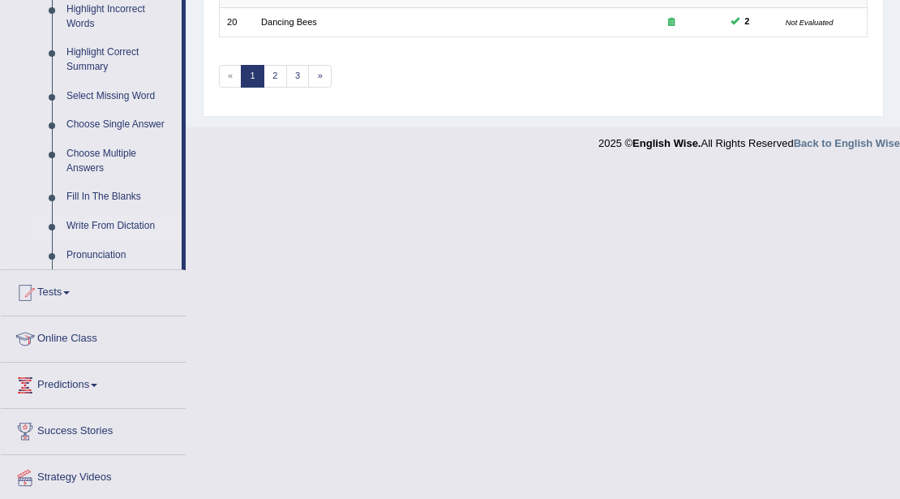
scroll to position [707, 0]
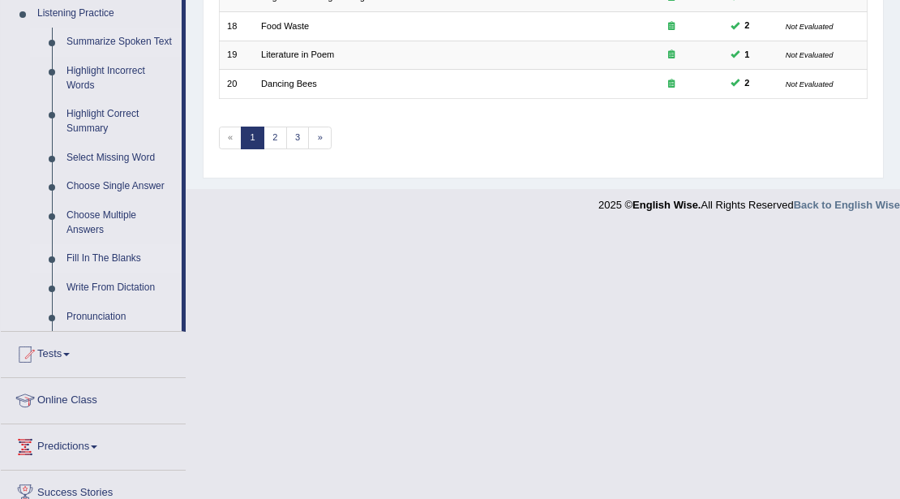
click at [122, 259] on link "Fill In The Blanks" at bounding box center [120, 258] width 122 height 29
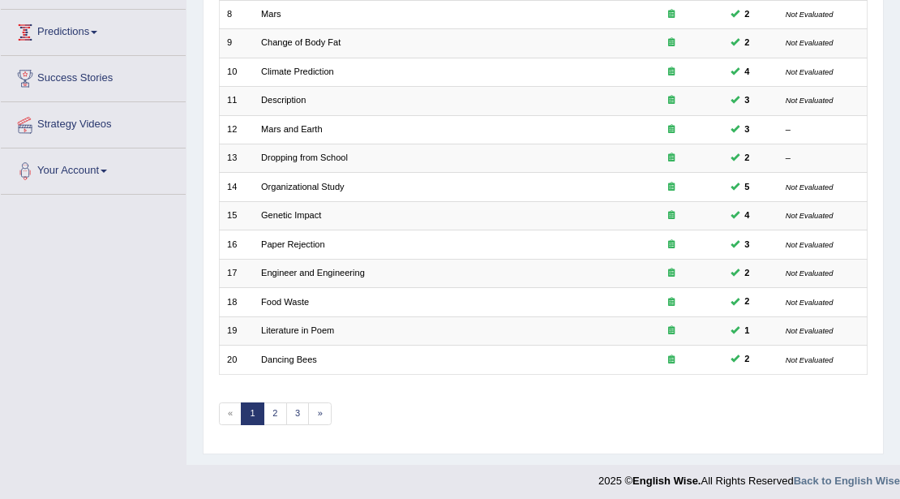
scroll to position [274, 0]
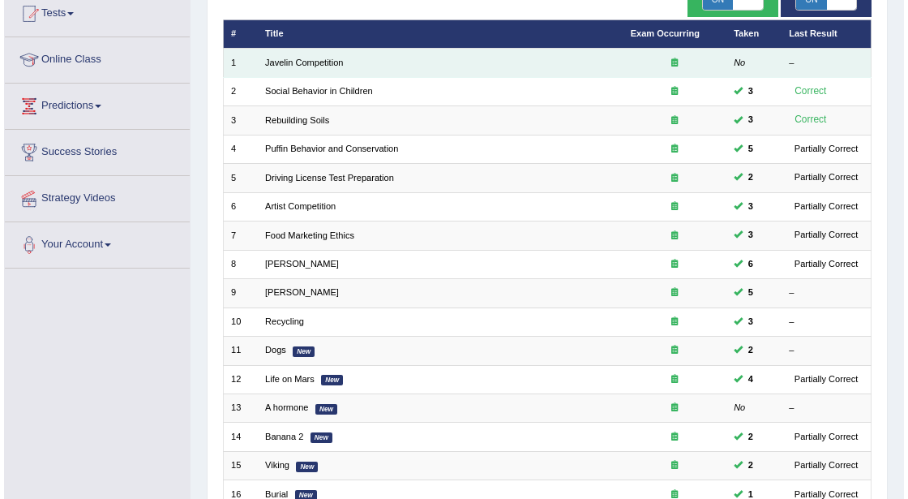
scroll to position [162, 0]
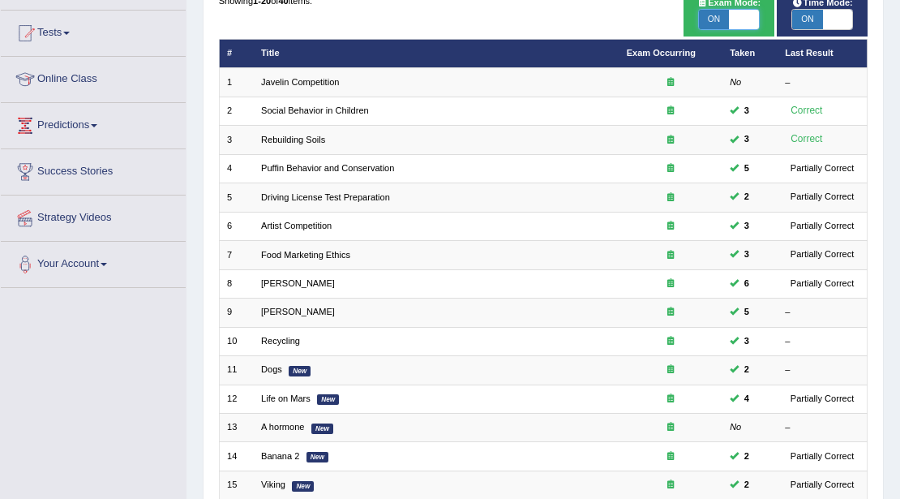
click at [735, 19] on span at bounding box center [744, 19] width 30 height 19
checkbox input "false"
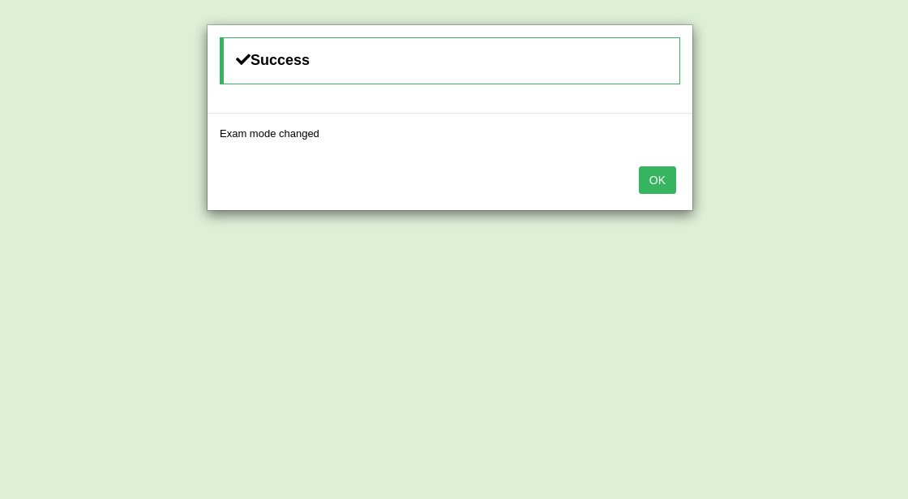
click at [652, 175] on button "OK" at bounding box center [657, 180] width 37 height 28
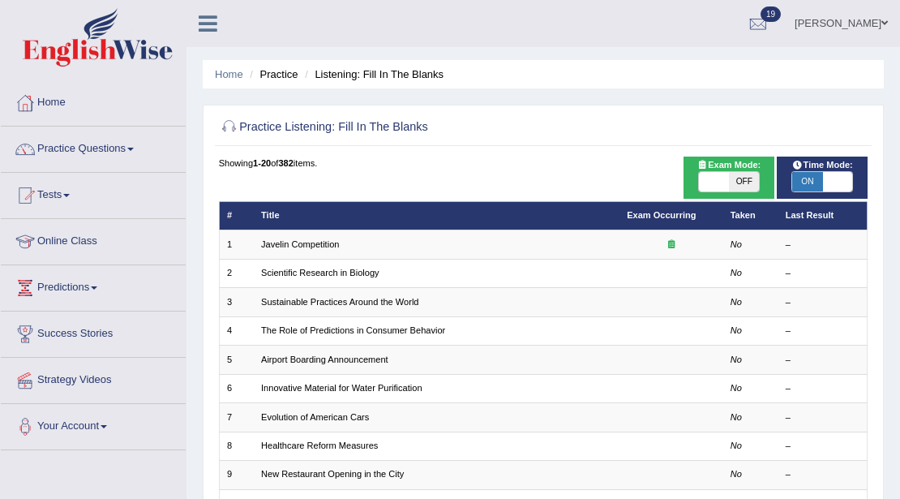
click at [743, 188] on span "OFF" at bounding box center [744, 181] width 30 height 19
checkbox input "true"
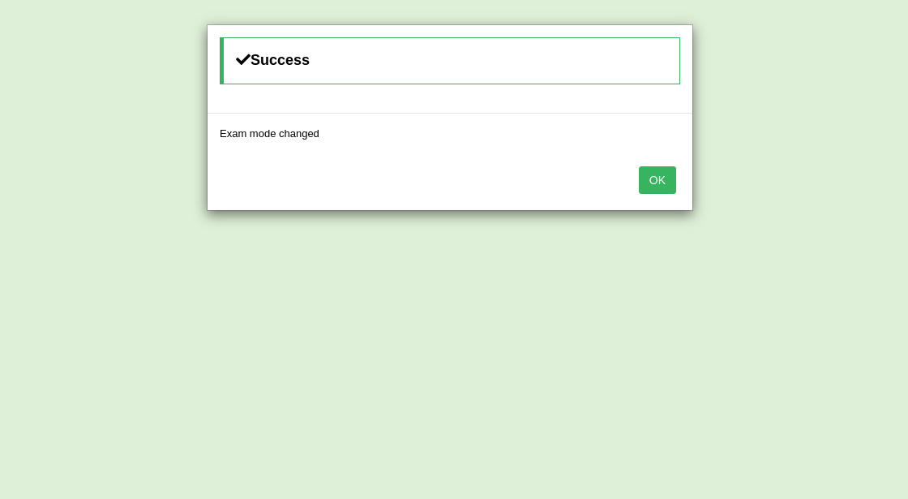
click at [647, 174] on button "OK" at bounding box center [657, 180] width 37 height 28
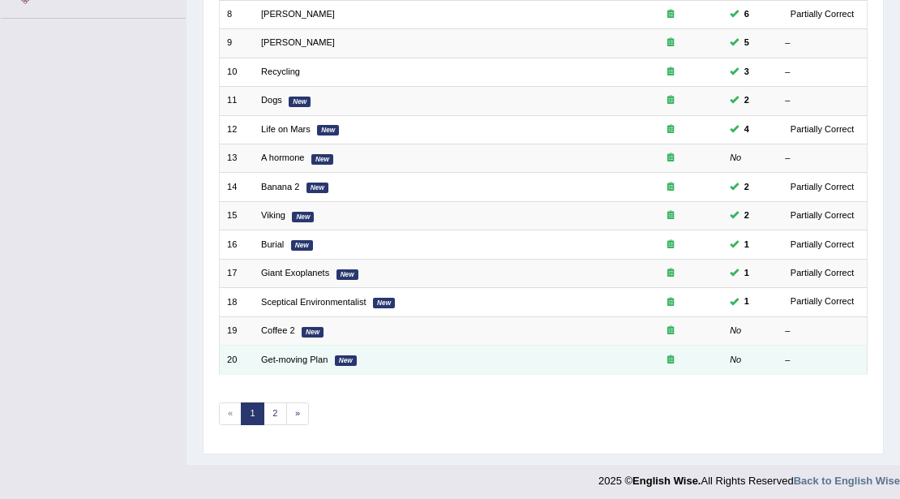
scroll to position [107, 0]
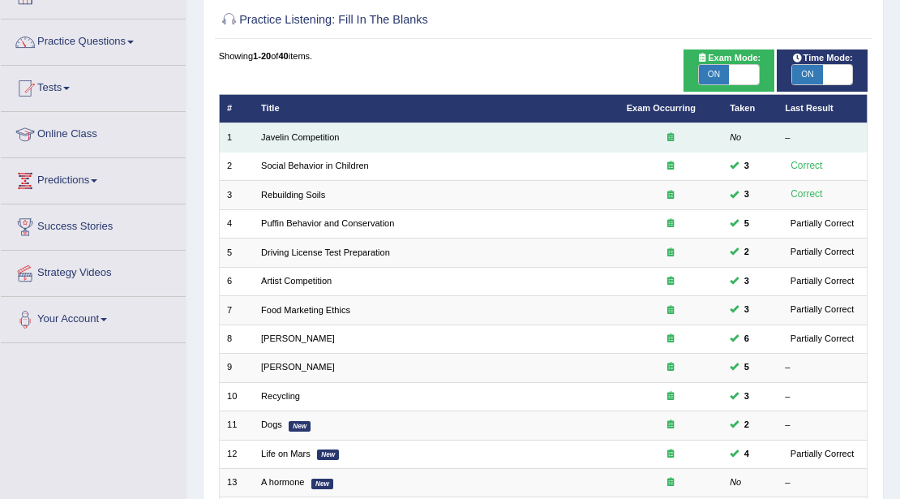
click at [303, 129] on td "Javelin Competition" at bounding box center [437, 137] width 366 height 28
click at [304, 133] on link "Javelin Competition" at bounding box center [300, 137] width 78 height 10
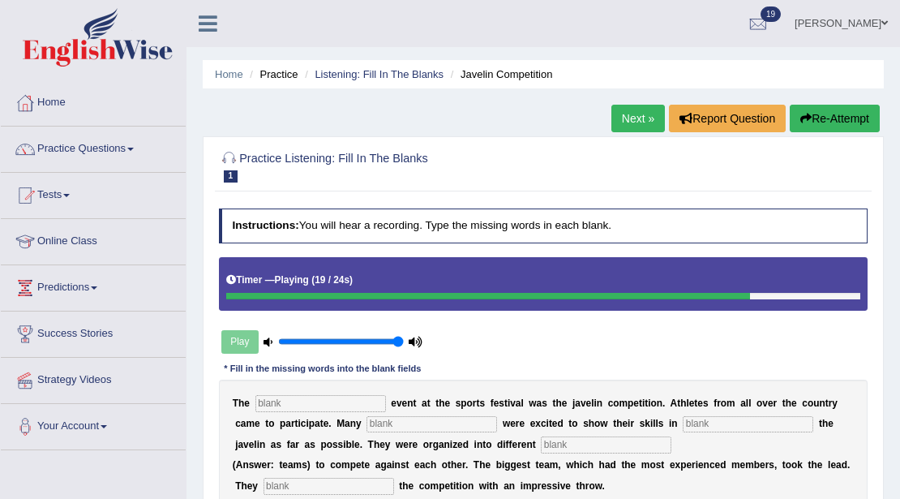
click at [861, 122] on button "Re-Attempt" at bounding box center [835, 119] width 90 height 28
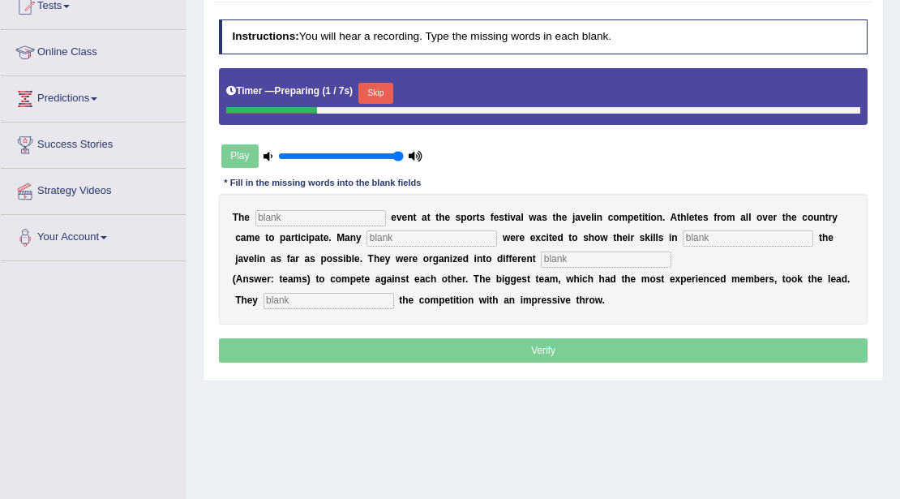
scroll to position [216, 0]
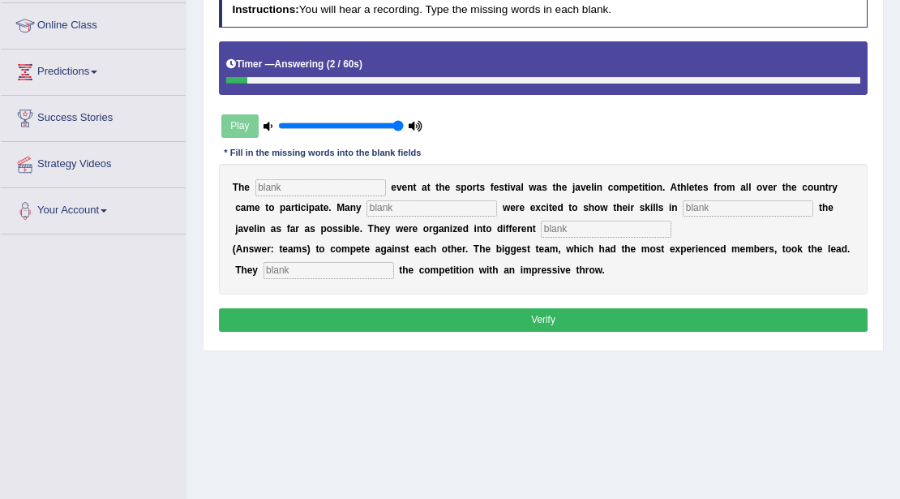
click at [341, 264] on input "text" at bounding box center [329, 270] width 131 height 16
type input "started"
click at [357, 185] on input "text" at bounding box center [320, 187] width 131 height 16
type input "biggest"
click at [391, 207] on input "text" at bounding box center [432, 208] width 131 height 16
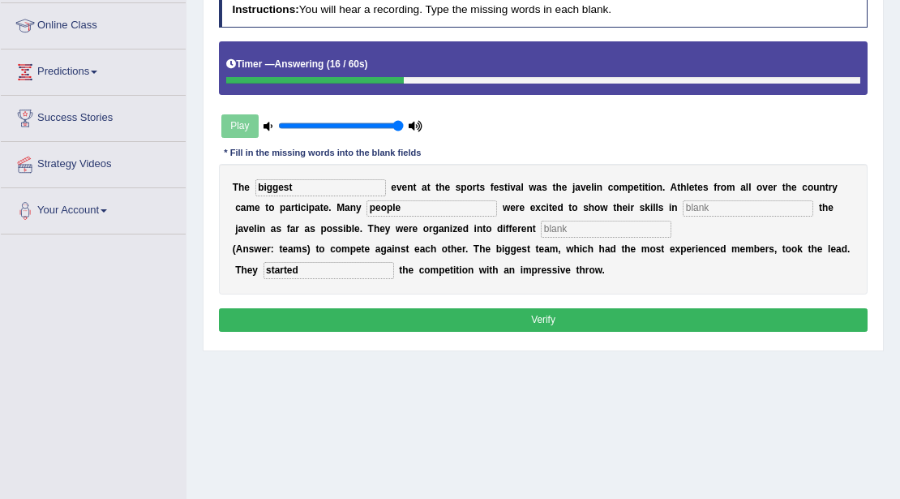
type input "people"
click at [732, 200] on input "text" at bounding box center [748, 208] width 131 height 16
type input "experience"
click at [586, 232] on input "text" at bounding box center [606, 229] width 131 height 16
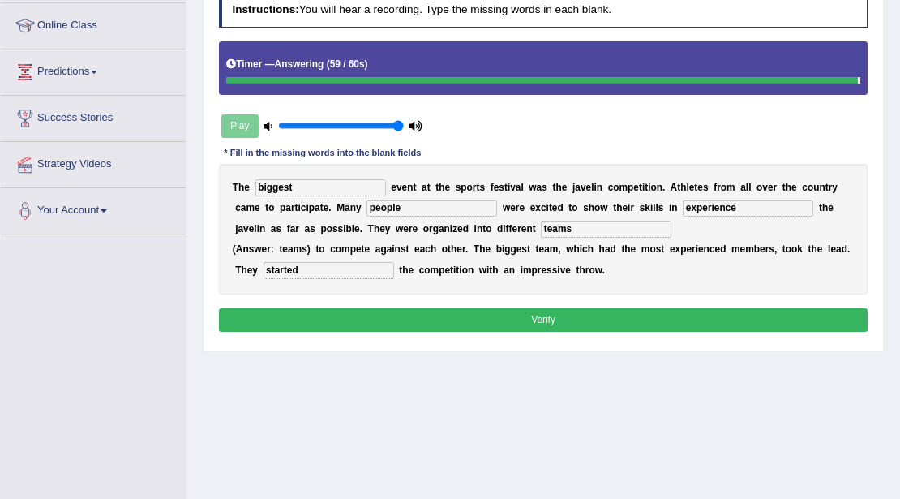
type input "teams"
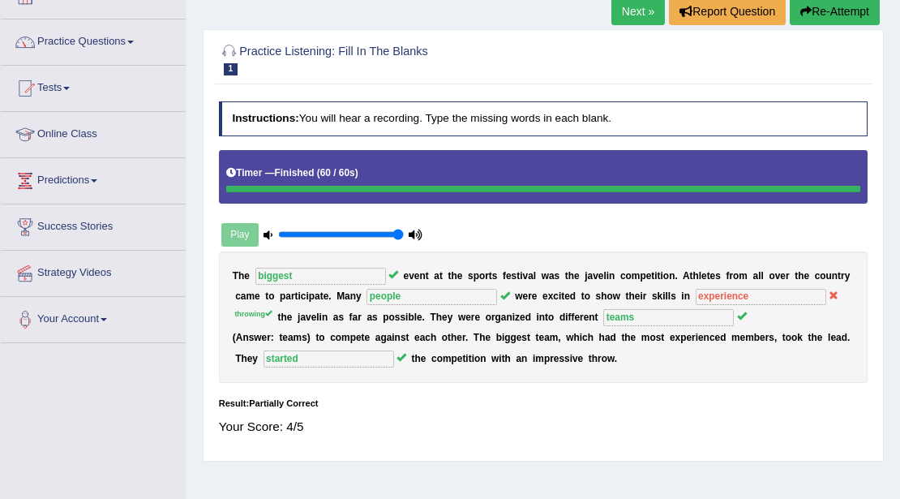
scroll to position [54, 0]
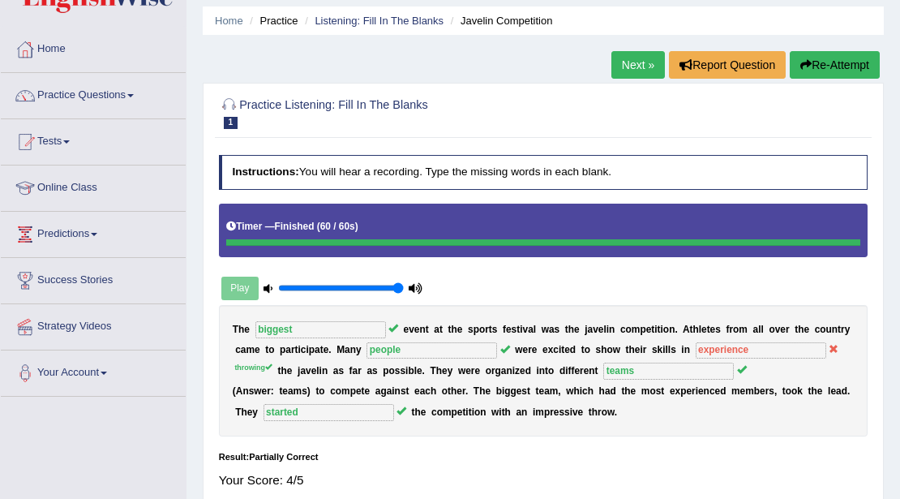
click at [634, 72] on link "Next »" at bounding box center [639, 65] width 54 height 28
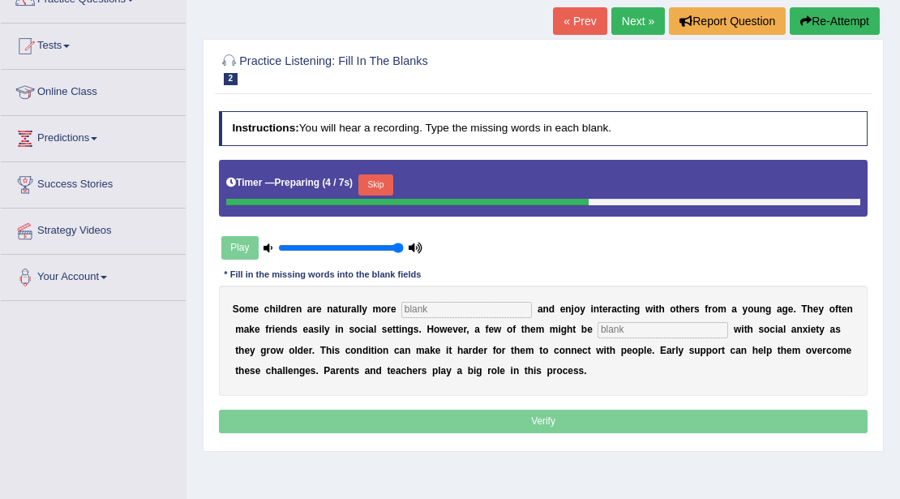
scroll to position [162, 0]
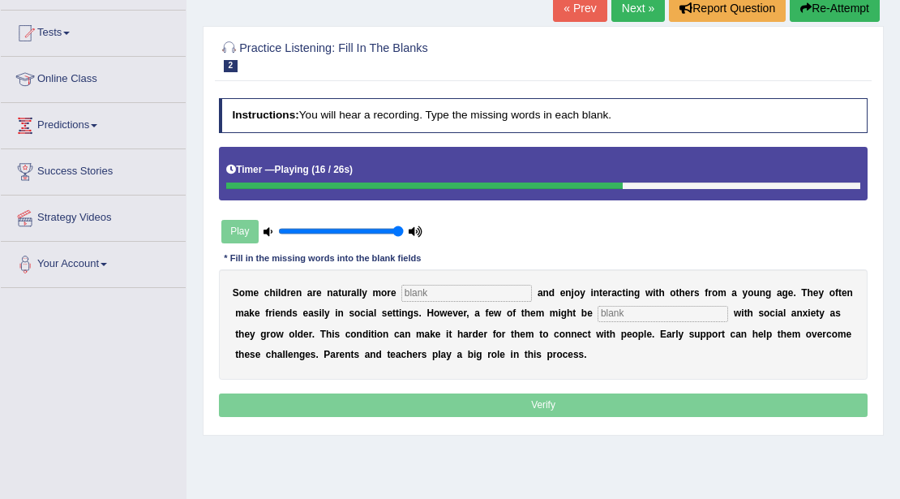
click at [727, 307] on input "text" at bounding box center [663, 314] width 131 height 16
type input "diagnosed"
click at [431, 289] on input "text" at bounding box center [466, 293] width 131 height 16
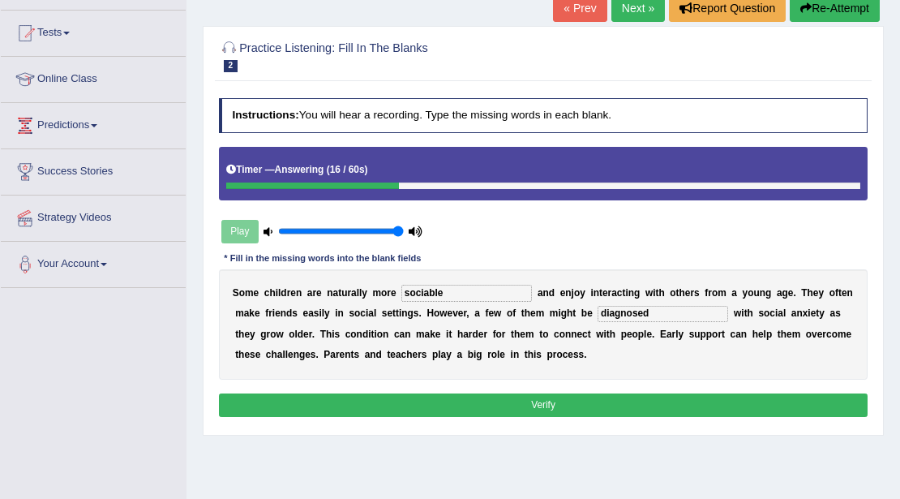
type input "sociable"
click at [501, 408] on button "Verify" at bounding box center [544, 405] width 650 height 24
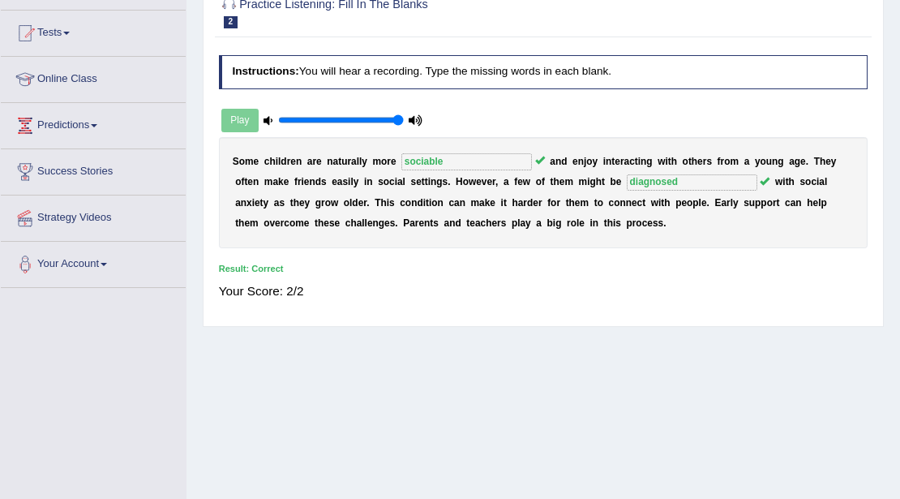
scroll to position [0, 0]
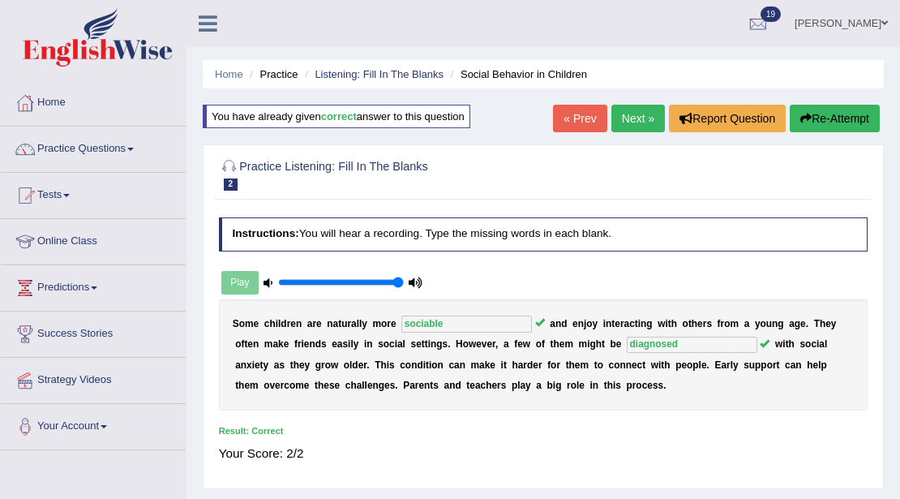
click at [630, 121] on link "Next »" at bounding box center [639, 119] width 54 height 28
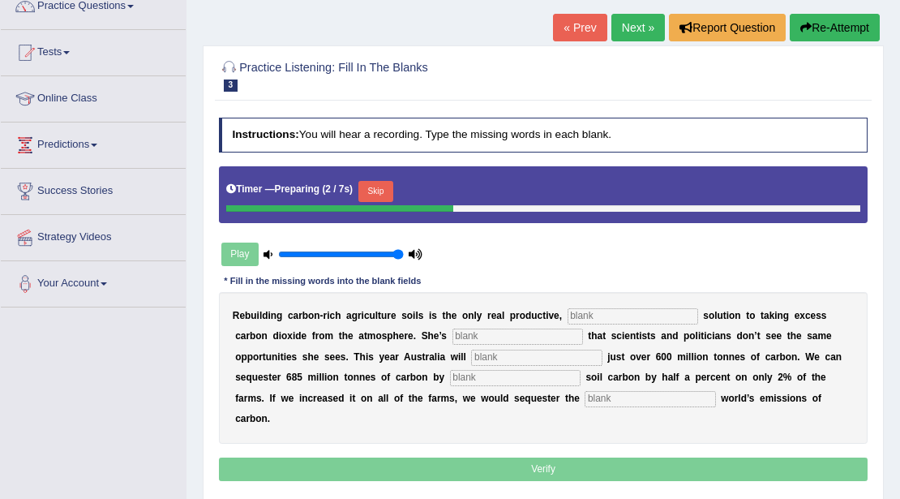
scroll to position [162, 0]
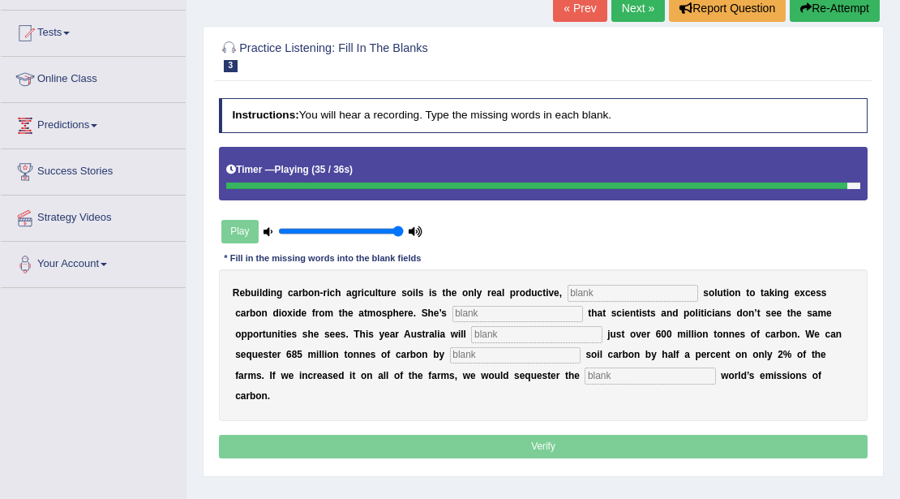
click at [811, 12] on button "Re-Attempt" at bounding box center [835, 8] width 90 height 28
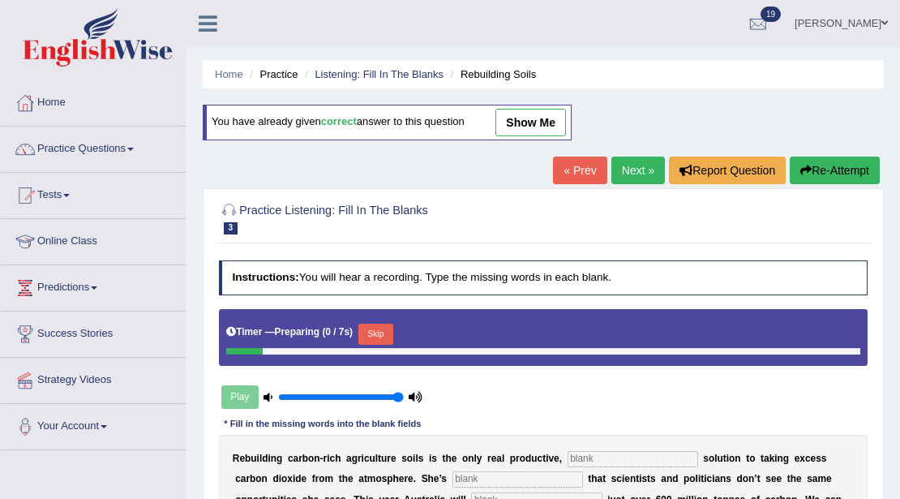
click at [399, 320] on div "Timer — Preparing ( 0 / 7s ) Skip" at bounding box center [543, 334] width 634 height 28
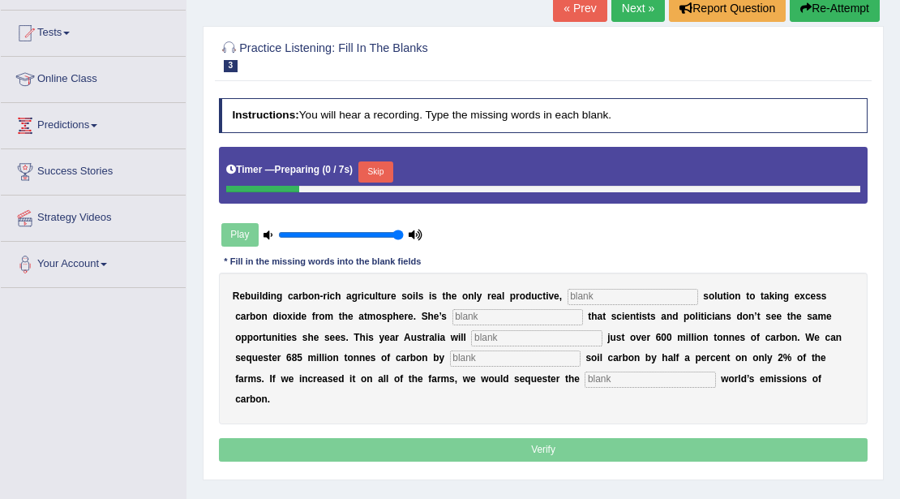
click at [384, 177] on button "Skip" at bounding box center [375, 171] width 35 height 21
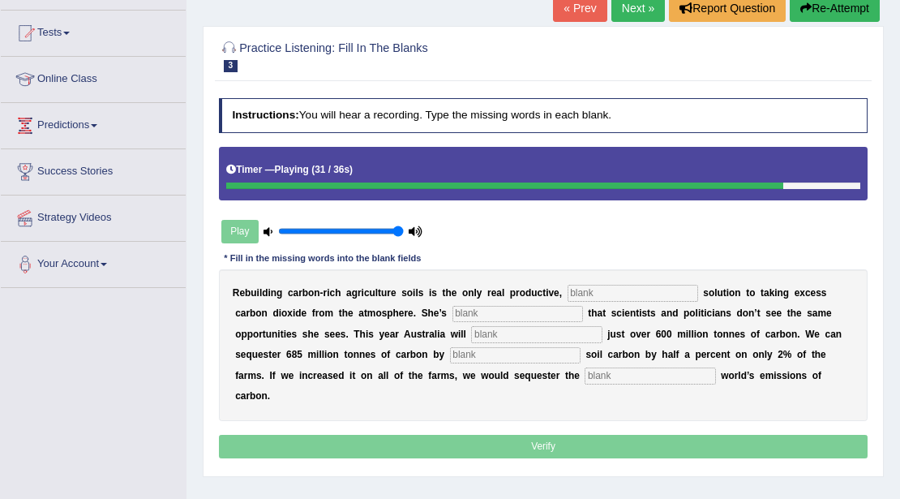
click at [585, 357] on div "R e b u i l d i n g c a r b o n - r i c h a g r i c u l t u r e s o i l s i s t…" at bounding box center [544, 345] width 650 height 152
click at [579, 352] on input "text" at bounding box center [515, 355] width 131 height 16
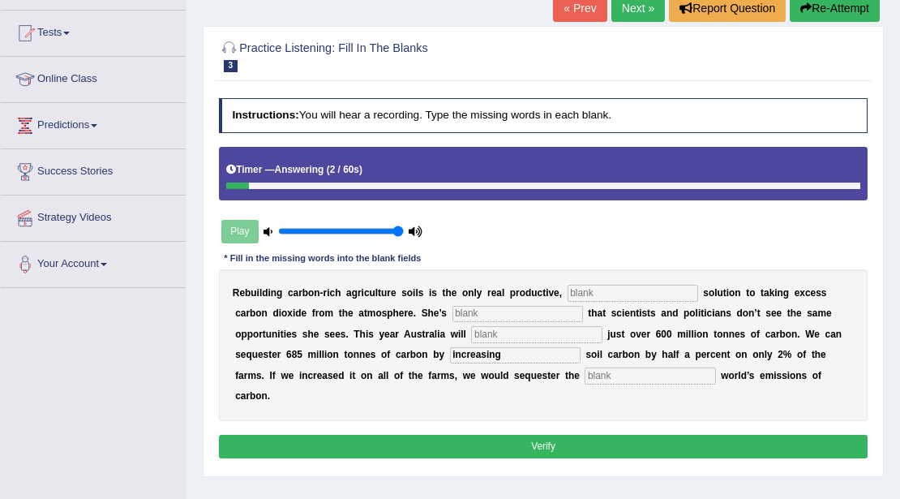
type input "increasing"
click at [626, 375] on input "text" at bounding box center [650, 375] width 131 height 16
type input "whole"
click at [516, 328] on input "text" at bounding box center [536, 334] width 131 height 16
type input "emit"
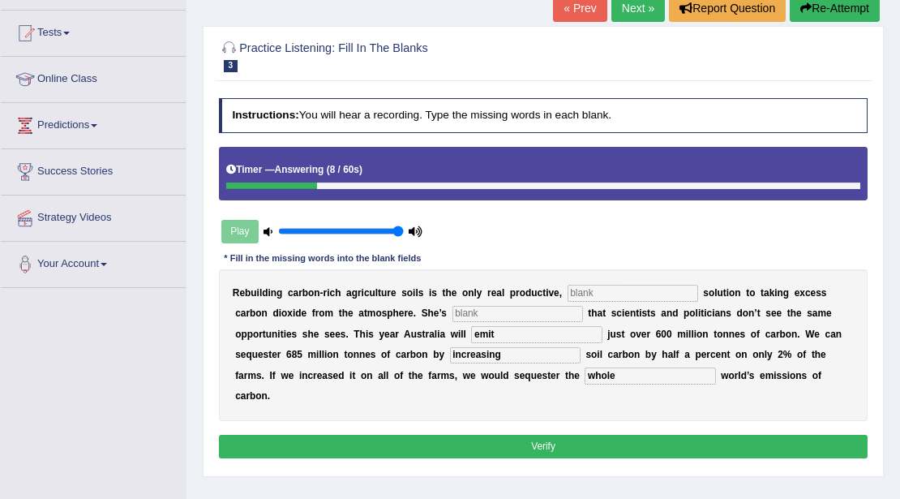
click at [508, 313] on input "text" at bounding box center [518, 314] width 131 height 16
type input "frustrate"
click at [606, 294] on input "text" at bounding box center [633, 293] width 131 height 16
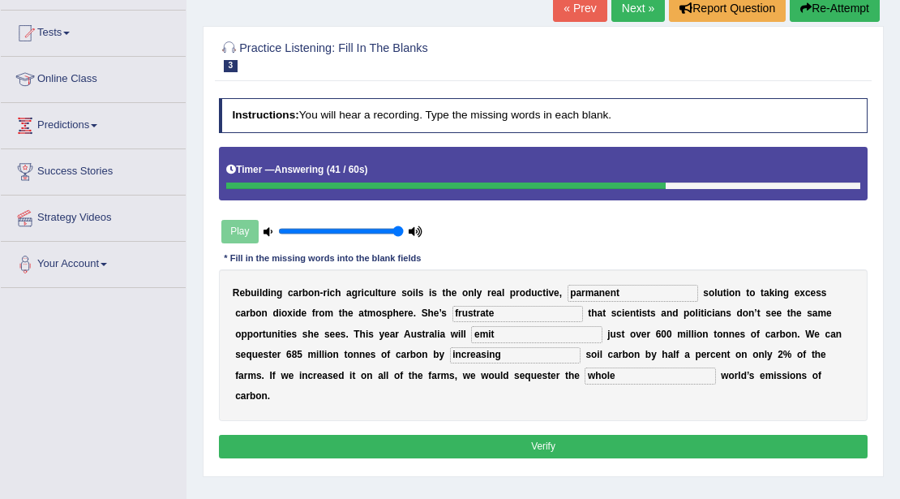
type input "parmanent"
click at [550, 449] on button "Verify" at bounding box center [544, 447] width 650 height 24
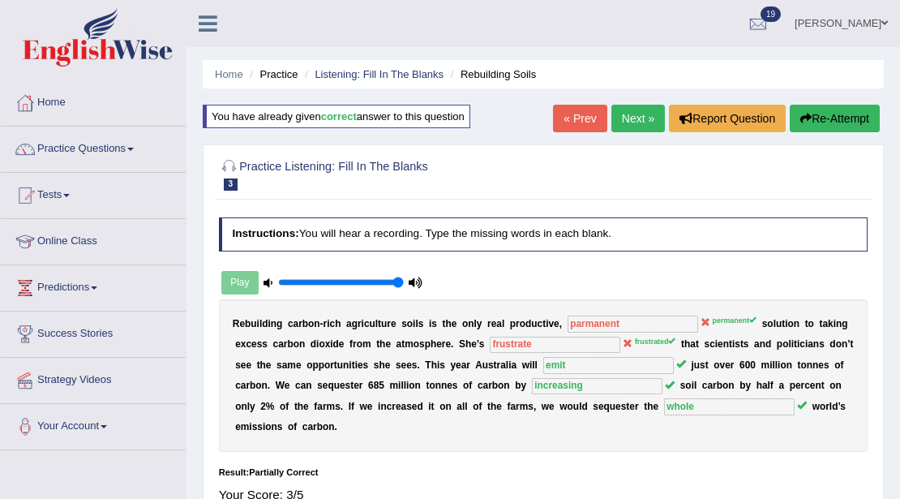
click at [646, 131] on link "Next »" at bounding box center [639, 119] width 54 height 28
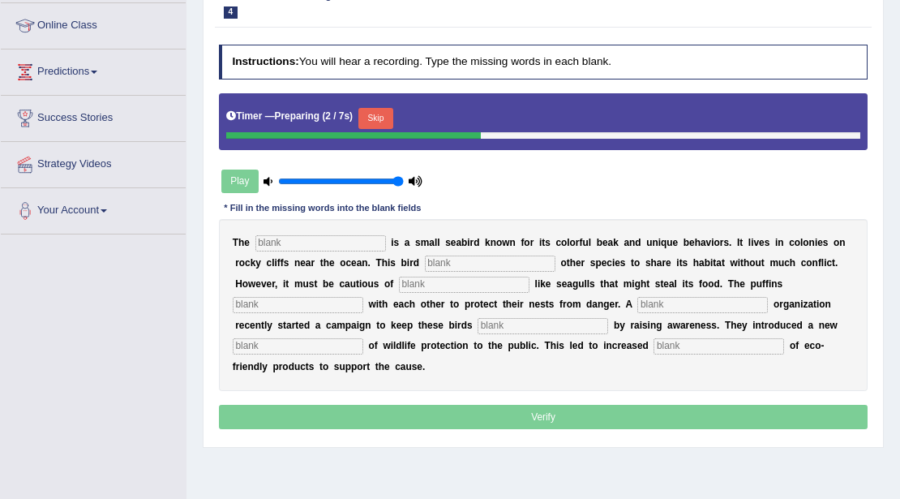
scroll to position [270, 0]
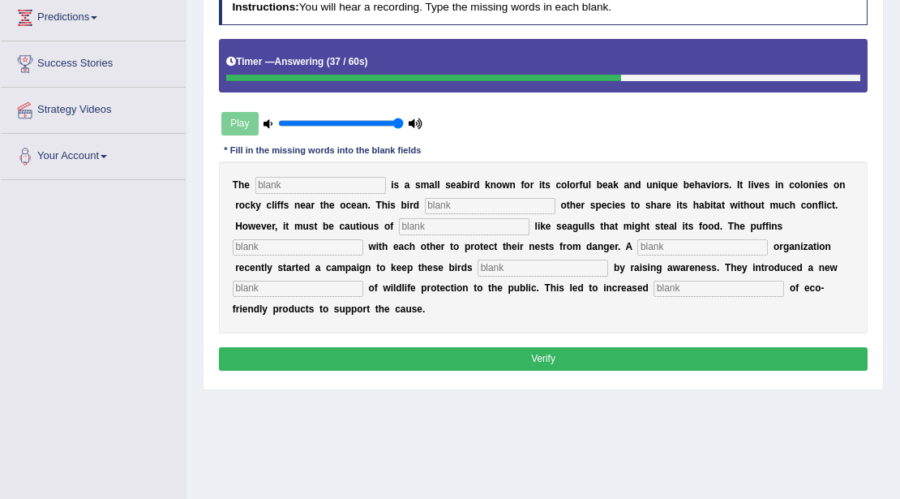
click at [747, 294] on input "text" at bounding box center [719, 289] width 131 height 16
type input "consumption"
click at [328, 287] on input "text" at bounding box center [298, 289] width 131 height 16
type input "circumstances"
click at [566, 264] on input "text" at bounding box center [543, 268] width 131 height 16
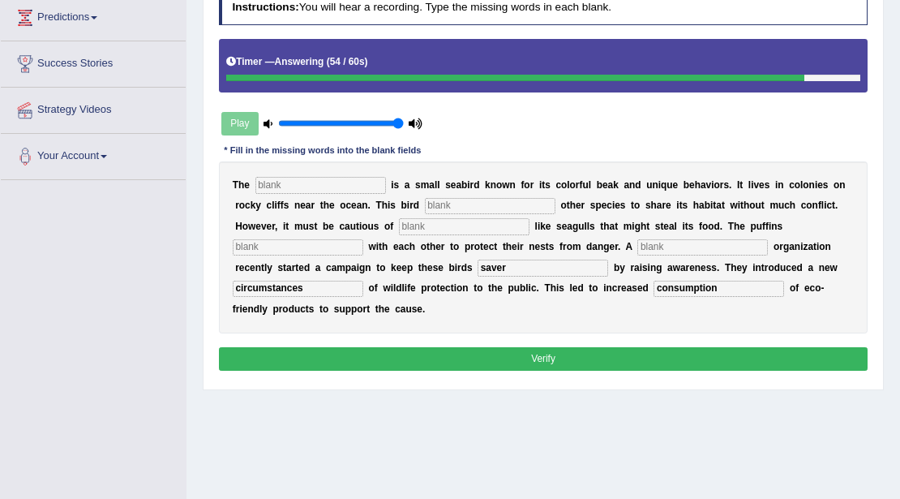
type input "saver"
click at [375, 181] on input "text" at bounding box center [320, 185] width 131 height 16
type input "puffin"
click at [466, 206] on input "text" at bounding box center [490, 206] width 131 height 16
type input "allo"
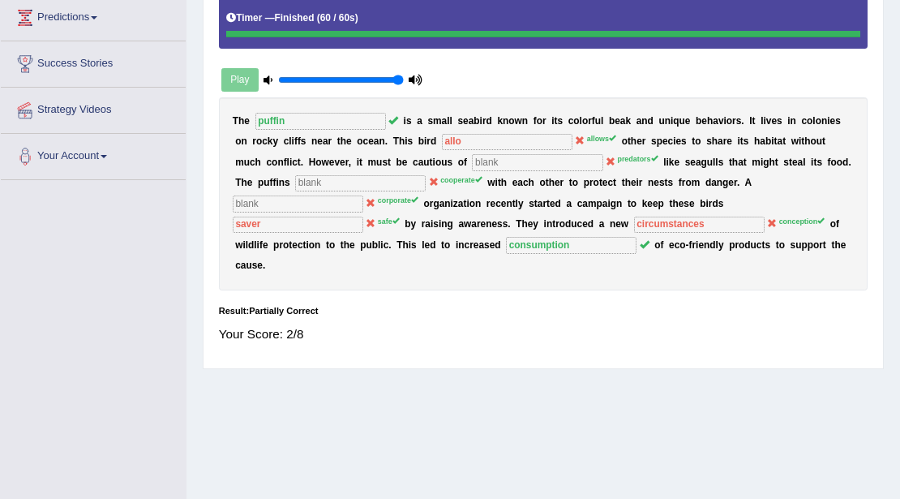
scroll to position [54, 0]
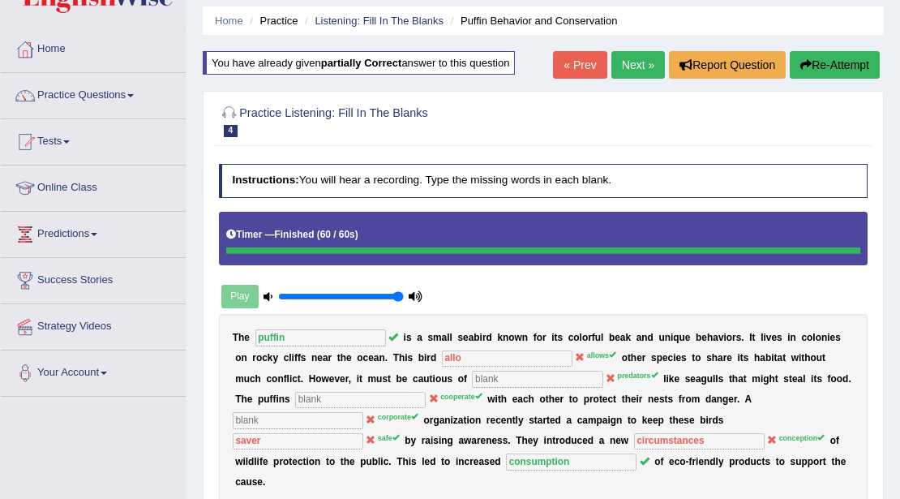
click at [846, 60] on button "Re-Attempt" at bounding box center [835, 65] width 90 height 28
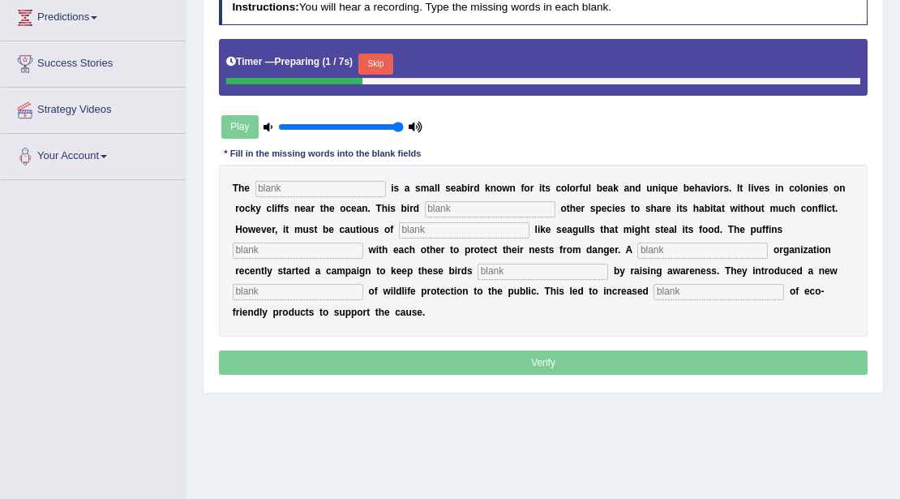
click at [391, 56] on button "Skip" at bounding box center [375, 64] width 35 height 21
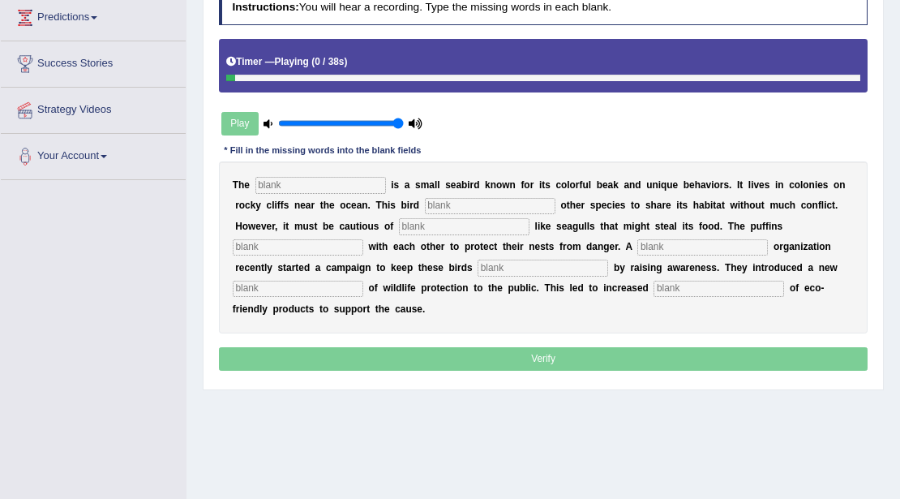
click at [333, 182] on input "text" at bounding box center [320, 185] width 131 height 16
type input "puffin"
click at [470, 200] on input "text" at bounding box center [490, 206] width 131 height 16
type input "allows"
click at [434, 222] on input "text" at bounding box center [464, 226] width 131 height 16
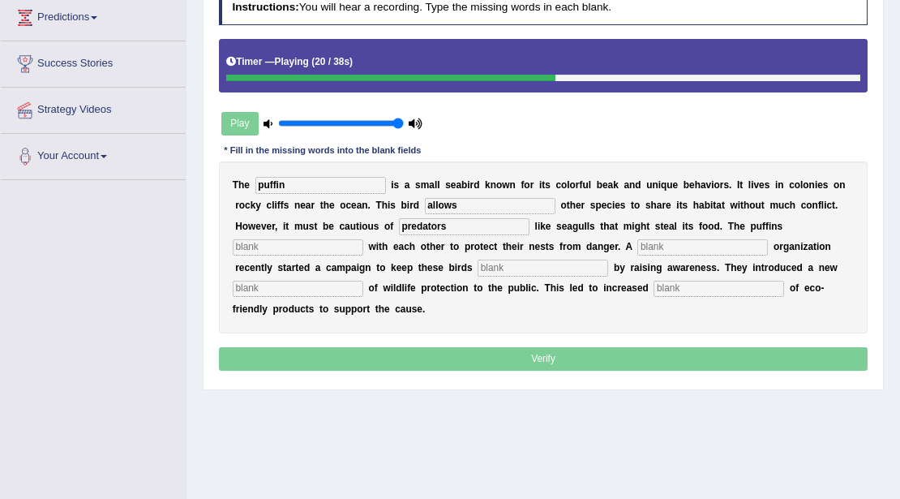
type input "predators"
click at [333, 246] on input "text" at bounding box center [298, 247] width 131 height 16
type input "cooporate"
click at [668, 242] on input "text" at bounding box center [702, 247] width 131 height 16
type input "cxorporatre"
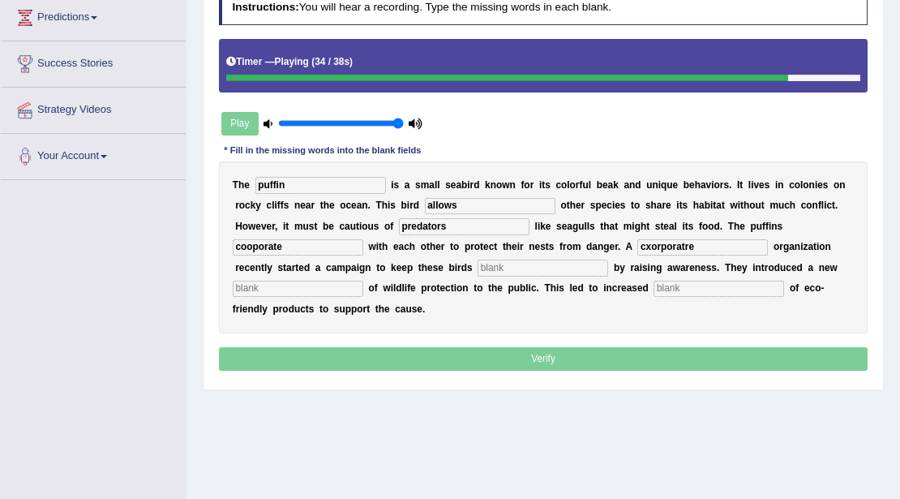
click at [502, 267] on input "text" at bounding box center [543, 268] width 131 height 16
type input "safe"
click at [350, 294] on input "text" at bounding box center [298, 289] width 131 height 16
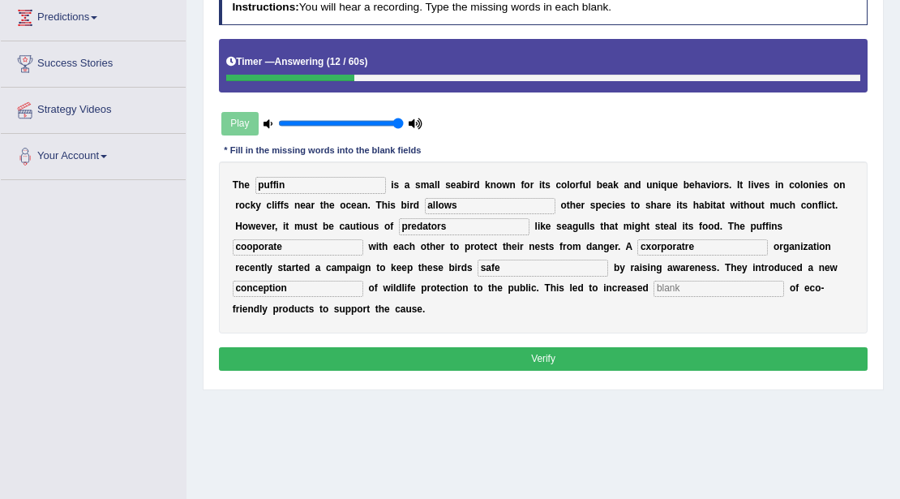
type input "conception"
click at [694, 284] on input "text" at bounding box center [719, 289] width 131 height 16
type input "consumption"
click at [706, 241] on input "cxorporatre" at bounding box center [702, 247] width 131 height 16
type input "corporate"
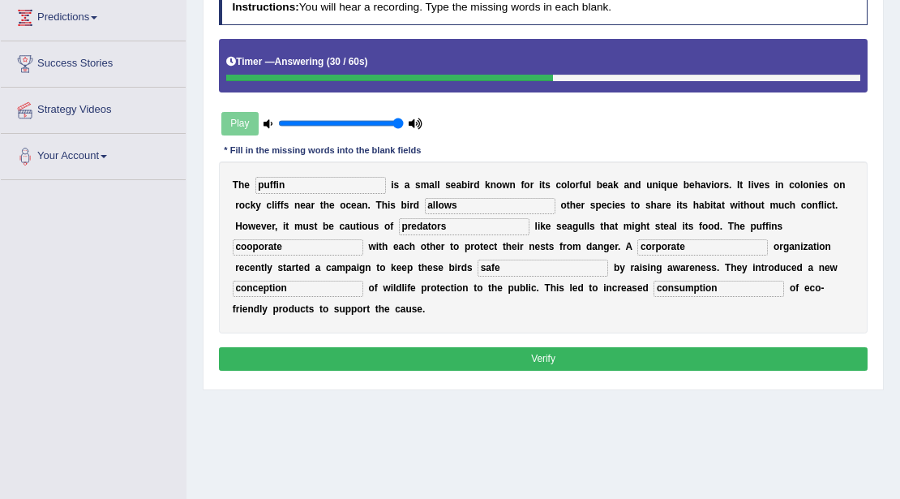
click at [284, 243] on input "cooporate" at bounding box center [298, 247] width 131 height 16
click at [266, 248] on input "cooporate" at bounding box center [298, 247] width 131 height 16
type input "cooperate"
click at [513, 357] on button "Verify" at bounding box center [544, 359] width 650 height 24
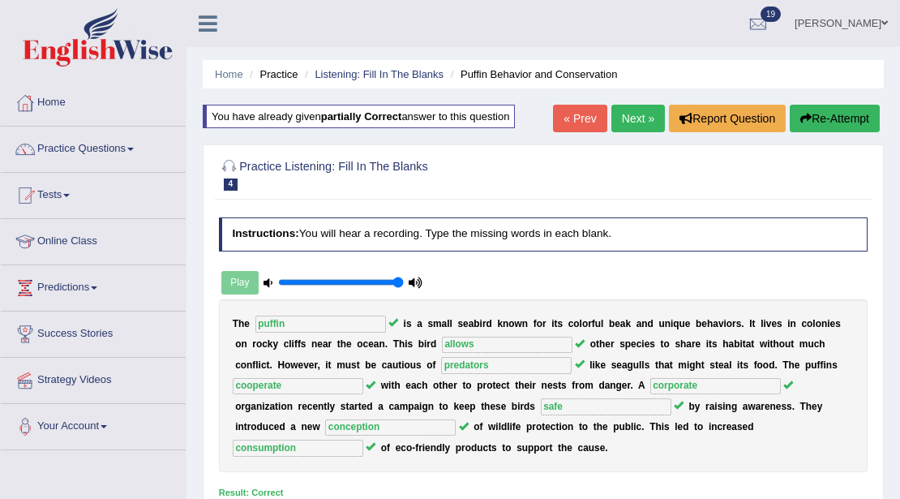
click at [621, 122] on link "Next »" at bounding box center [639, 119] width 54 height 28
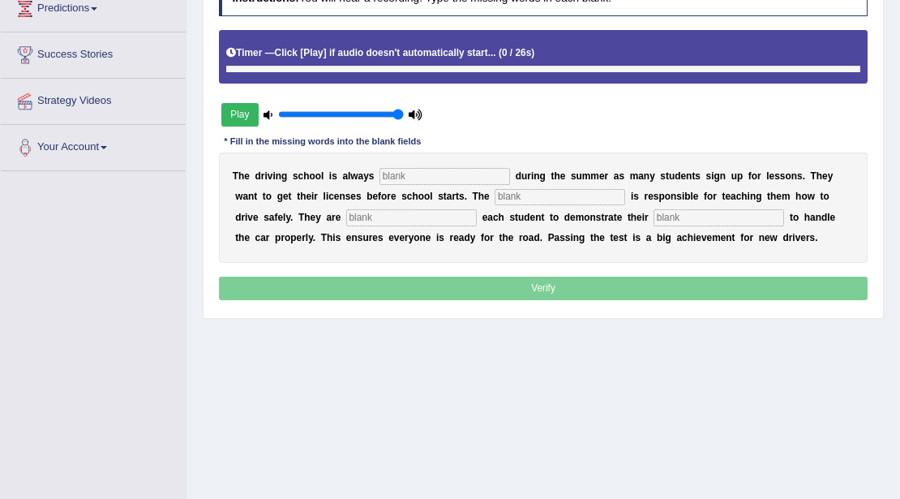
scroll to position [244, 0]
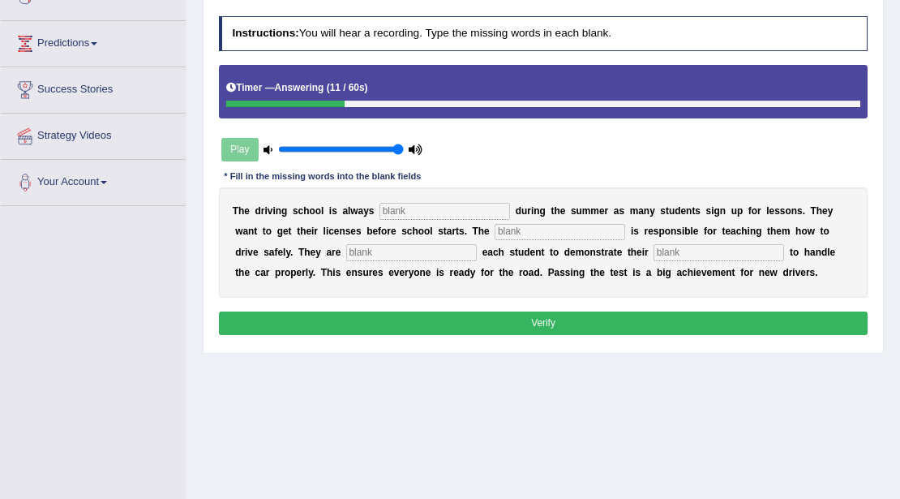
click at [716, 244] on input "text" at bounding box center [719, 252] width 131 height 16
type input "driver"
click at [409, 254] on input "text" at bounding box center [411, 252] width 131 height 16
type input "required"
click at [420, 212] on input "text" at bounding box center [445, 211] width 131 height 16
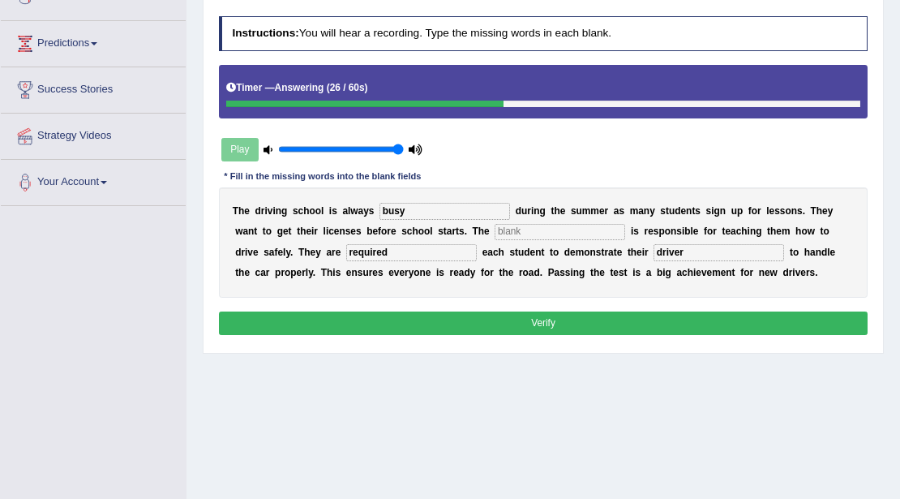
type input "busy"
click at [605, 229] on input "text" at bounding box center [560, 232] width 131 height 16
type input "instructor"
click at [563, 315] on button "Verify" at bounding box center [544, 323] width 650 height 24
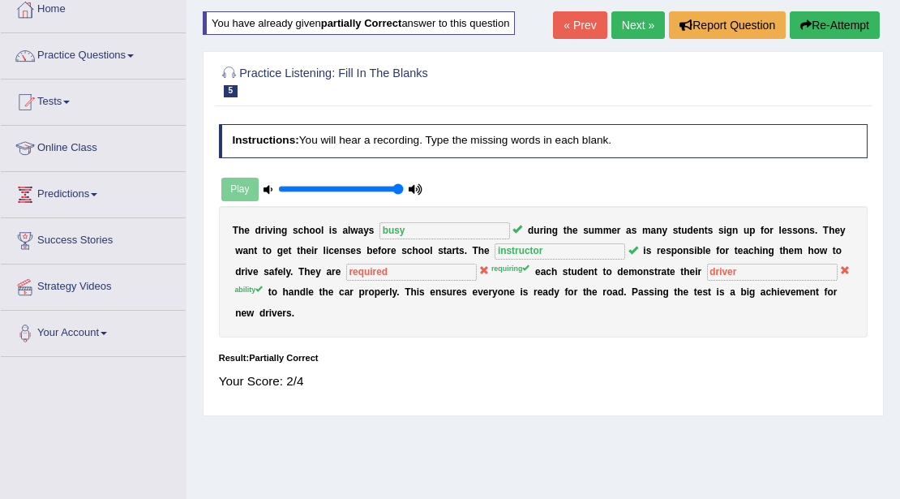
scroll to position [0, 0]
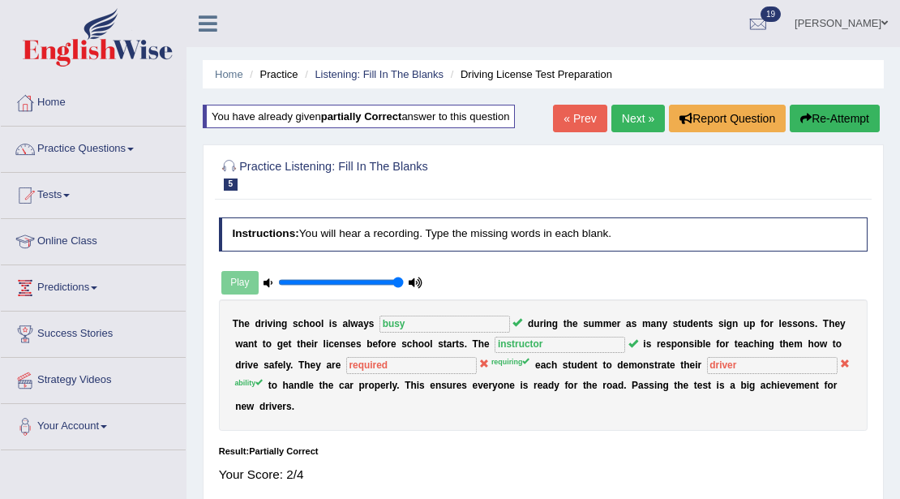
click at [651, 114] on link "Next »" at bounding box center [639, 119] width 54 height 28
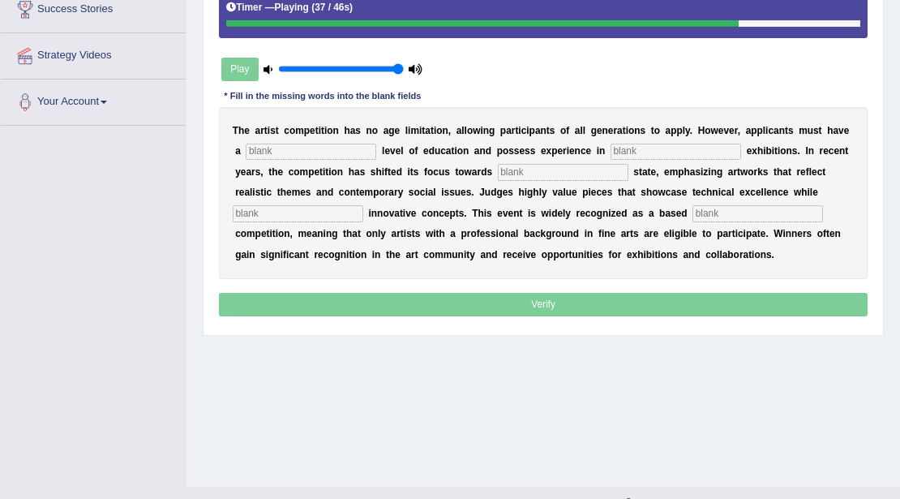
click at [716, 213] on input "text" at bounding box center [758, 213] width 131 height 16
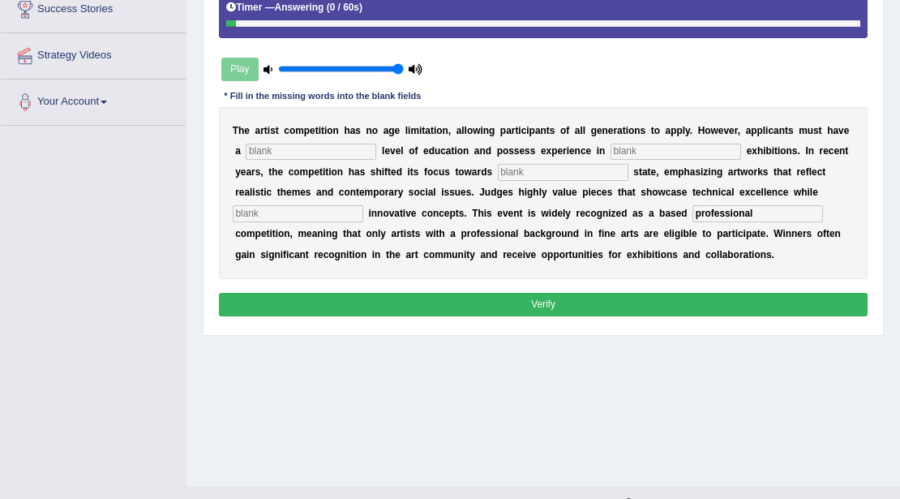
type input "professional"
click at [328, 148] on input "text" at bounding box center [311, 152] width 131 height 16
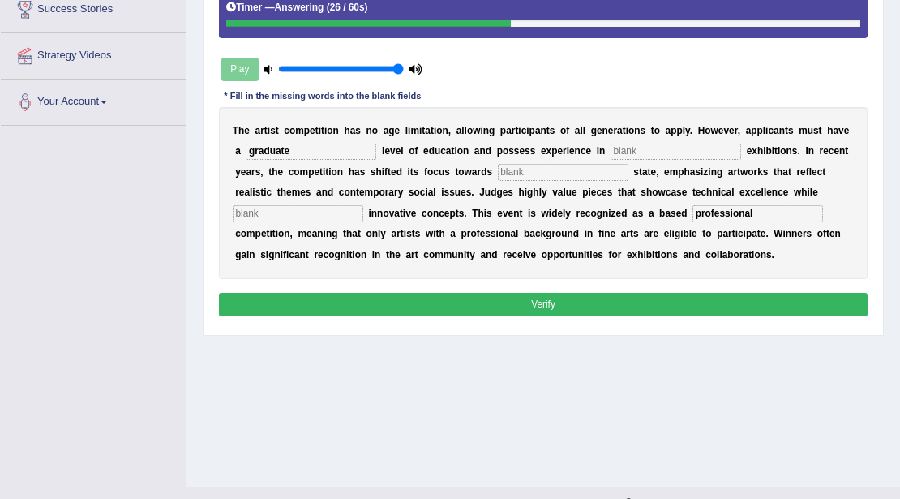
type input "graduate"
click at [658, 146] on input "text" at bounding box center [676, 152] width 131 height 16
type input "scaptrual"
click at [540, 176] on input "text" at bounding box center [563, 172] width 131 height 16
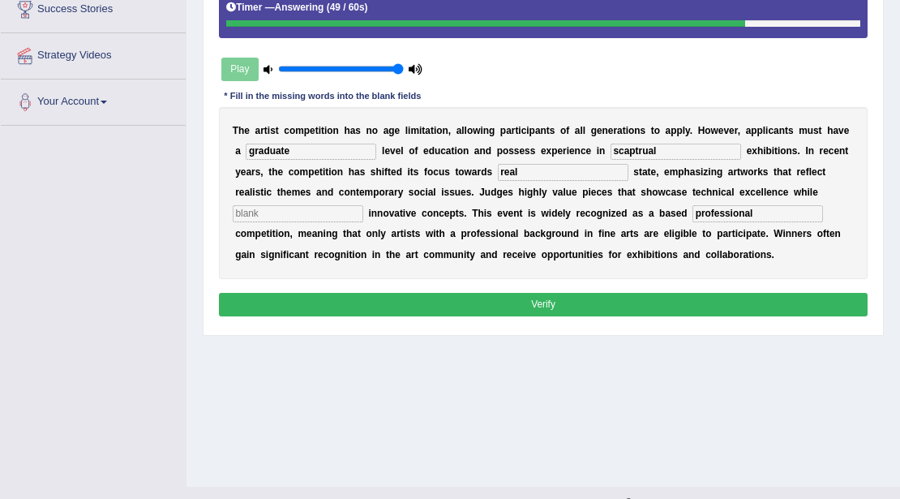
type input "real"
click at [355, 213] on input "text" at bounding box center [298, 213] width 131 height 16
type input "o"
type input "incorperative"
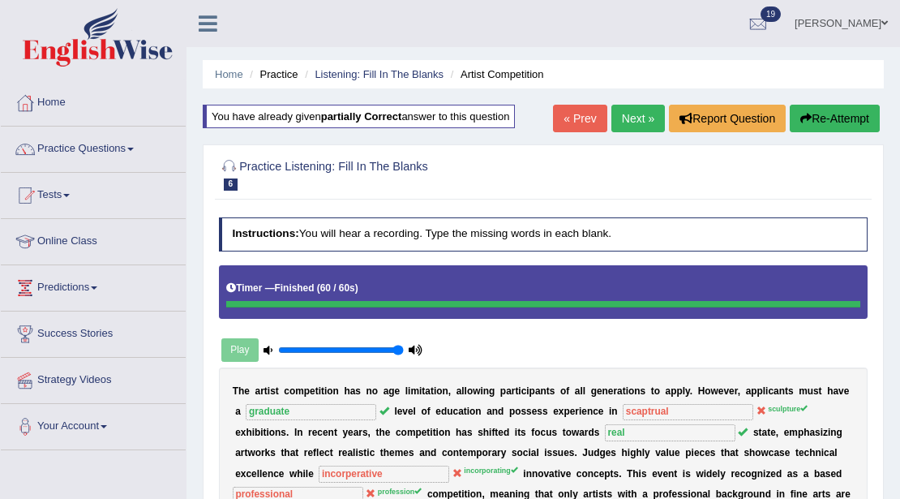
click at [839, 17] on link "Charanjit kaur" at bounding box center [842, 21] width 118 height 42
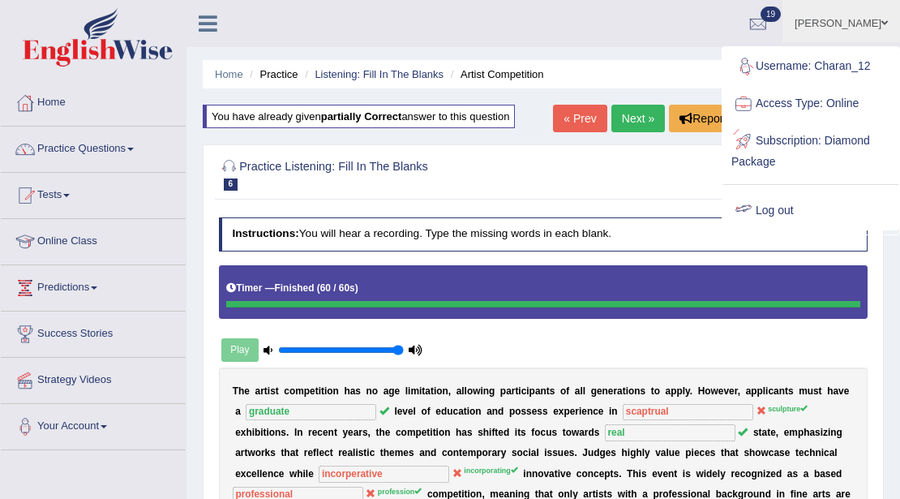
click at [788, 204] on link "Log out" at bounding box center [810, 210] width 175 height 37
